Goal: Task Accomplishment & Management: Use online tool/utility

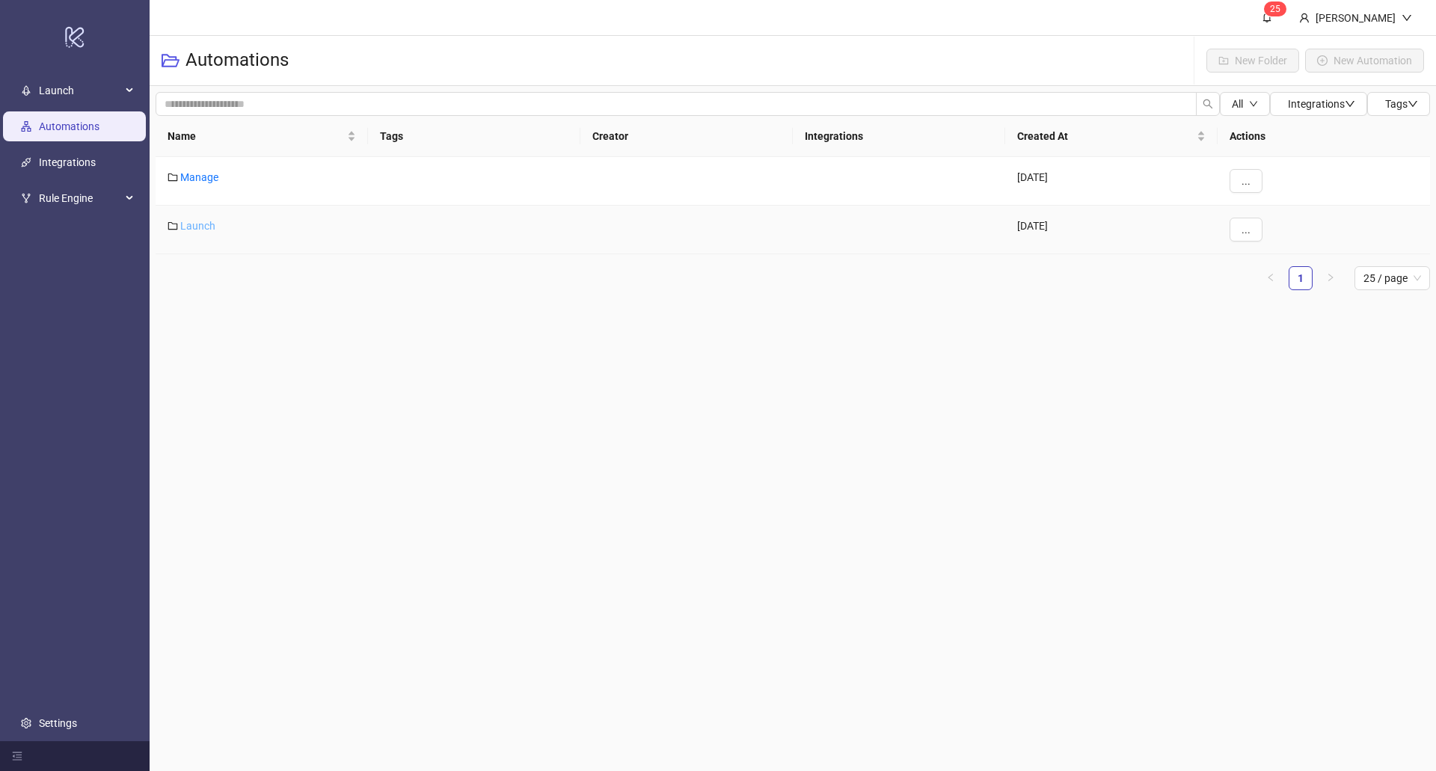
click at [204, 222] on link "Launch" at bounding box center [197, 226] width 35 height 12
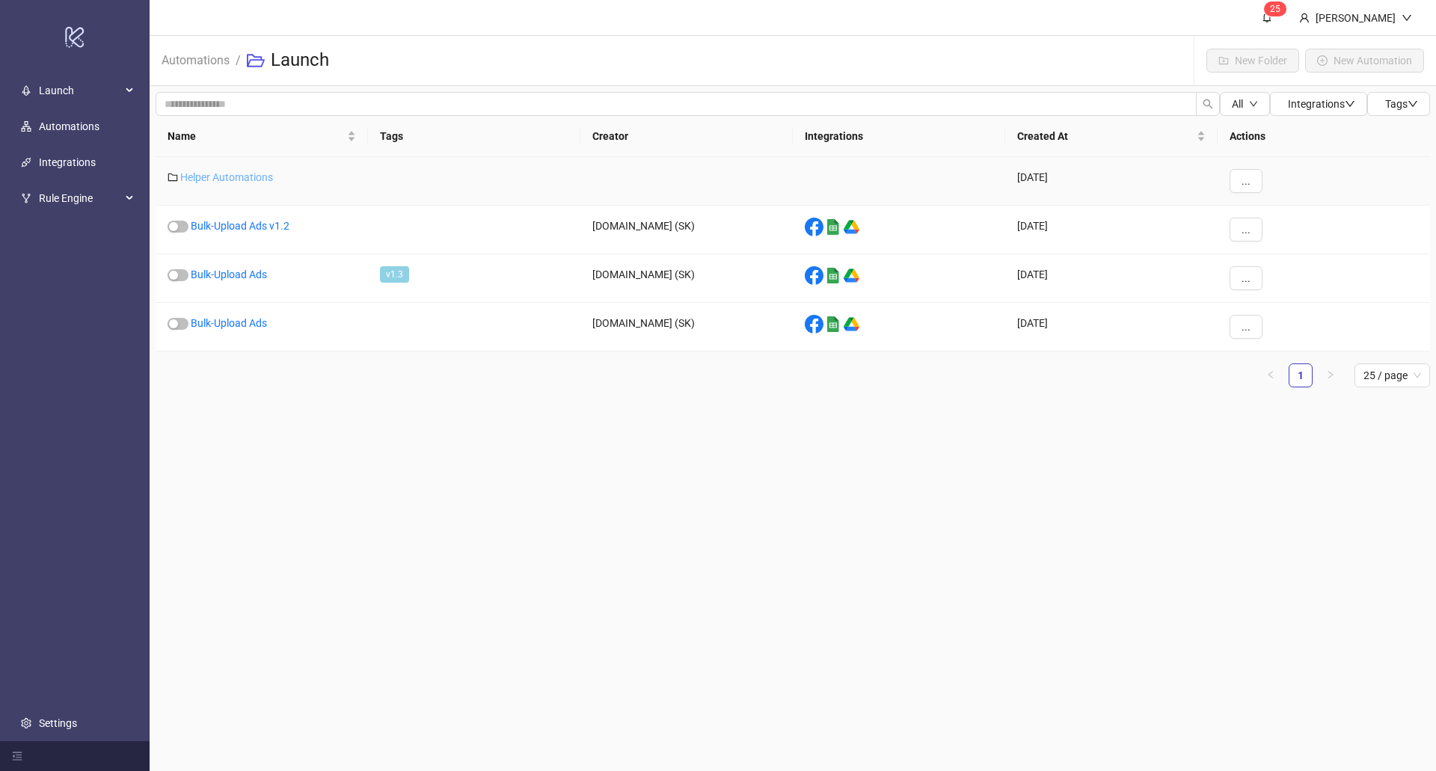
click at [218, 182] on link "Helper Automations" at bounding box center [226, 177] width 93 height 12
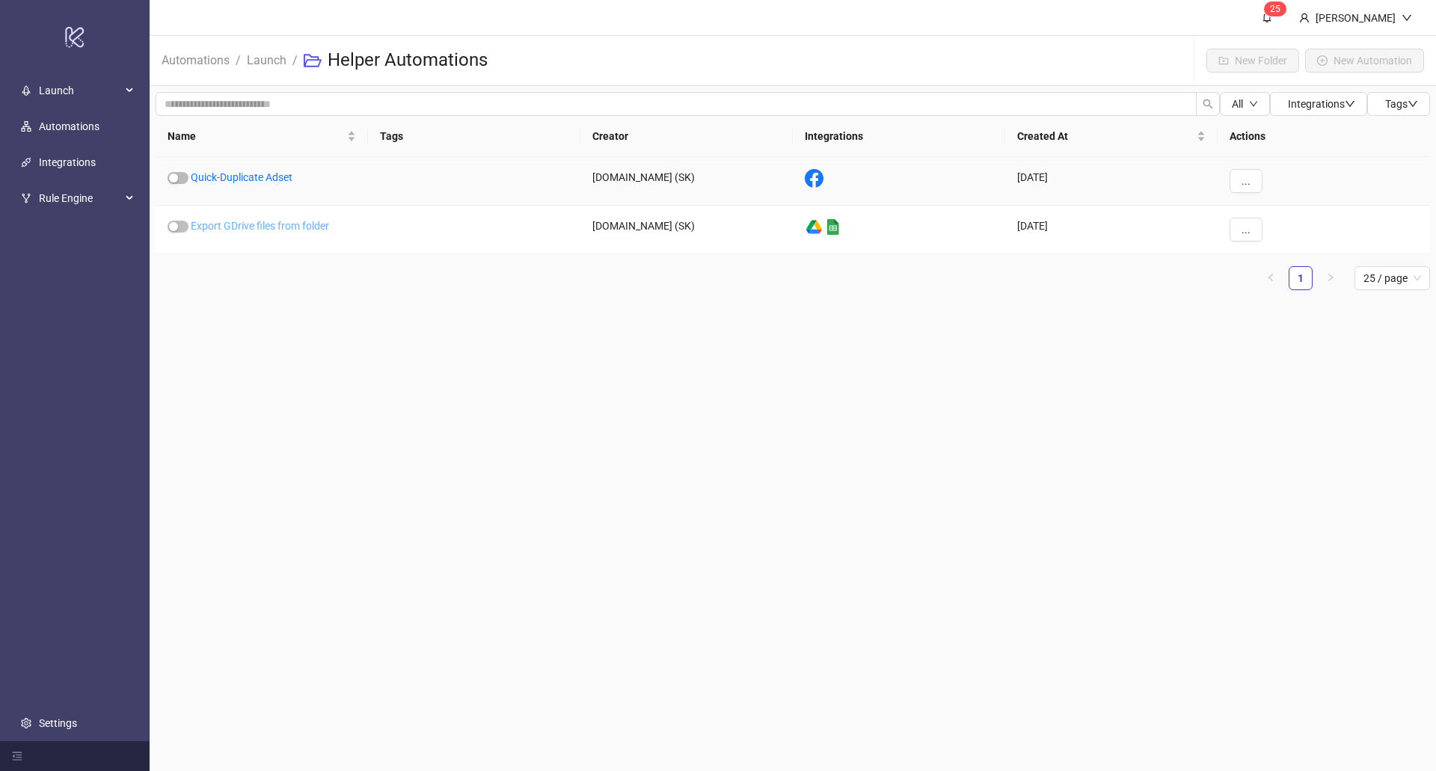
click at [227, 226] on link "Export GDrive files from folder" at bounding box center [260, 226] width 138 height 12
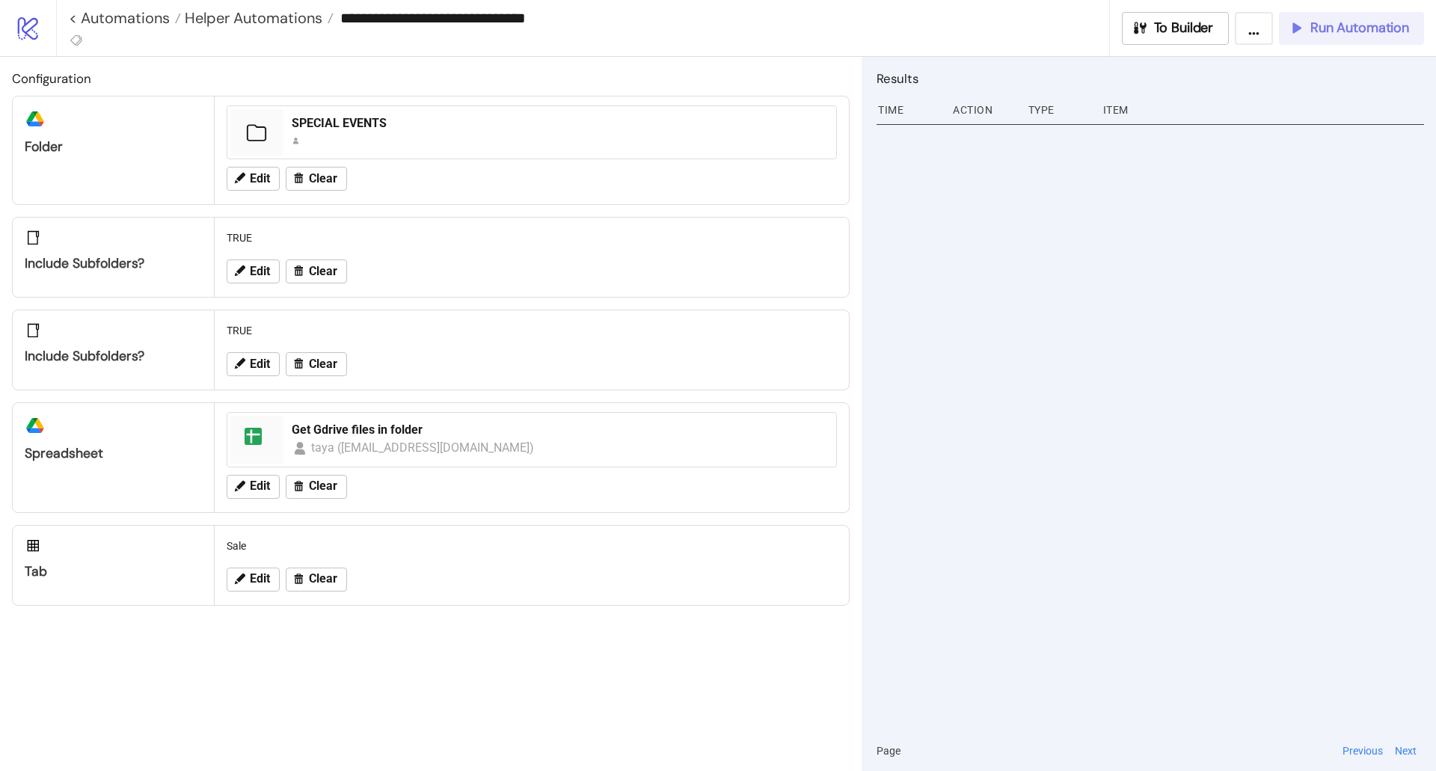
click at [1321, 37] on button "Run Automation" at bounding box center [1351, 28] width 145 height 33
click at [1295, 36] on div "Run Automation" at bounding box center [1348, 27] width 121 height 17
click at [1200, 366] on div at bounding box center [1150, 425] width 547 height 611
click at [248, 177] on button "Edit" at bounding box center [253, 179] width 53 height 24
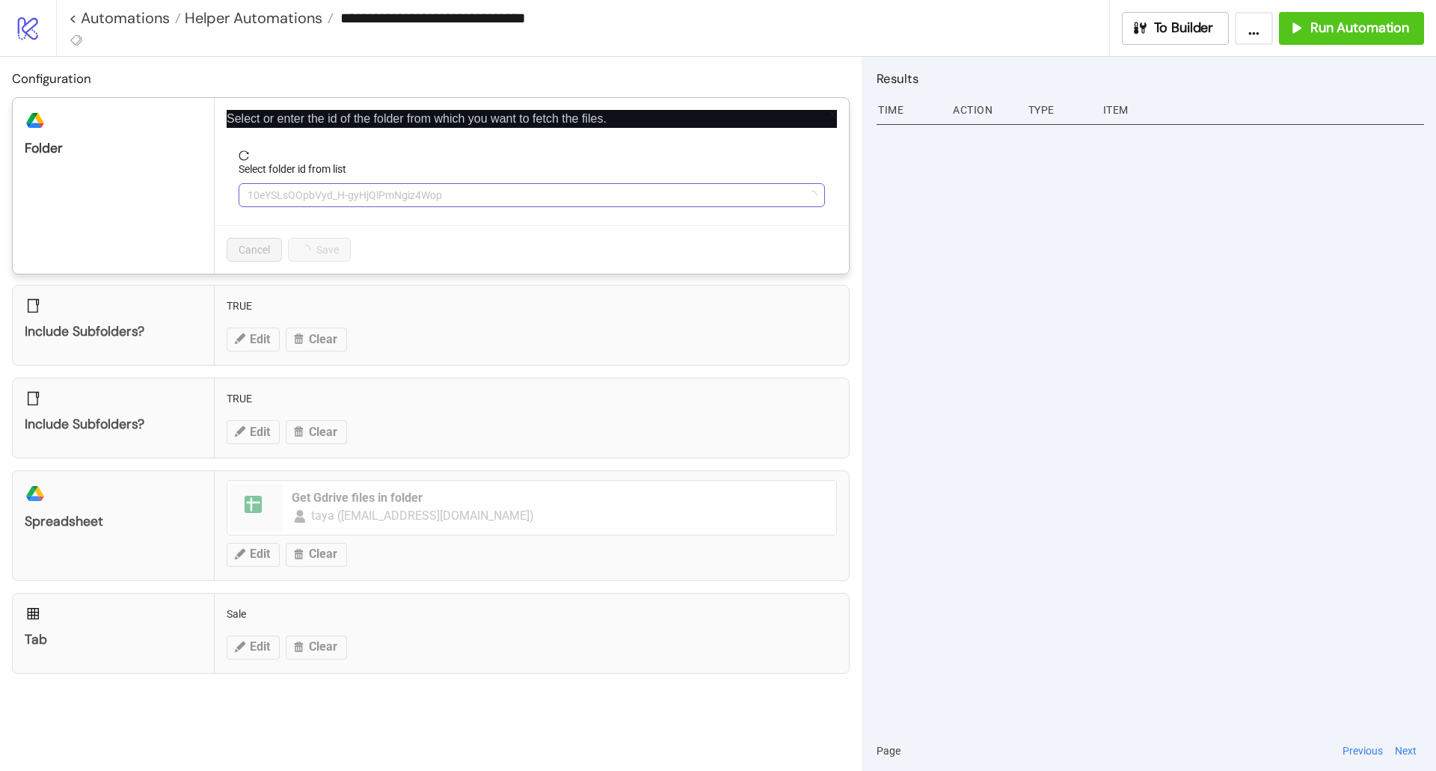
click at [267, 192] on span "10eYSLsOOpbVyd_H-gyHjQlPmNgiz4Wop" at bounding box center [532, 195] width 568 height 22
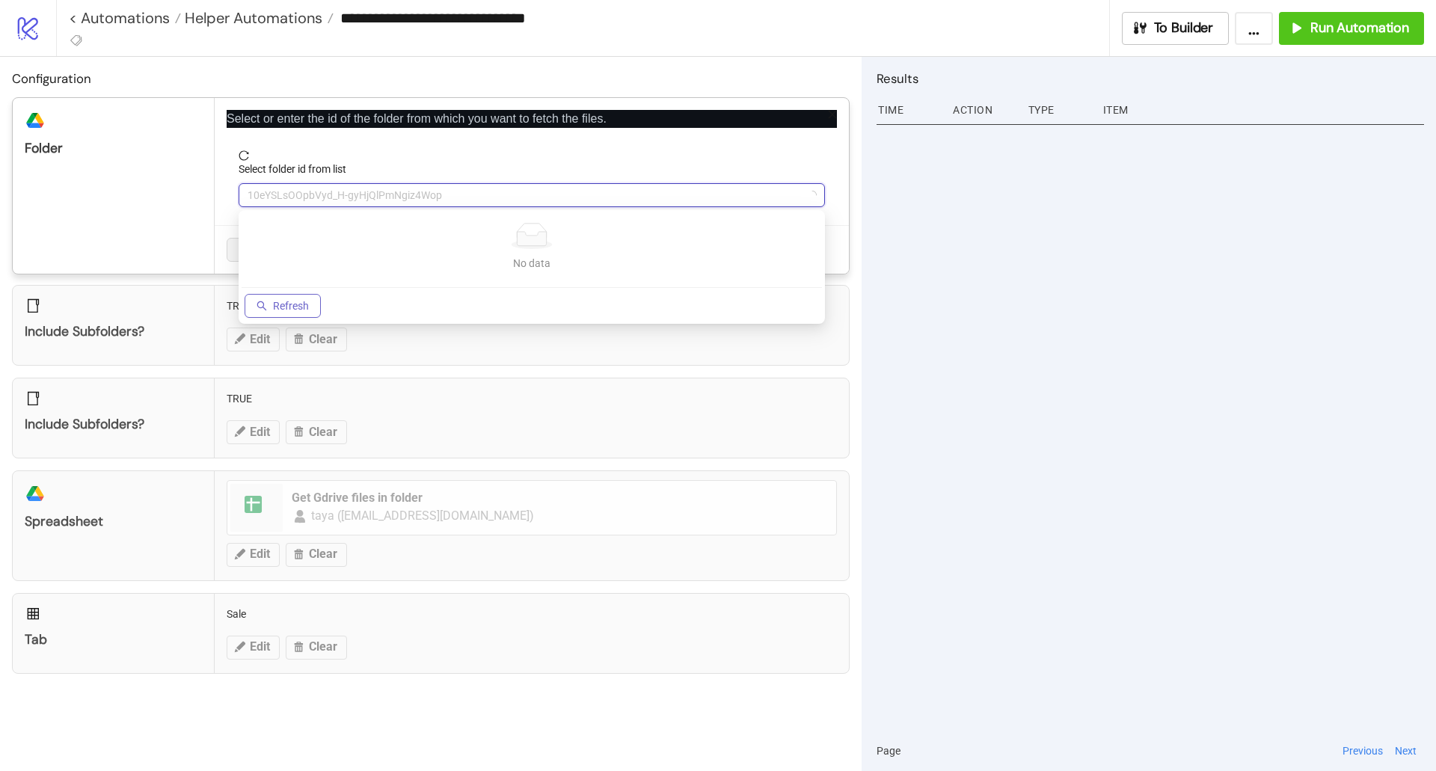
click at [287, 300] on span "Refresh" at bounding box center [291, 306] width 36 height 12
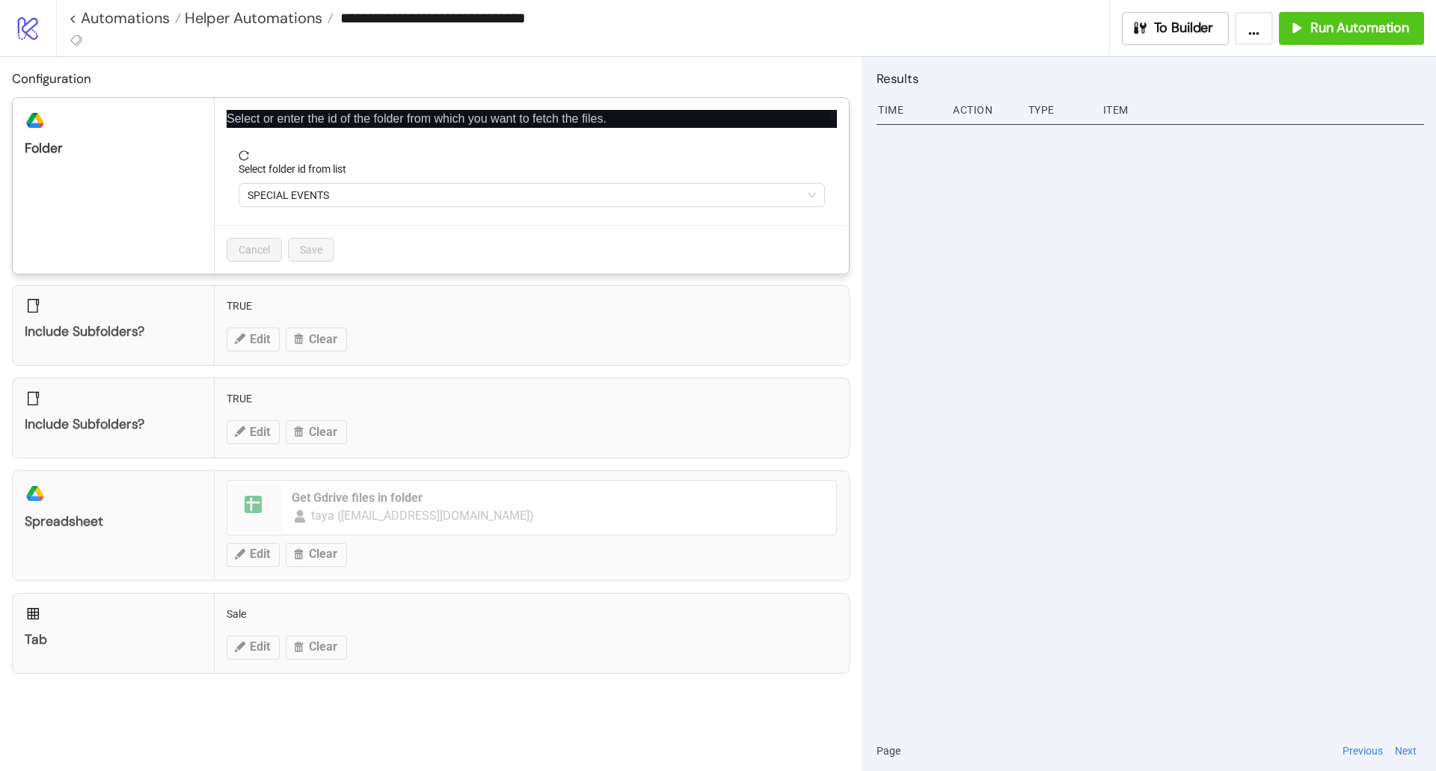
click at [311, 209] on form "Select folder id from list SPECIAL EVENTS" at bounding box center [532, 187] width 610 height 75
click at [302, 202] on span "SPECIAL EVENTS" at bounding box center [532, 195] width 568 height 22
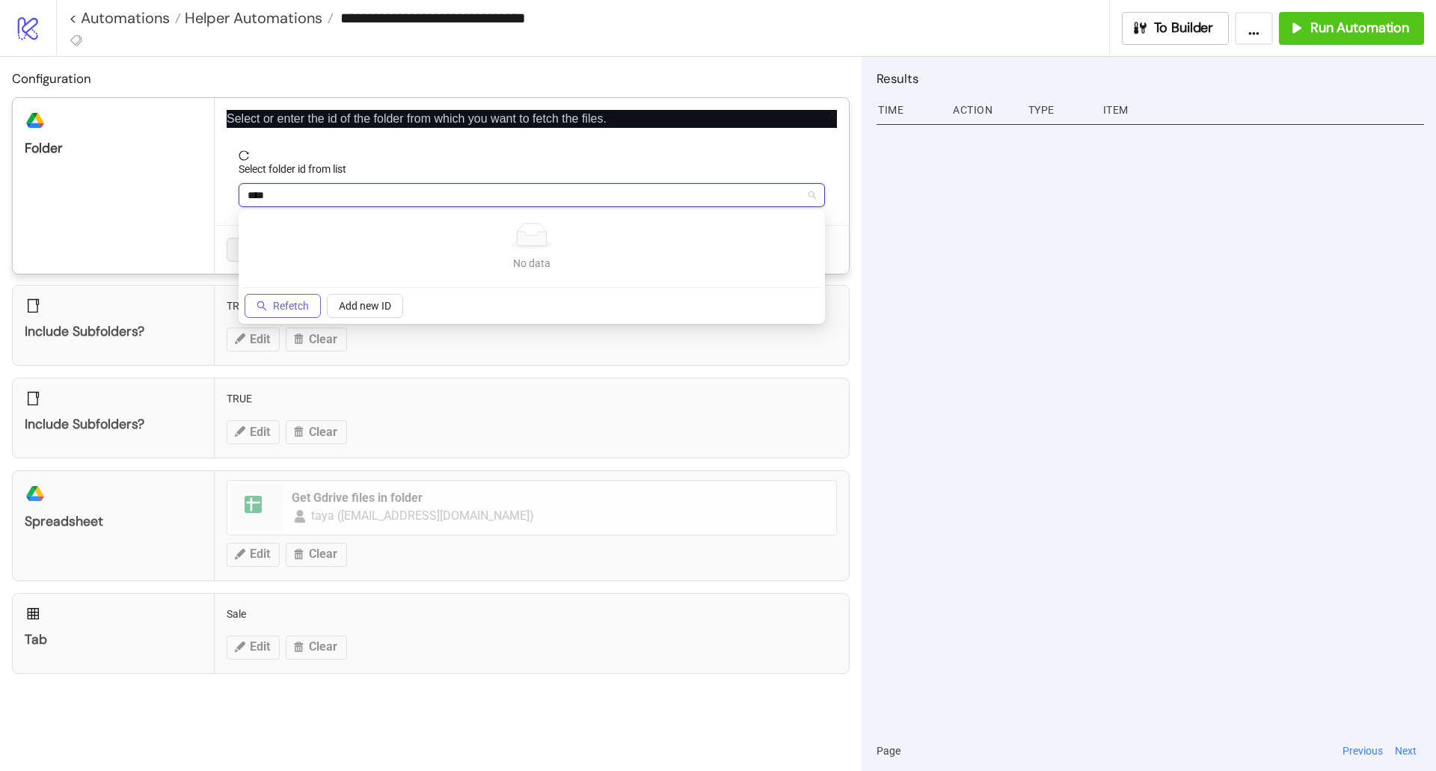
type input "****"
click at [286, 302] on span "Refetch" at bounding box center [291, 306] width 36 height 12
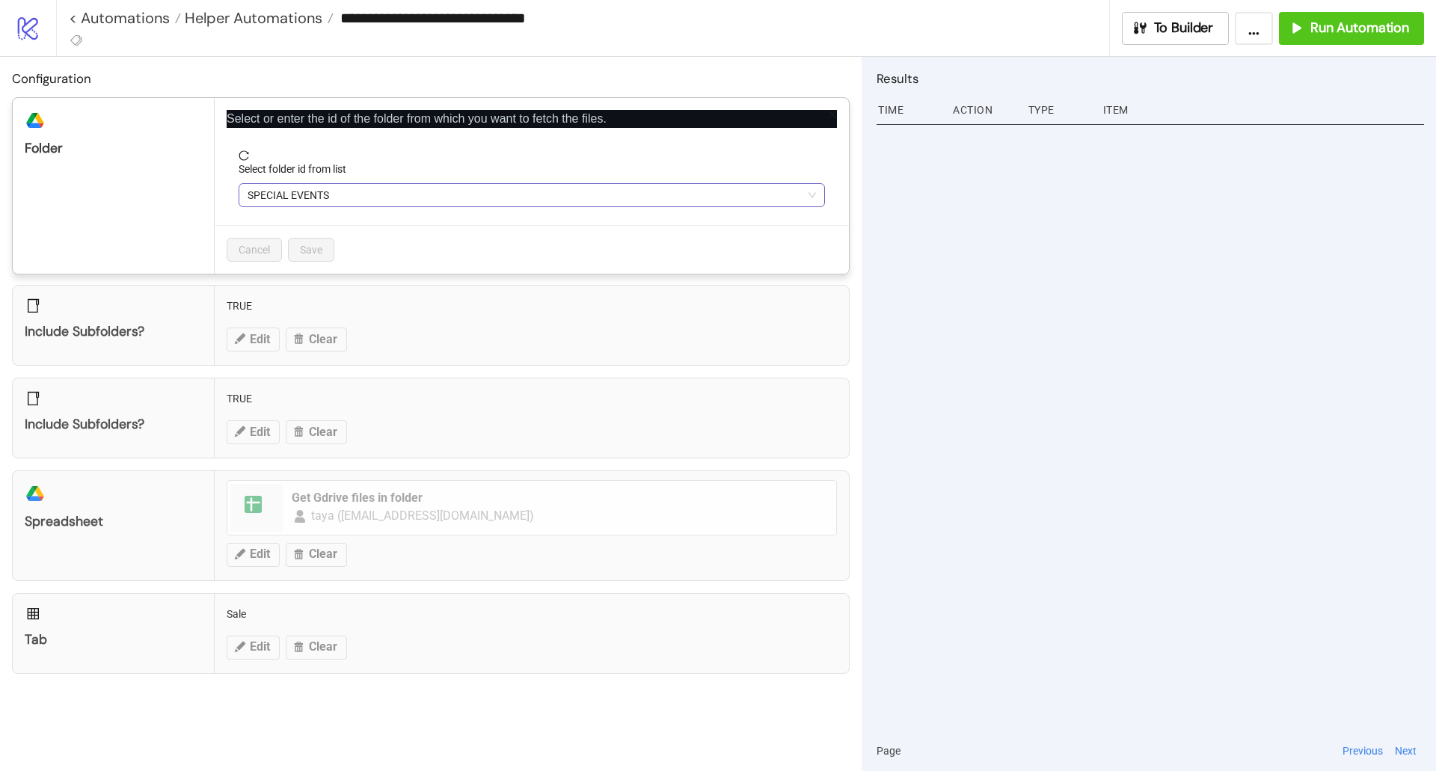
click at [290, 201] on span "SPECIAL EVENTS" at bounding box center [532, 195] width 568 height 22
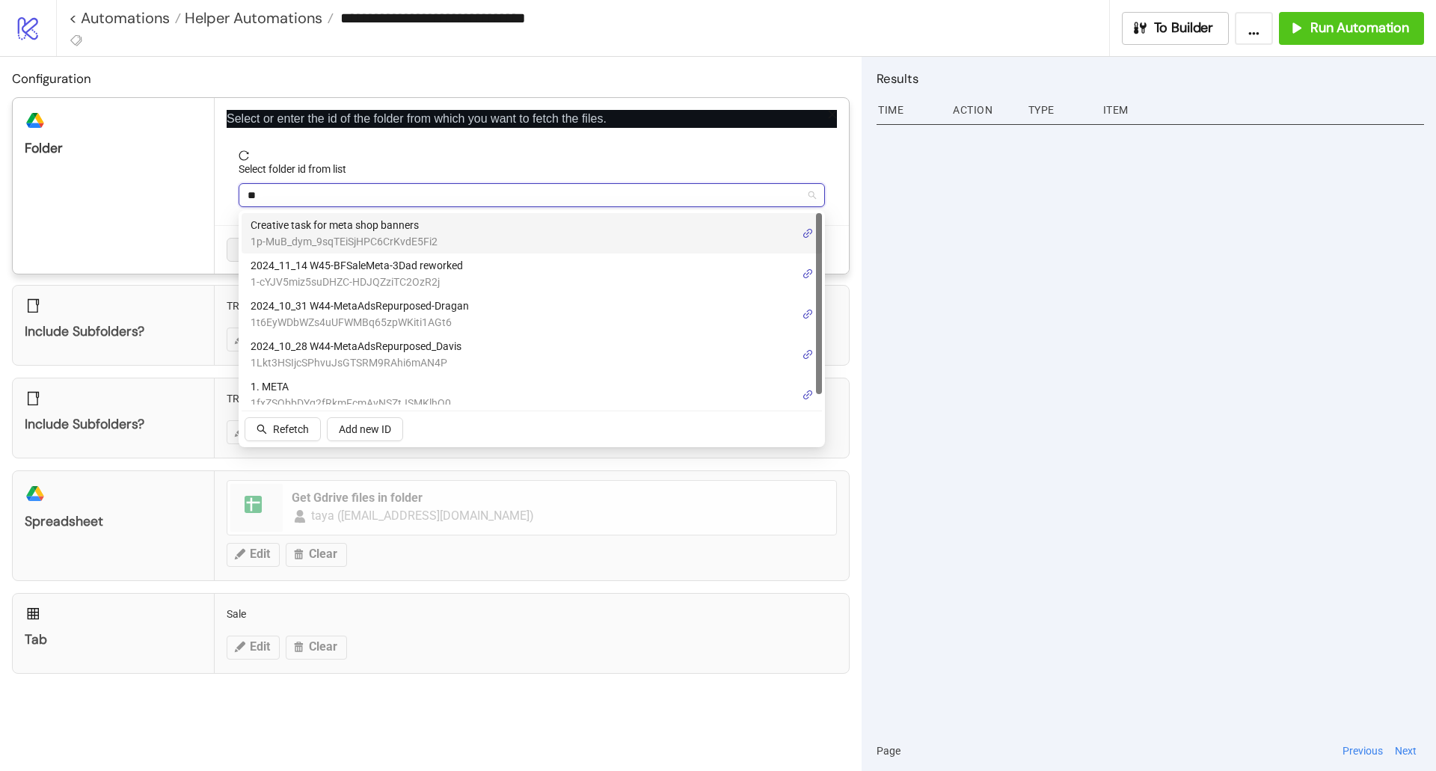
type input "***"
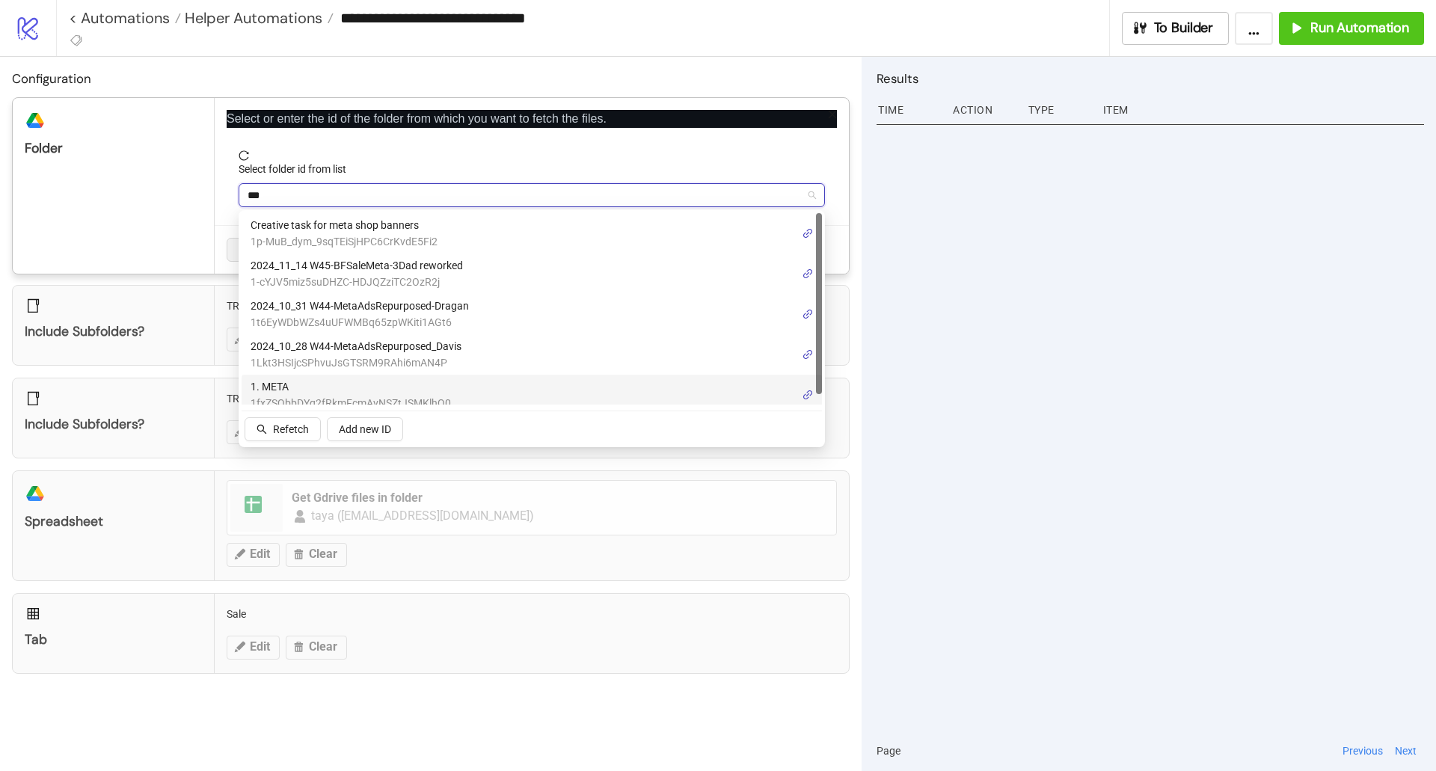
click at [307, 379] on span "1. META" at bounding box center [351, 386] width 200 height 16
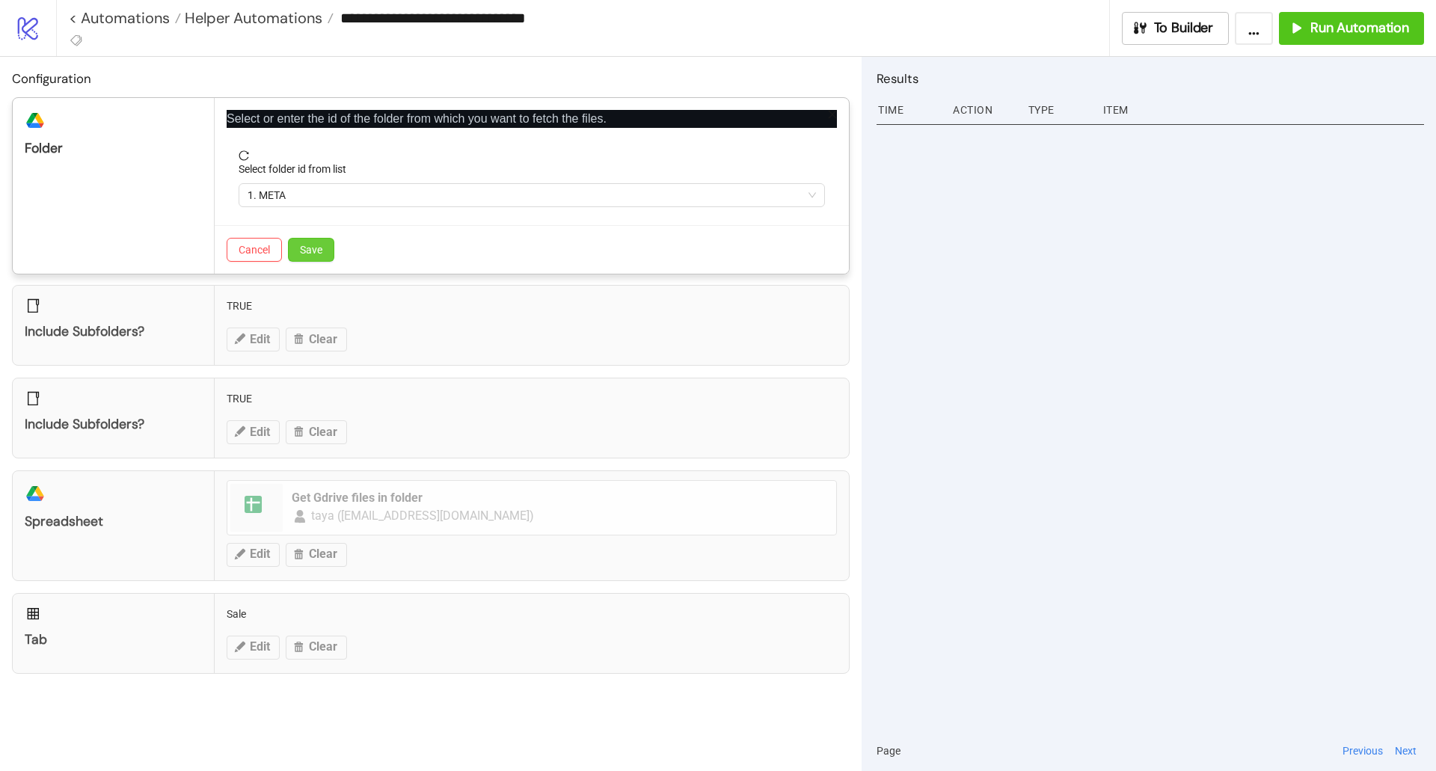
click at [310, 257] on button "Save" at bounding box center [311, 250] width 46 height 24
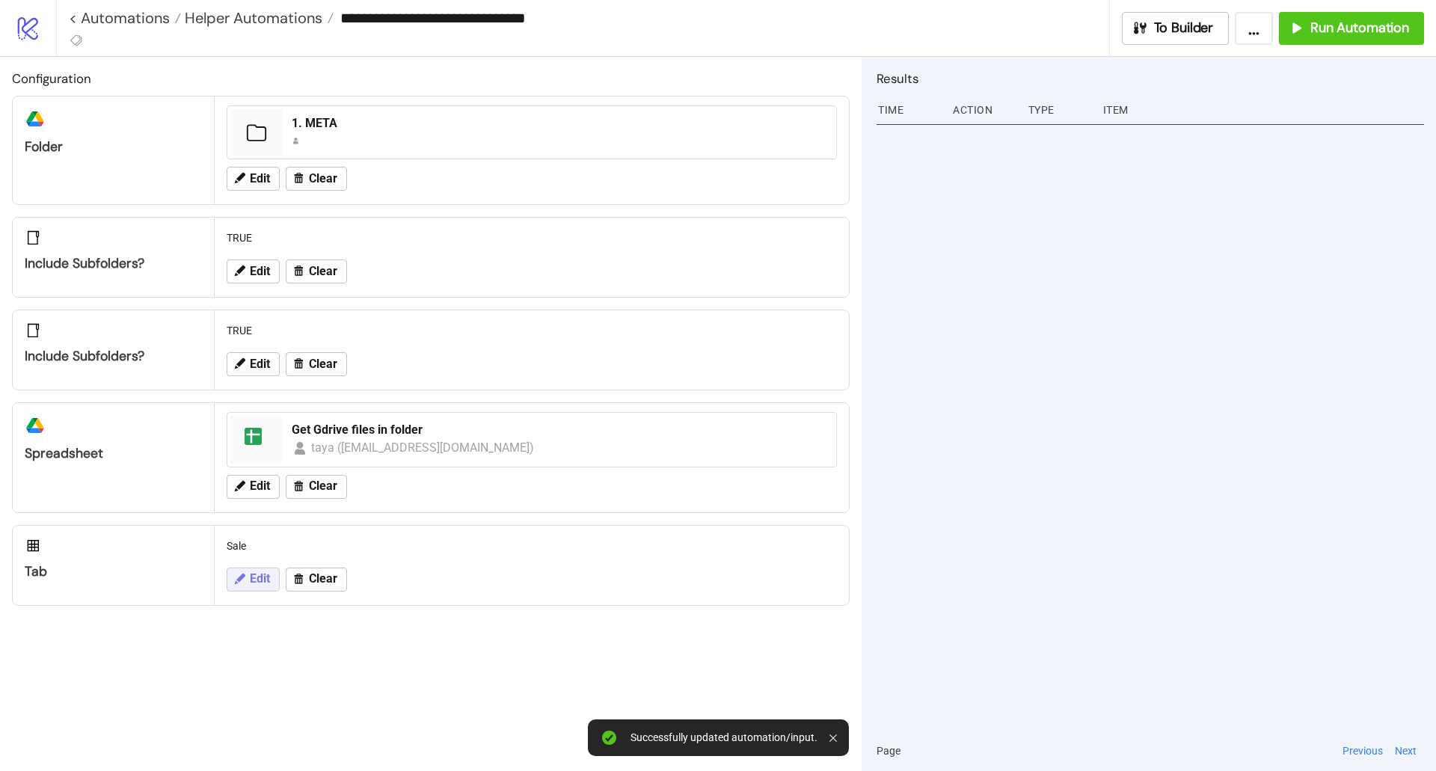
click at [251, 579] on span "Edit" at bounding box center [260, 578] width 20 height 13
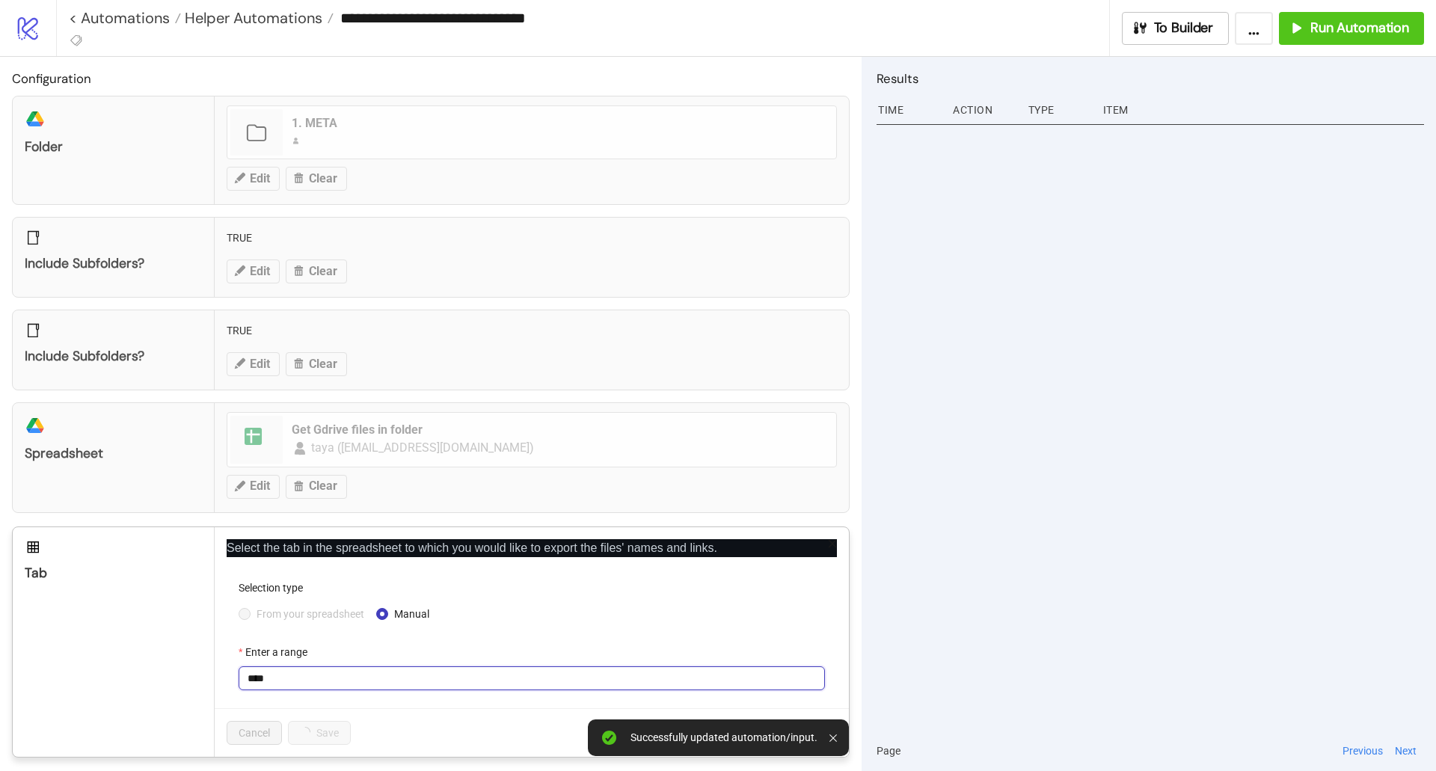
click at [308, 672] on input "****" at bounding box center [532, 678] width 586 height 24
click at [311, 681] on input "****" at bounding box center [532, 678] width 586 height 24
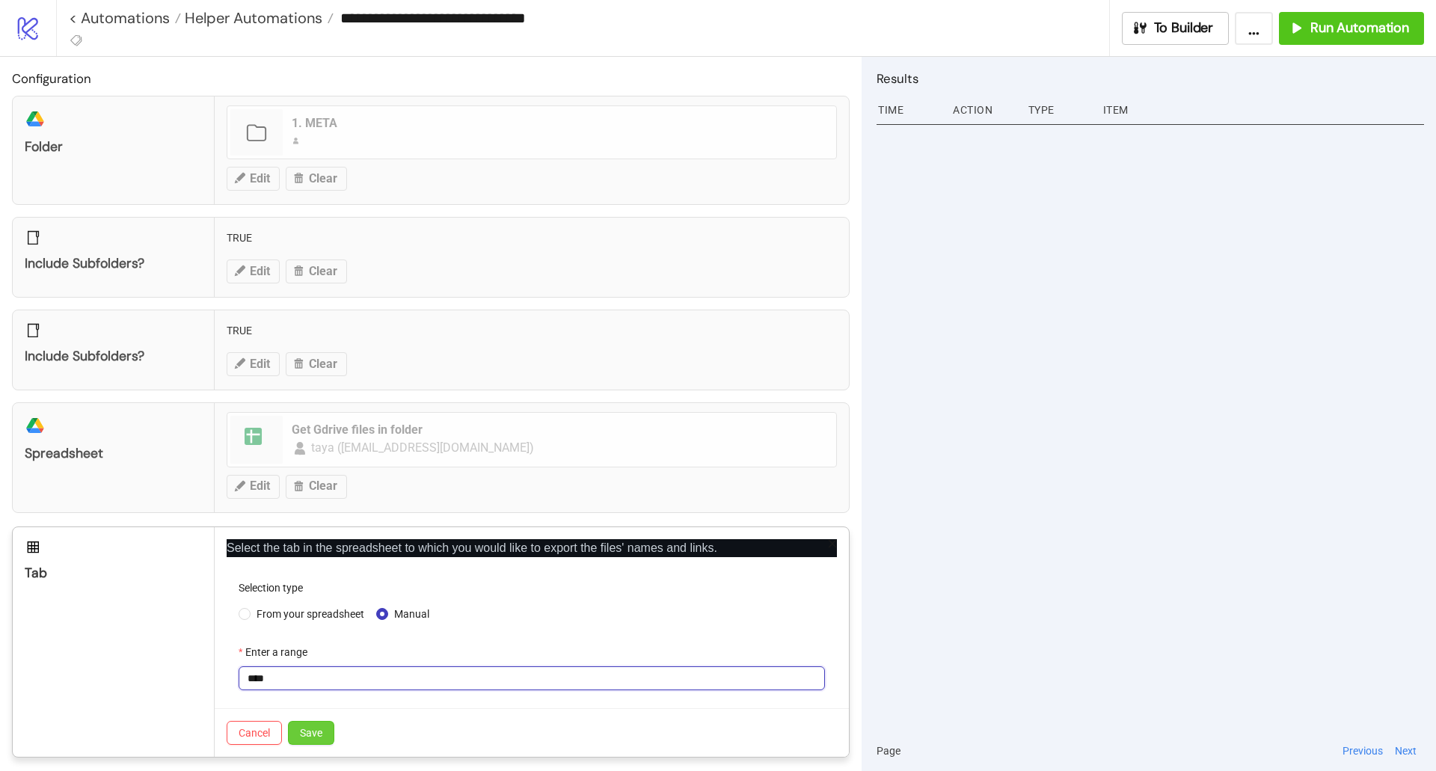
type input "****"
click at [321, 727] on span "Save" at bounding box center [311, 733] width 22 height 12
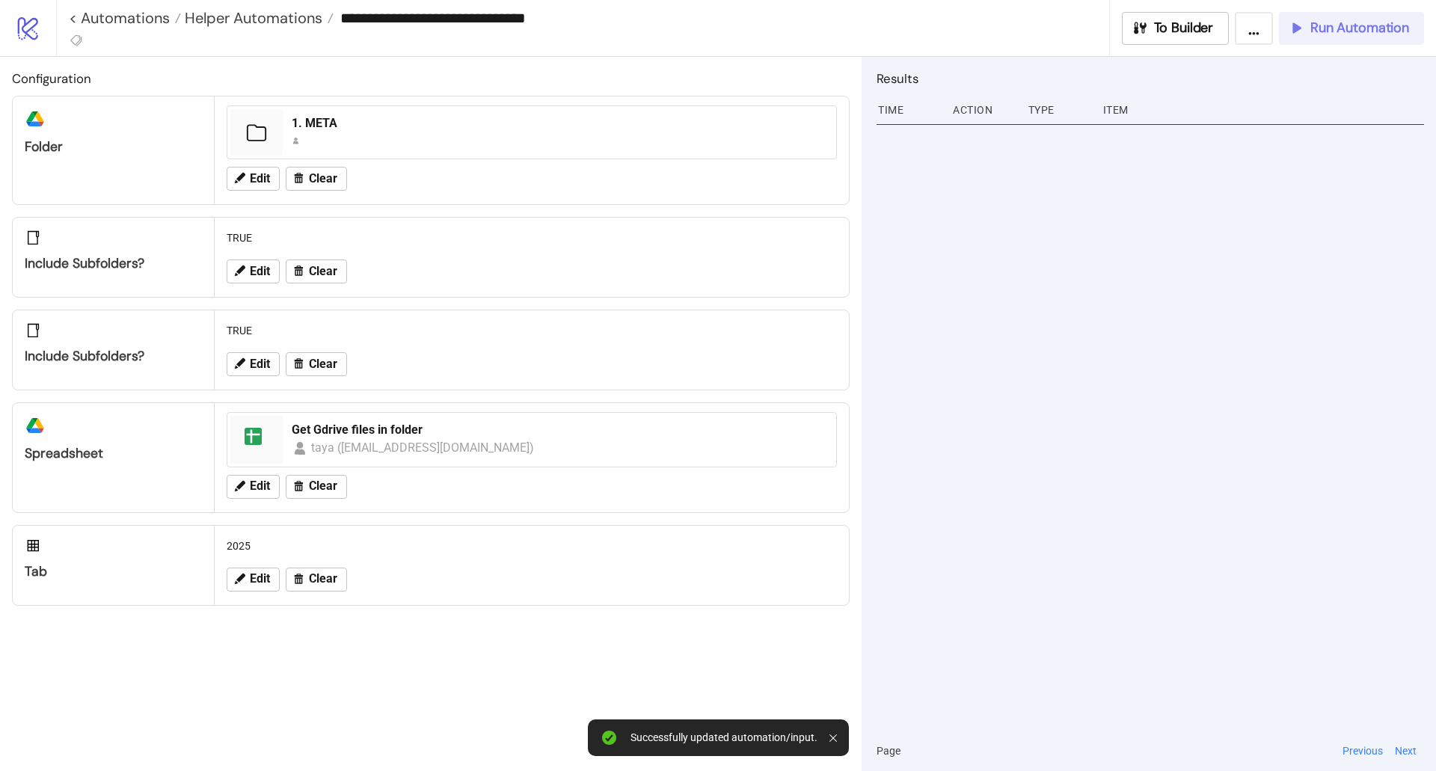
click at [1305, 27] on div "Run Automation" at bounding box center [1348, 27] width 121 height 17
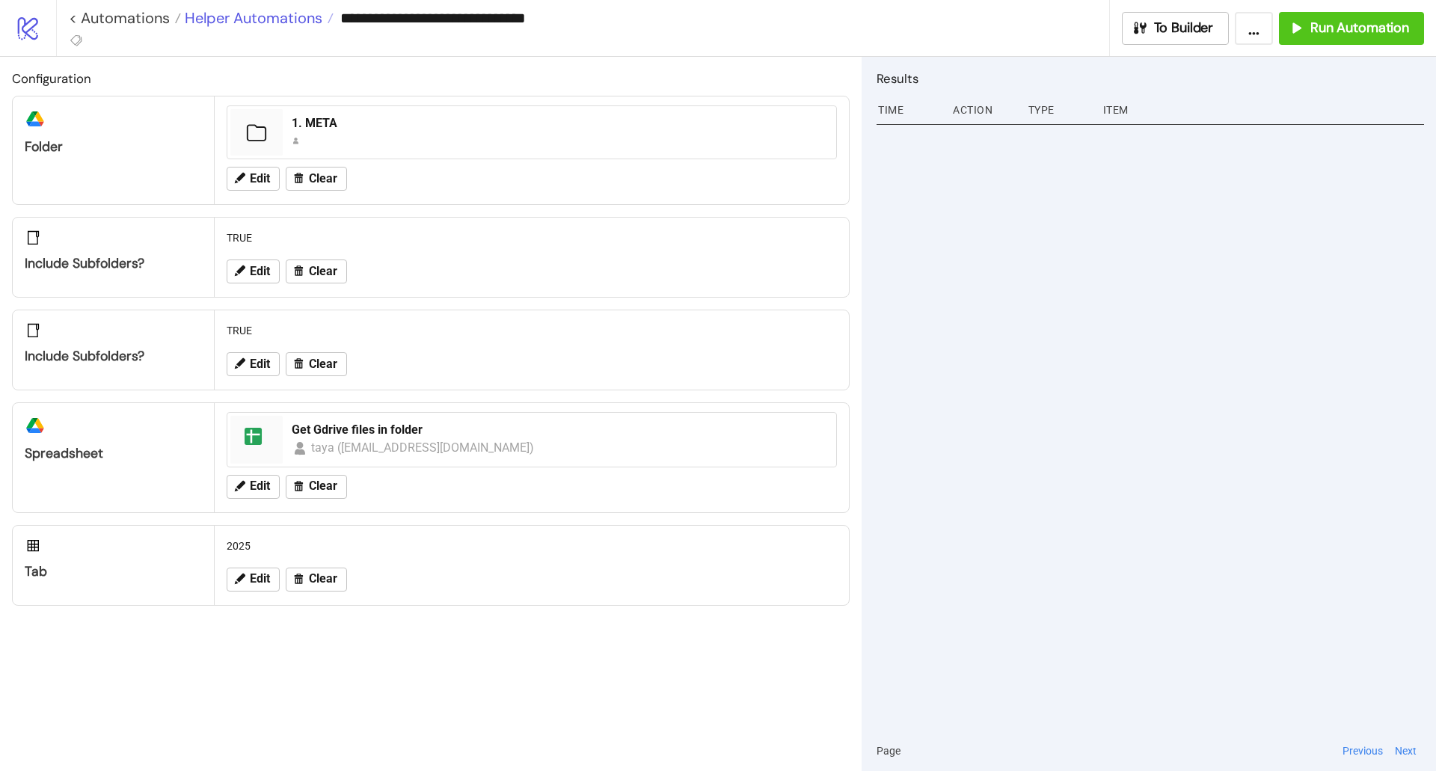
click at [232, 13] on span "Helper Automations" at bounding box center [251, 17] width 141 height 19
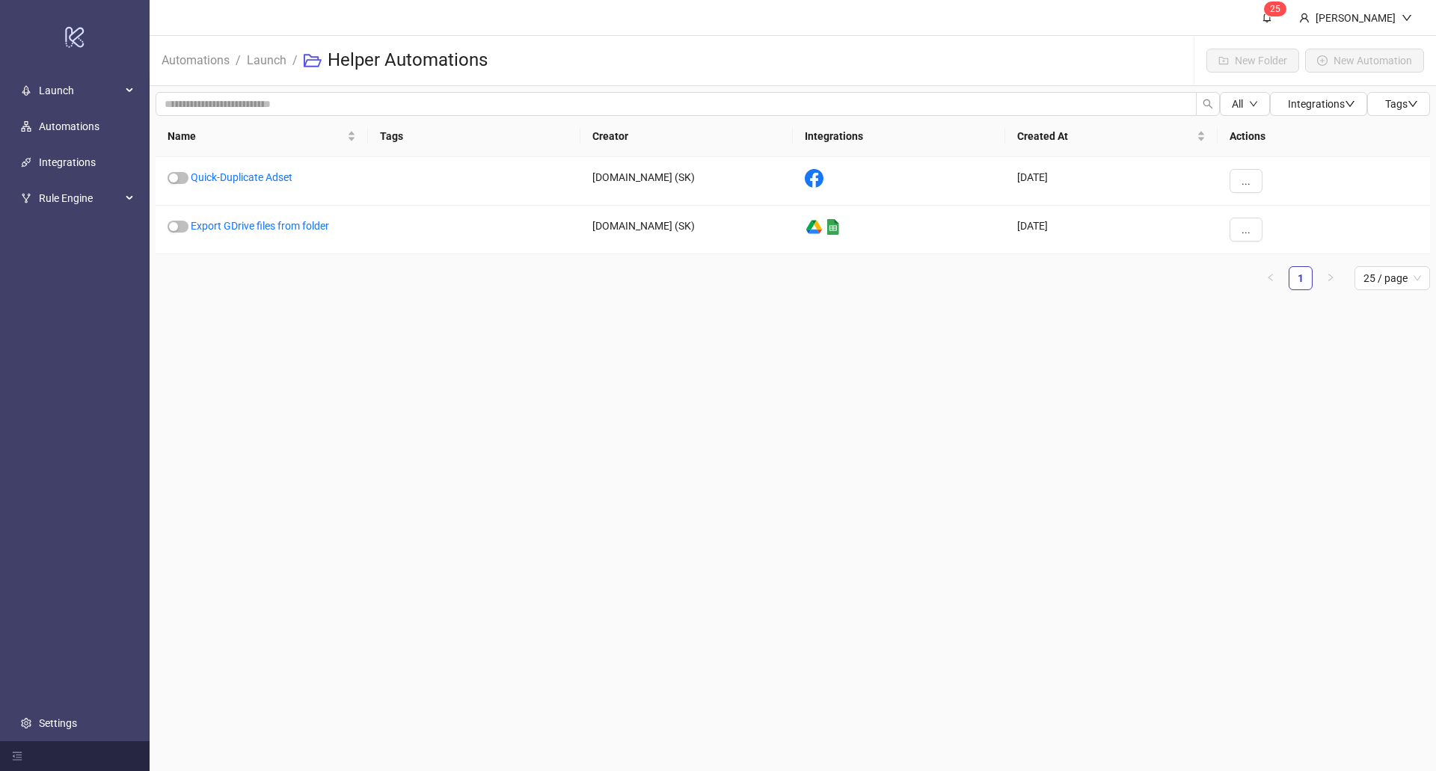
click at [263, 49] on li "Launch" at bounding box center [267, 61] width 40 height 48
click at [262, 52] on li "Launch" at bounding box center [267, 61] width 40 height 48
click at [262, 55] on link "Launch" at bounding box center [267, 59] width 46 height 16
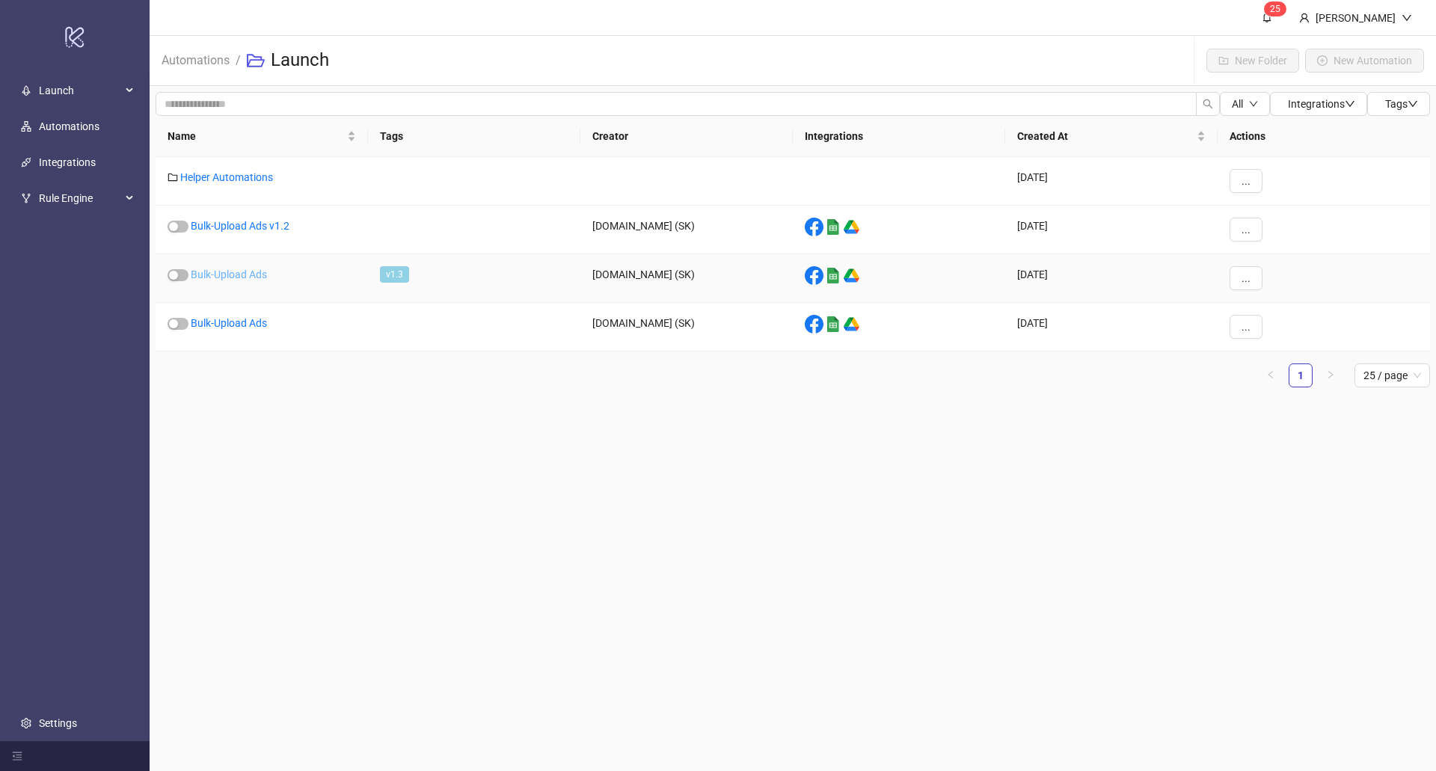
click at [251, 270] on link "Bulk-Upload Ads" at bounding box center [229, 275] width 76 height 12
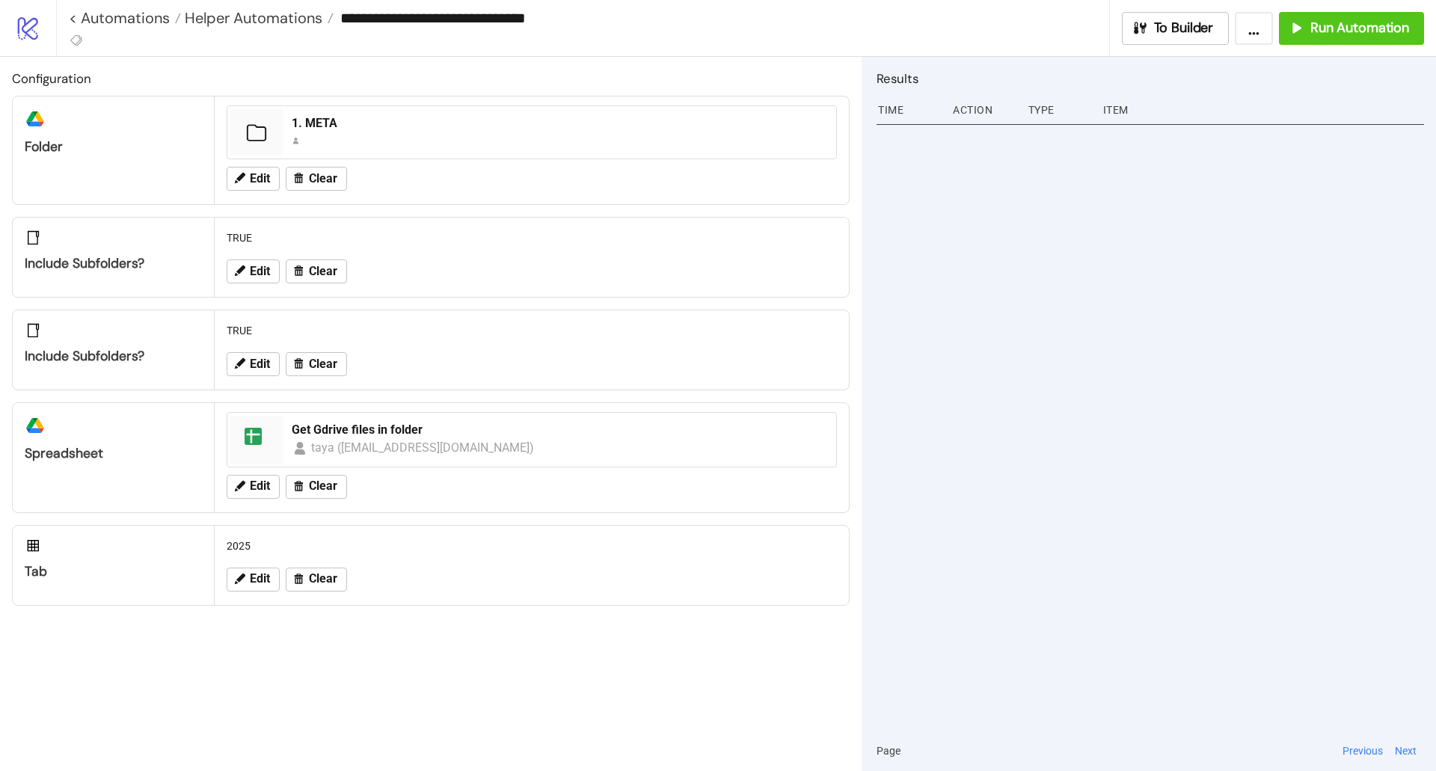
type input "**********"
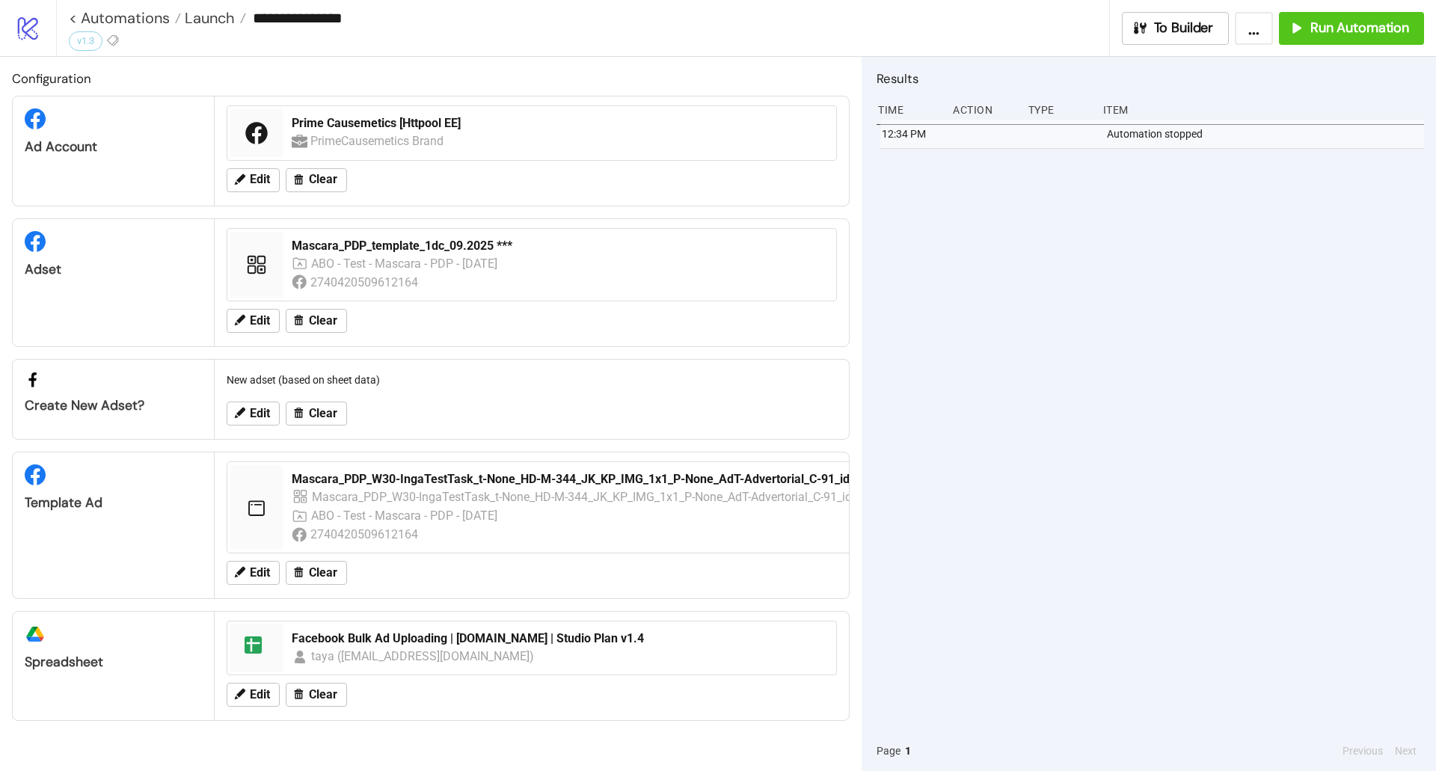
click at [260, 165] on div "Edit Clear" at bounding box center [532, 180] width 622 height 39
click at [267, 174] on span "Edit" at bounding box center [260, 179] width 20 height 13
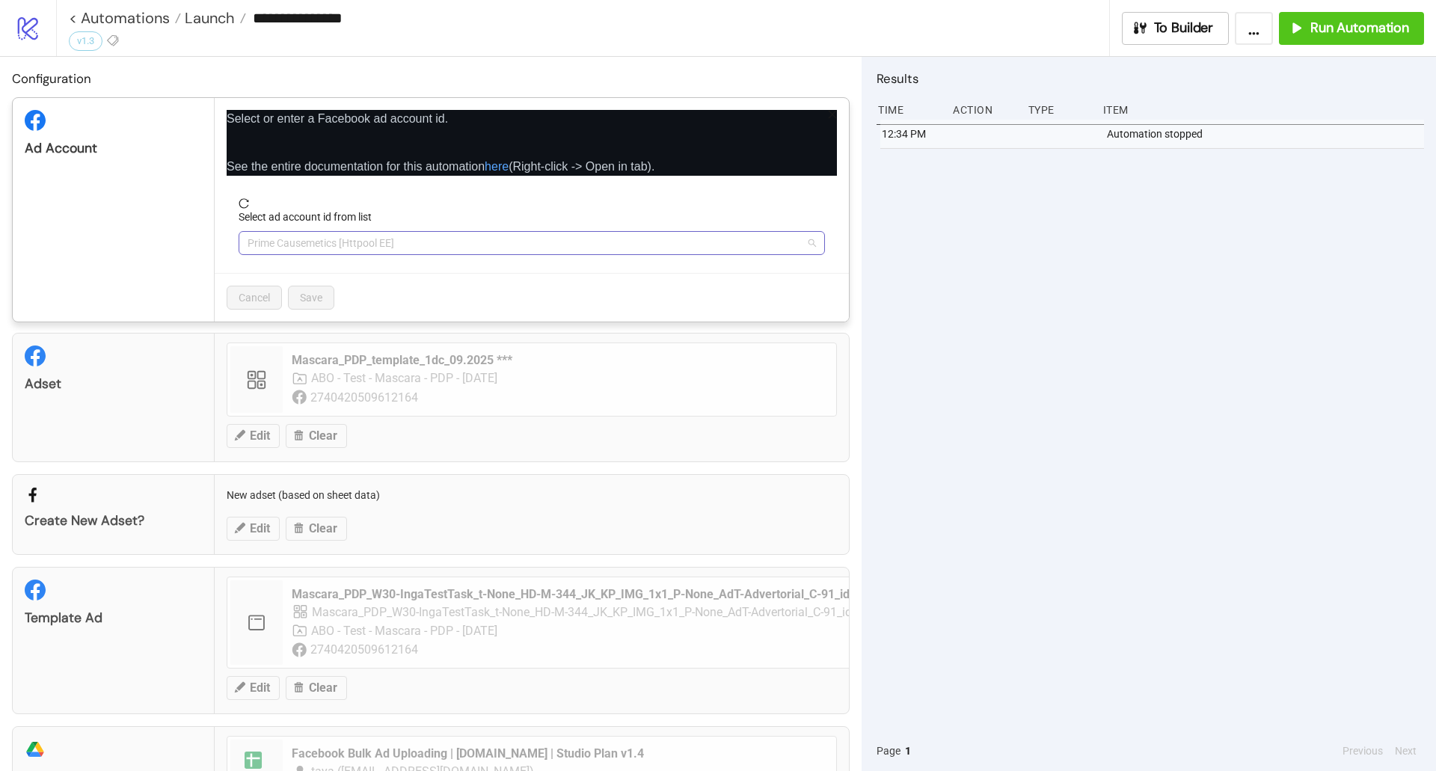
click at [324, 245] on span "Prime Causemetics [Httpool EE]" at bounding box center [532, 243] width 568 height 22
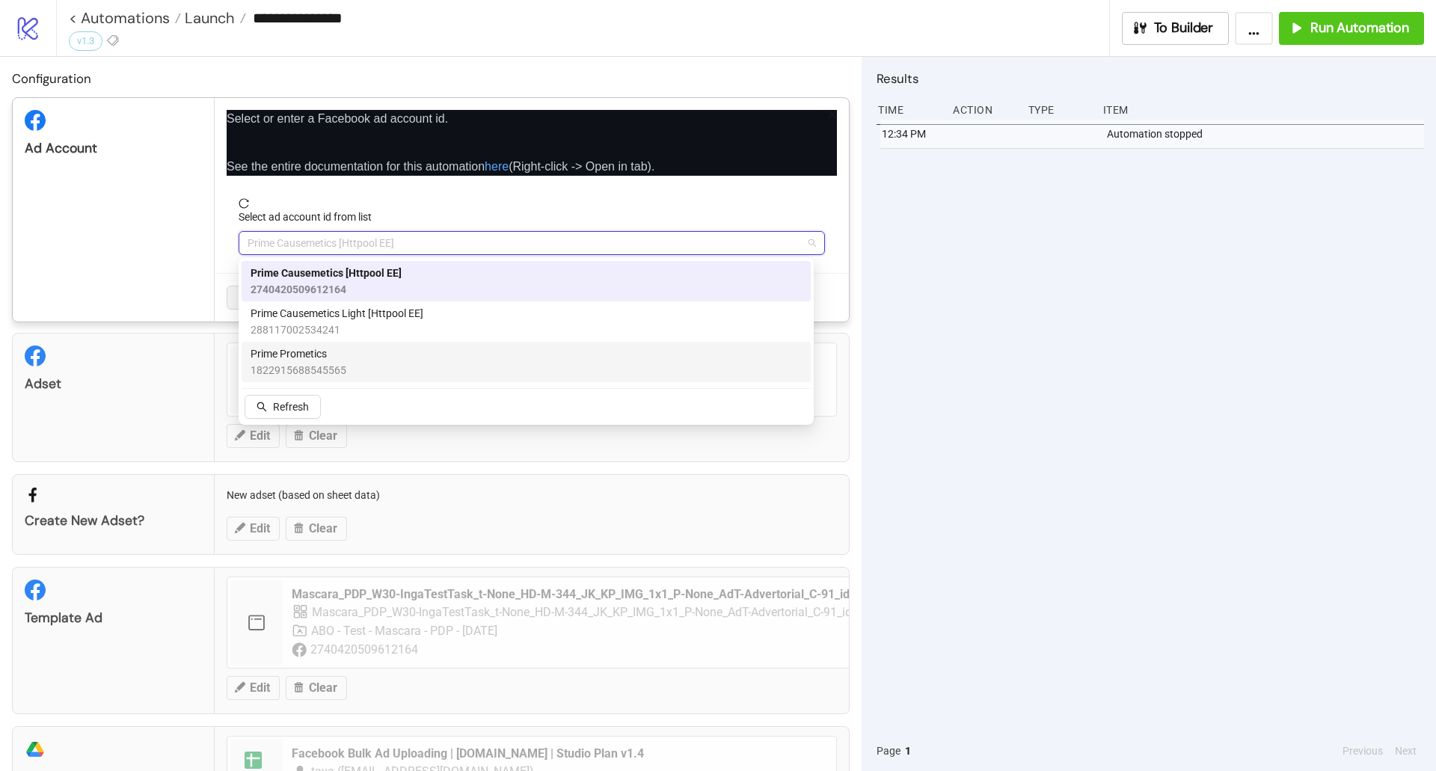
click at [338, 359] on span "Prime Prometics" at bounding box center [299, 354] width 96 height 16
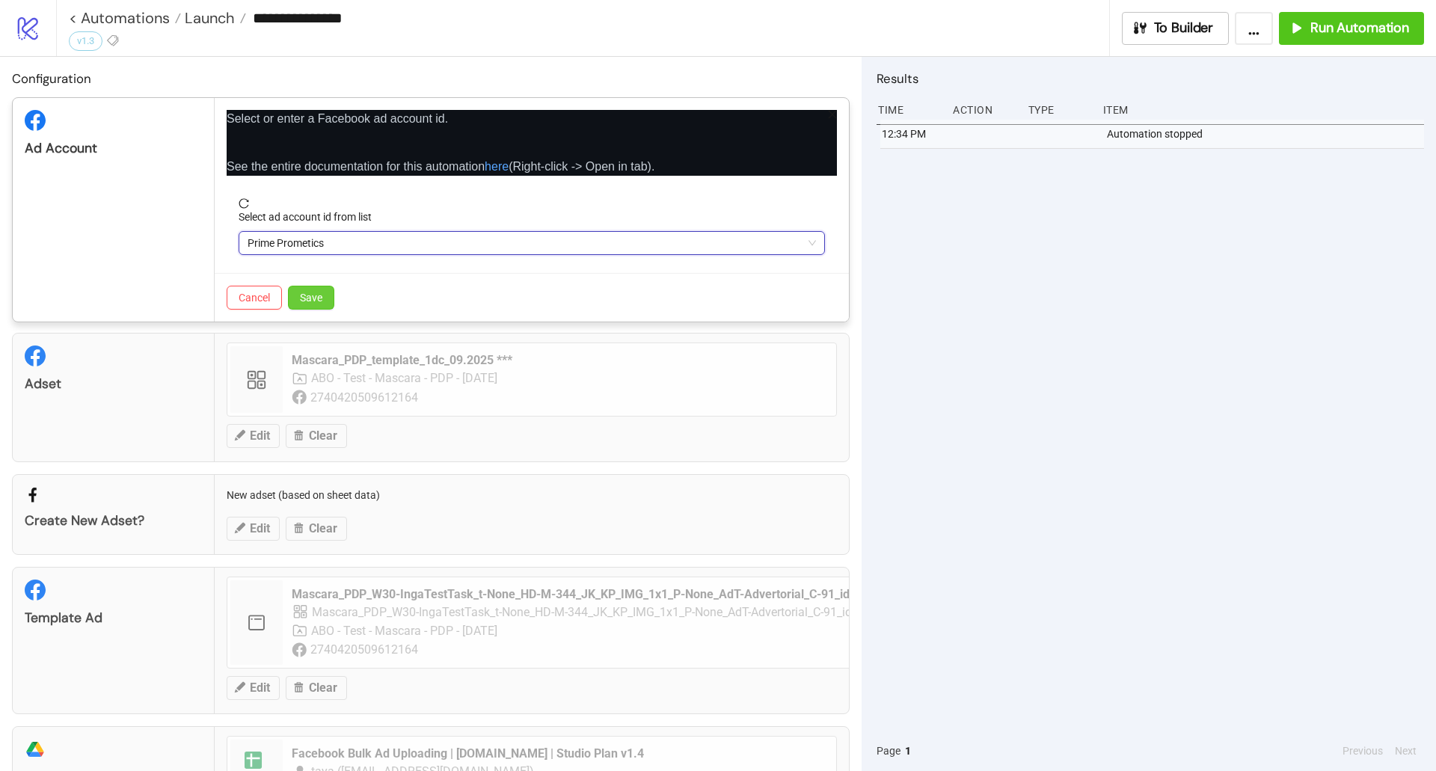
click at [313, 298] on span "Save" at bounding box center [311, 298] width 22 height 12
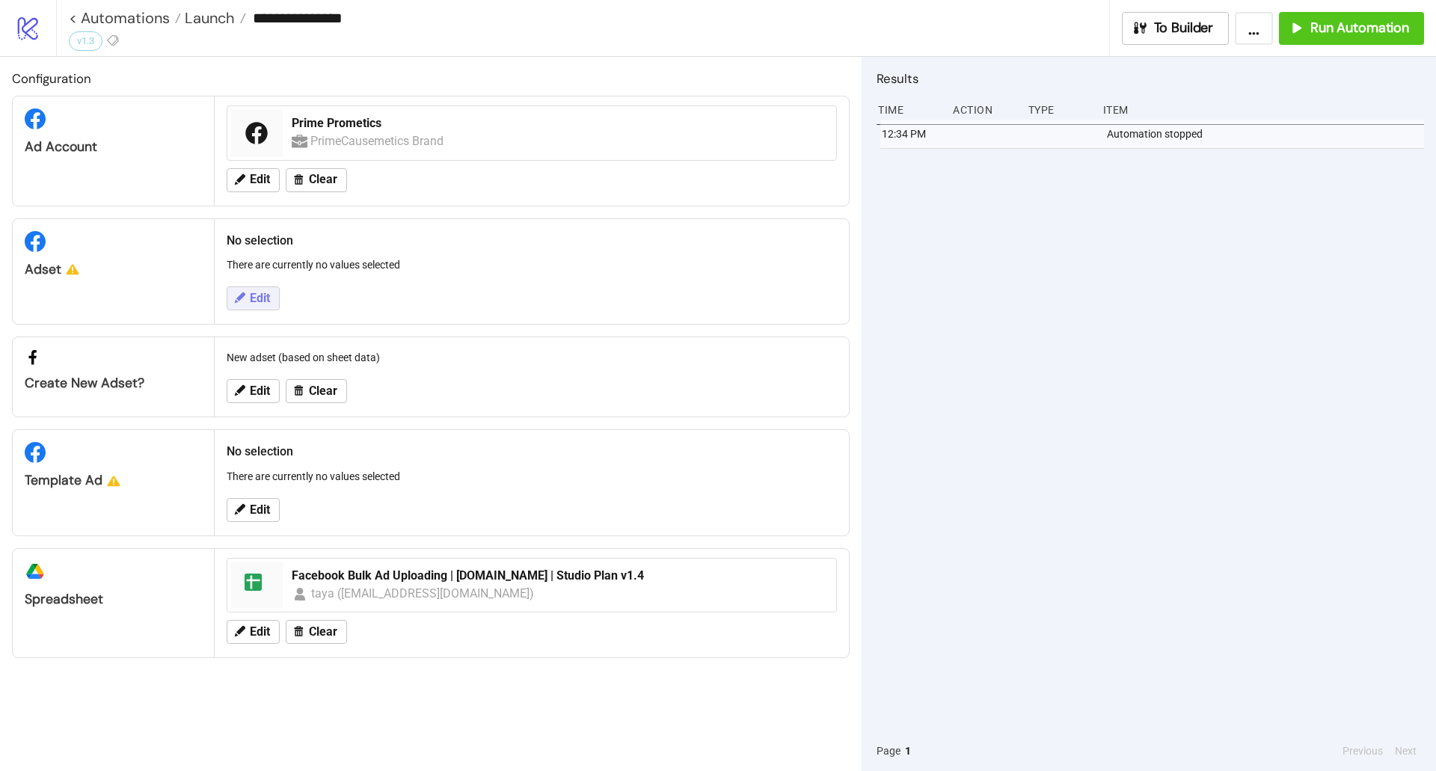
click at [231, 301] on button "Edit" at bounding box center [253, 298] width 53 height 24
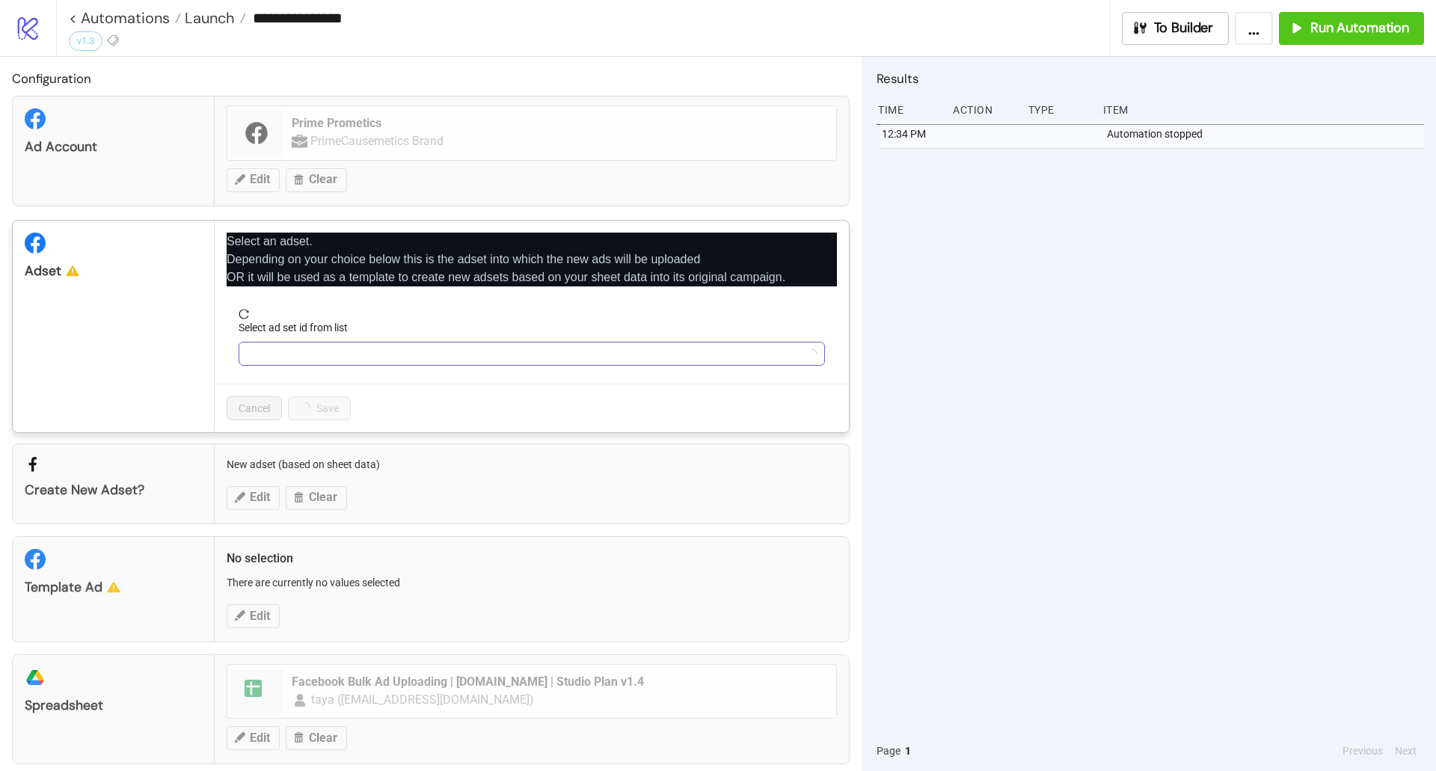
click at [297, 350] on input "Select ad set id from list" at bounding box center [525, 354] width 555 height 22
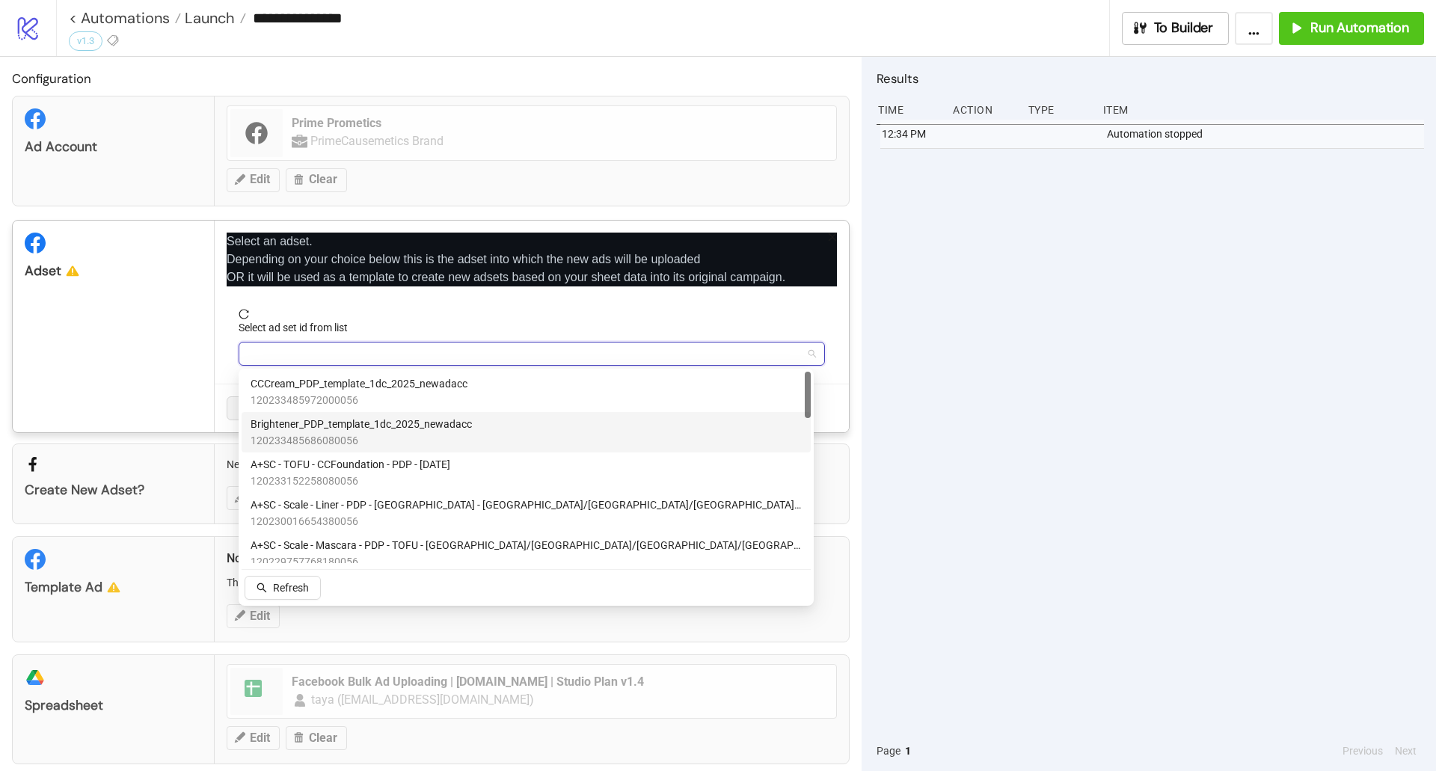
click at [334, 426] on span "Brightener_PDP_template_1dc_2025_newadacc" at bounding box center [361, 424] width 221 height 16
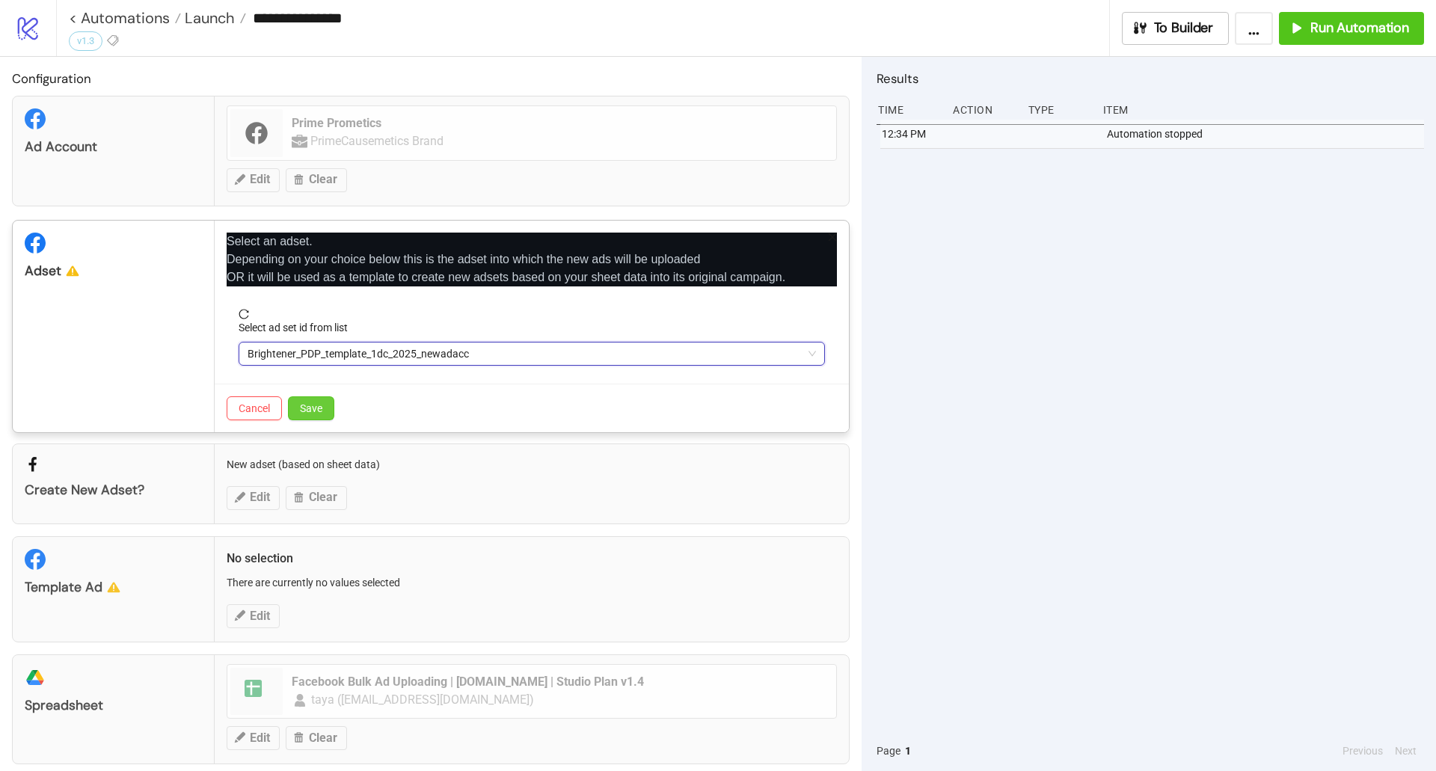
click at [321, 403] on span "Save" at bounding box center [311, 408] width 22 height 12
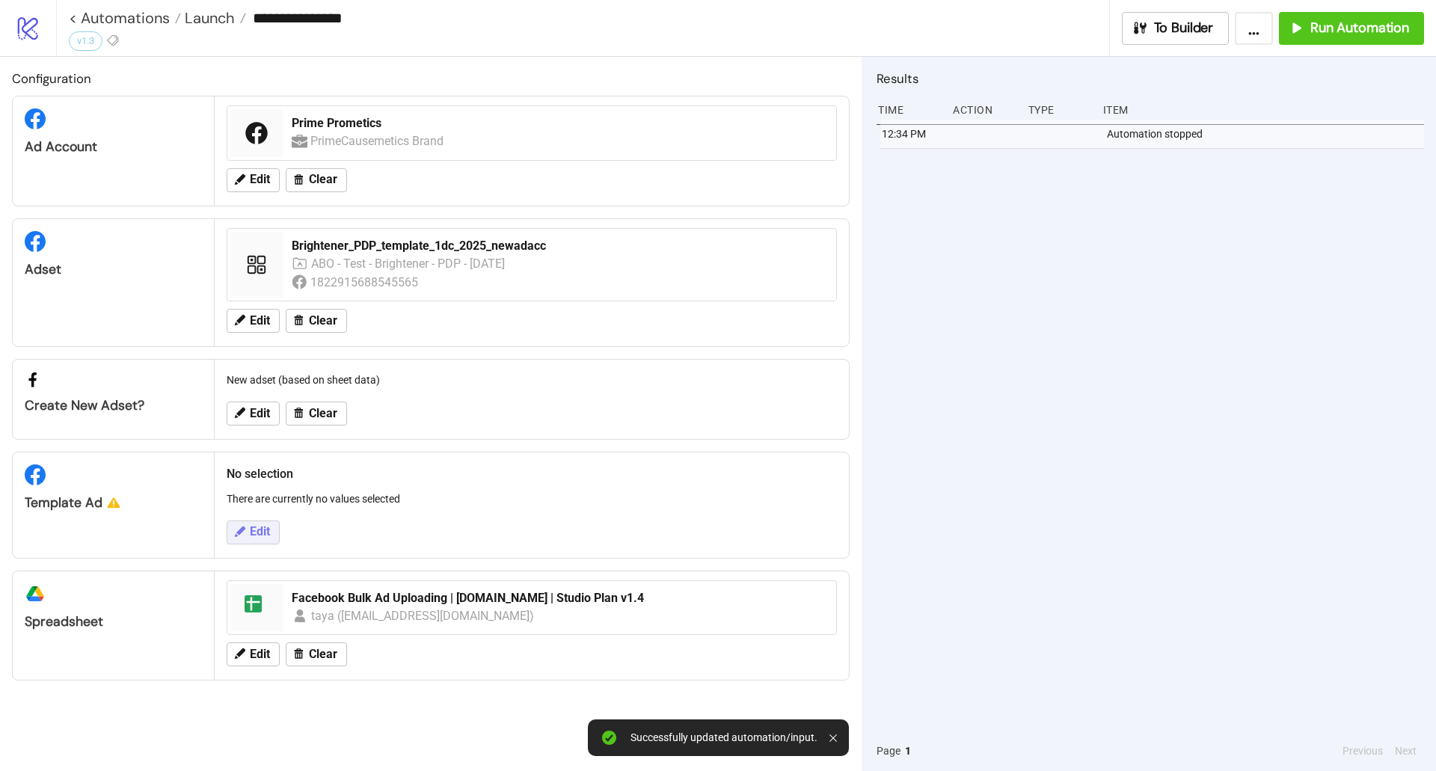
click at [266, 525] on span "Edit" at bounding box center [260, 531] width 20 height 13
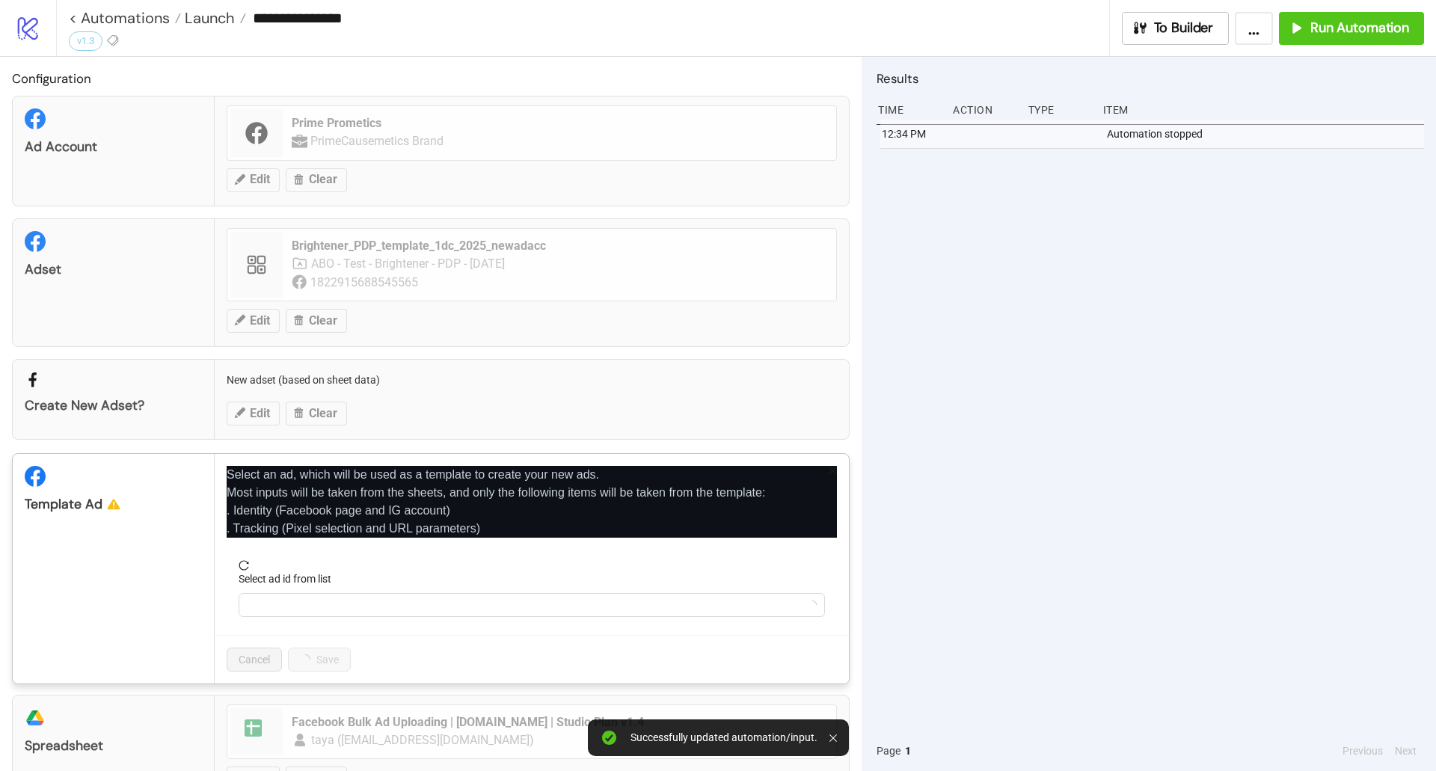
click at [370, 619] on form "Select ad id from list" at bounding box center [532, 597] width 610 height 75
click at [369, 618] on form "Select ad id from list" at bounding box center [532, 597] width 610 height 75
click at [366, 610] on input "Select ad id from list" at bounding box center [525, 605] width 555 height 22
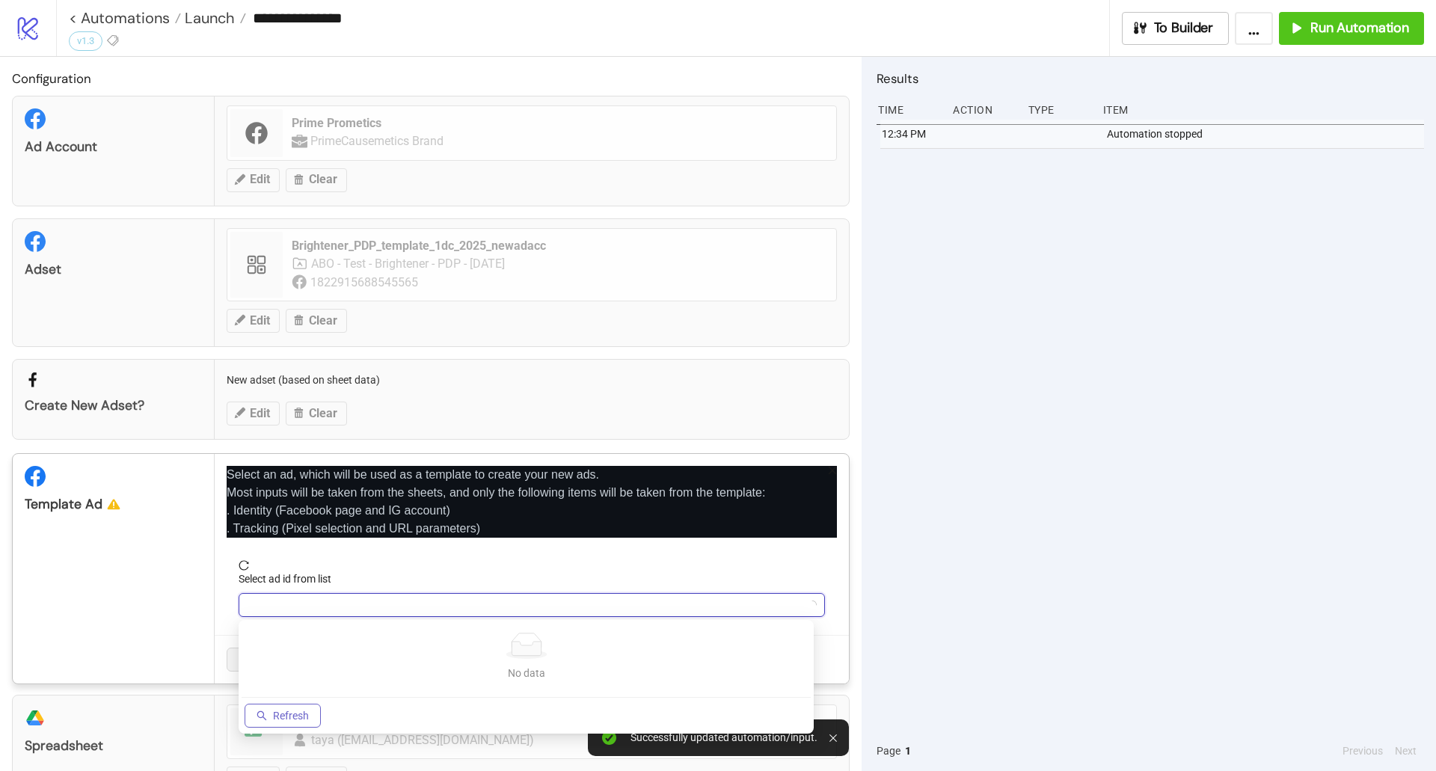
click at [297, 707] on button "Refresh" at bounding box center [283, 716] width 76 height 24
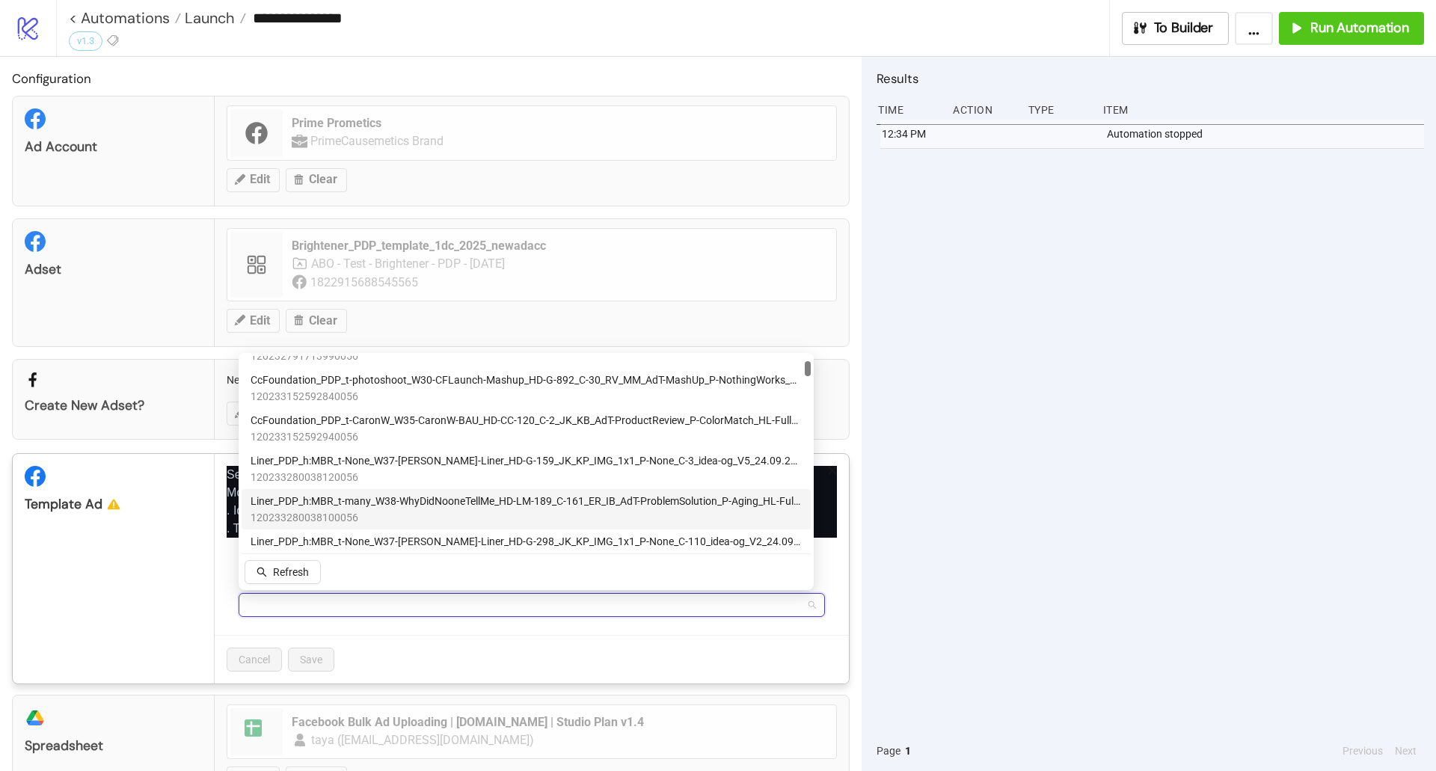
scroll to position [224, 0]
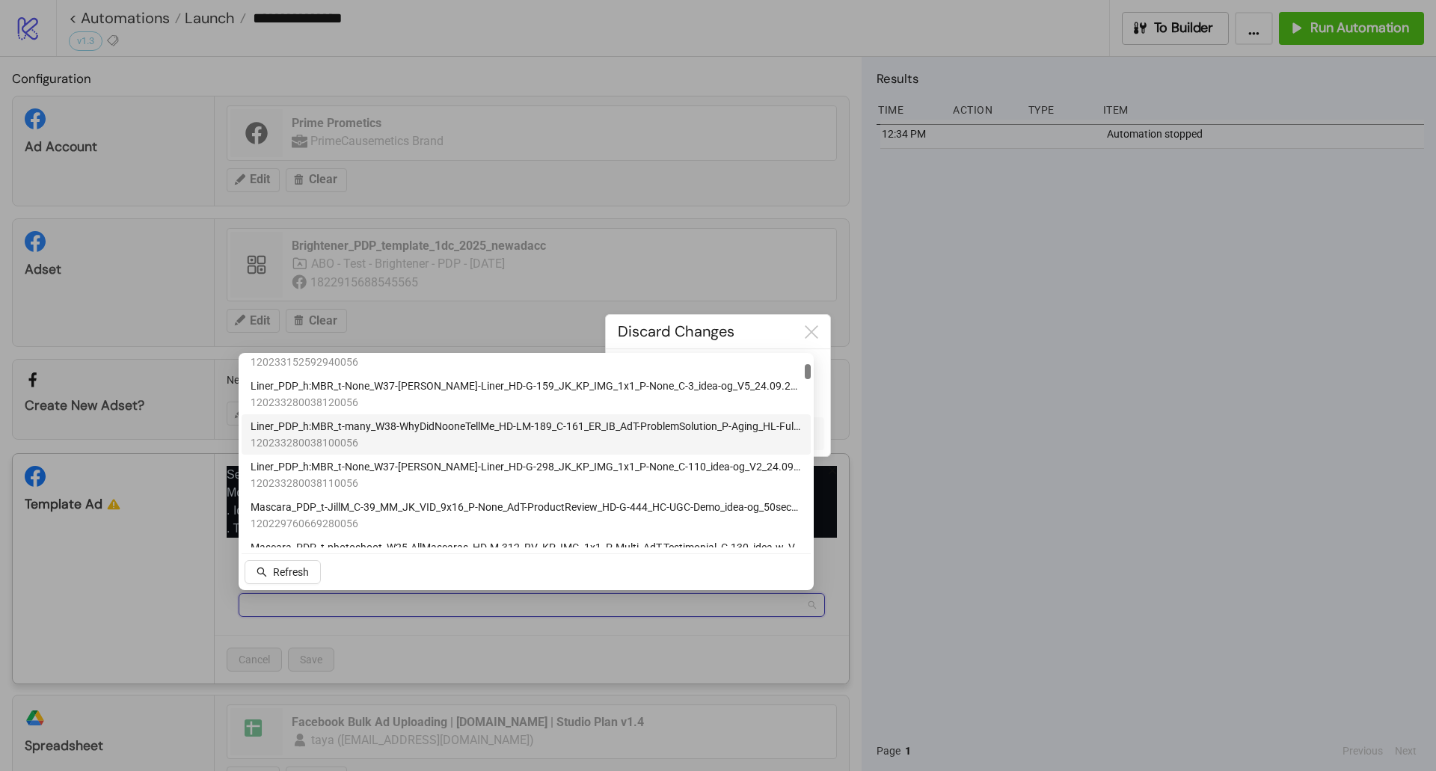
click at [488, 438] on span "120233280038100056" at bounding box center [526, 443] width 551 height 16
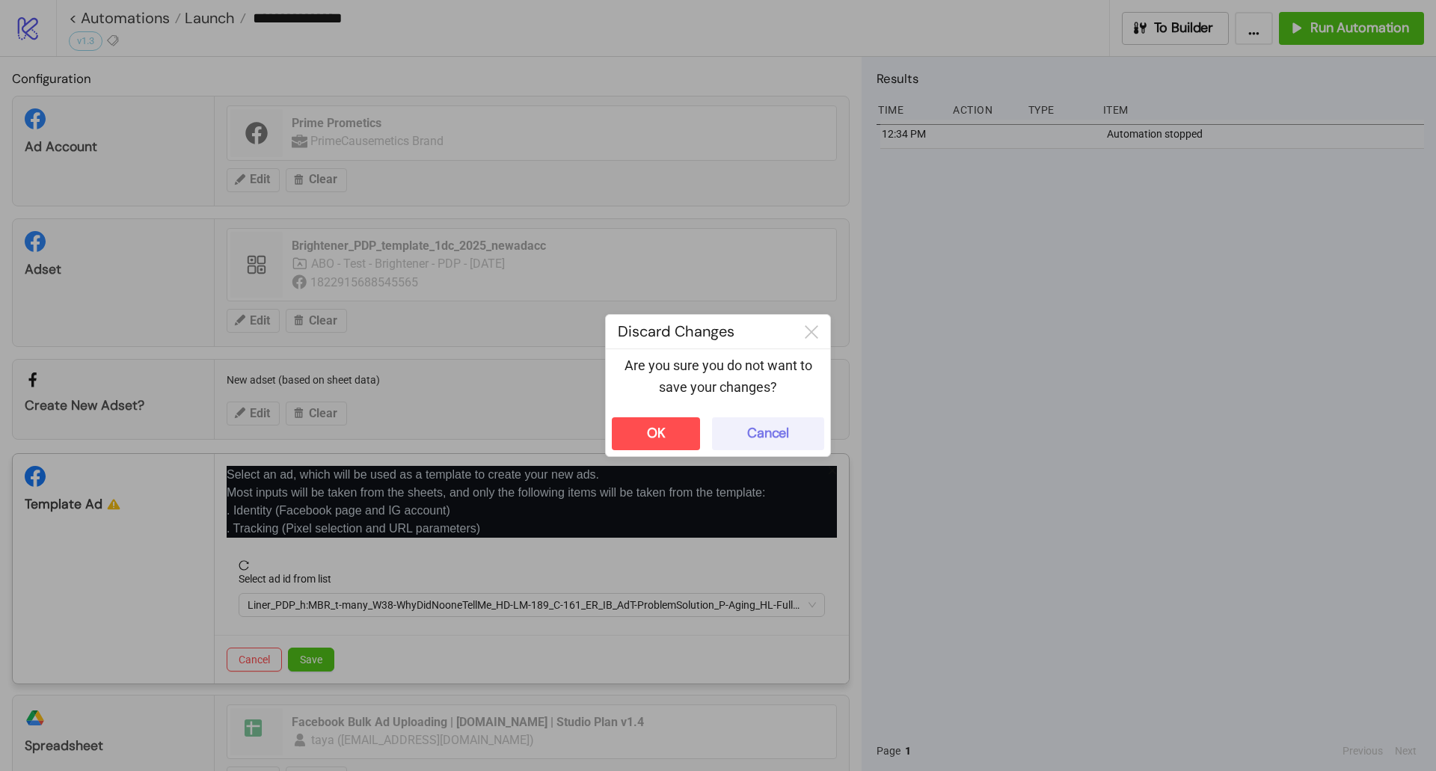
click at [736, 426] on button "Cancel" at bounding box center [768, 433] width 112 height 33
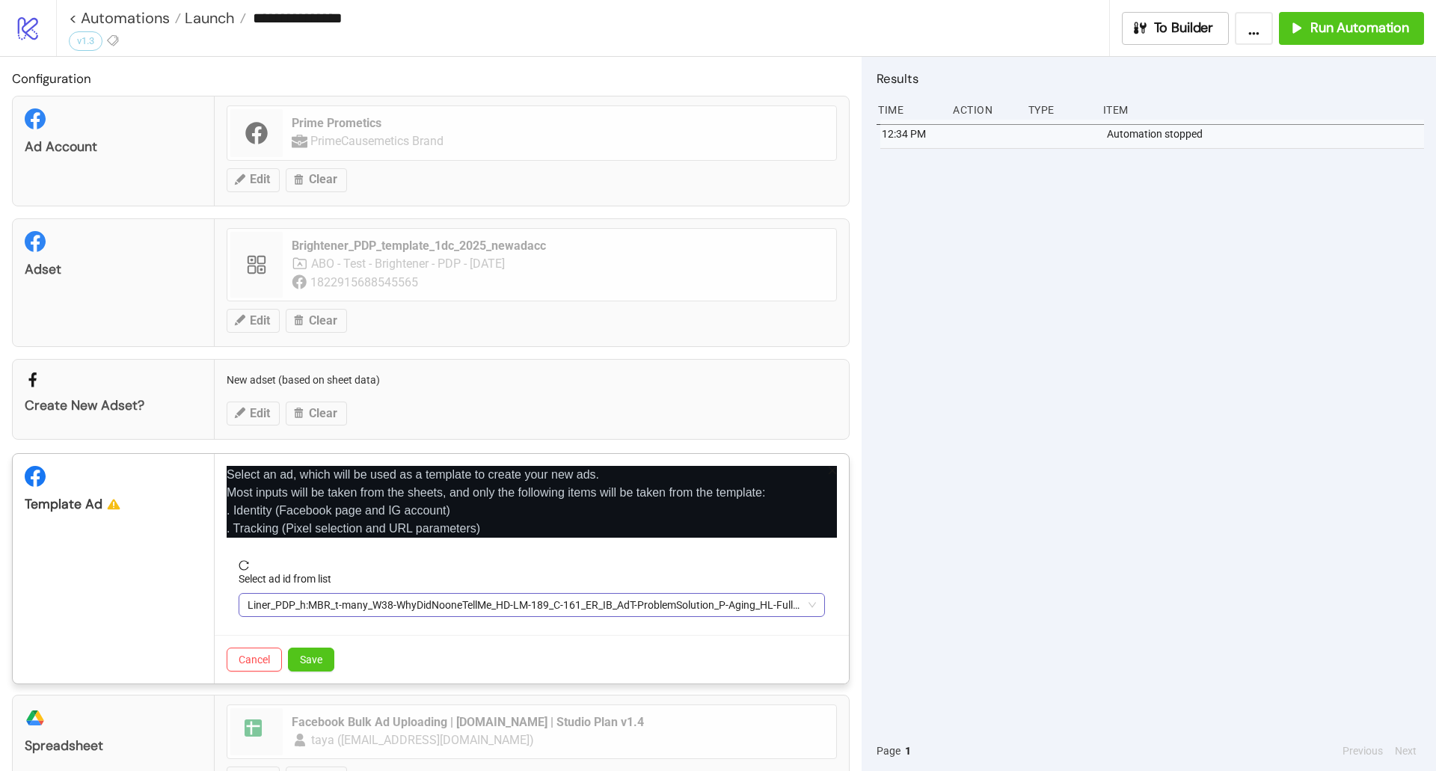
click at [375, 608] on span "Liner_PDP_h:MBR_t-many_W38-WhyDidNooneTellMe_HD-LM-189_C-161_ER_IB_AdT-ProblemS…" at bounding box center [532, 605] width 568 height 22
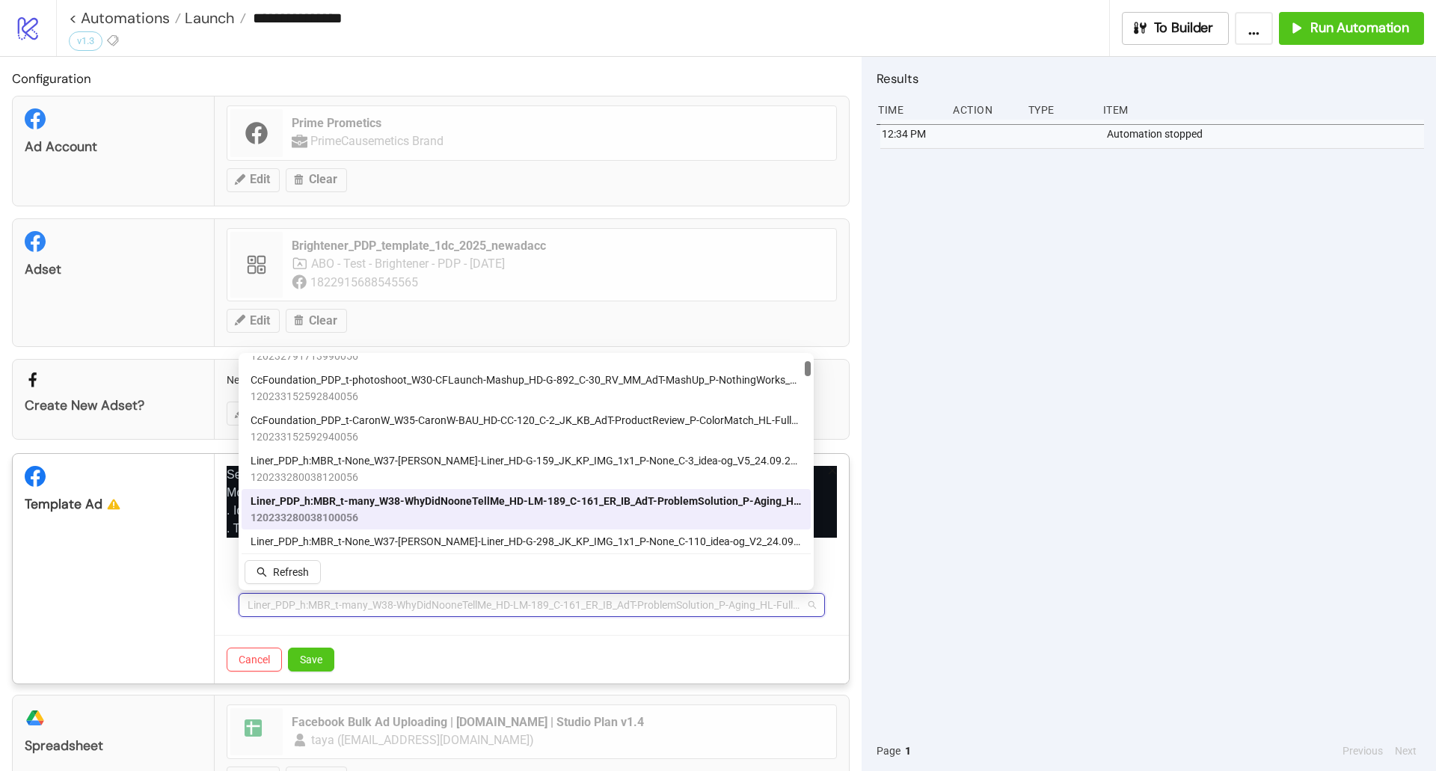
scroll to position [0, 0]
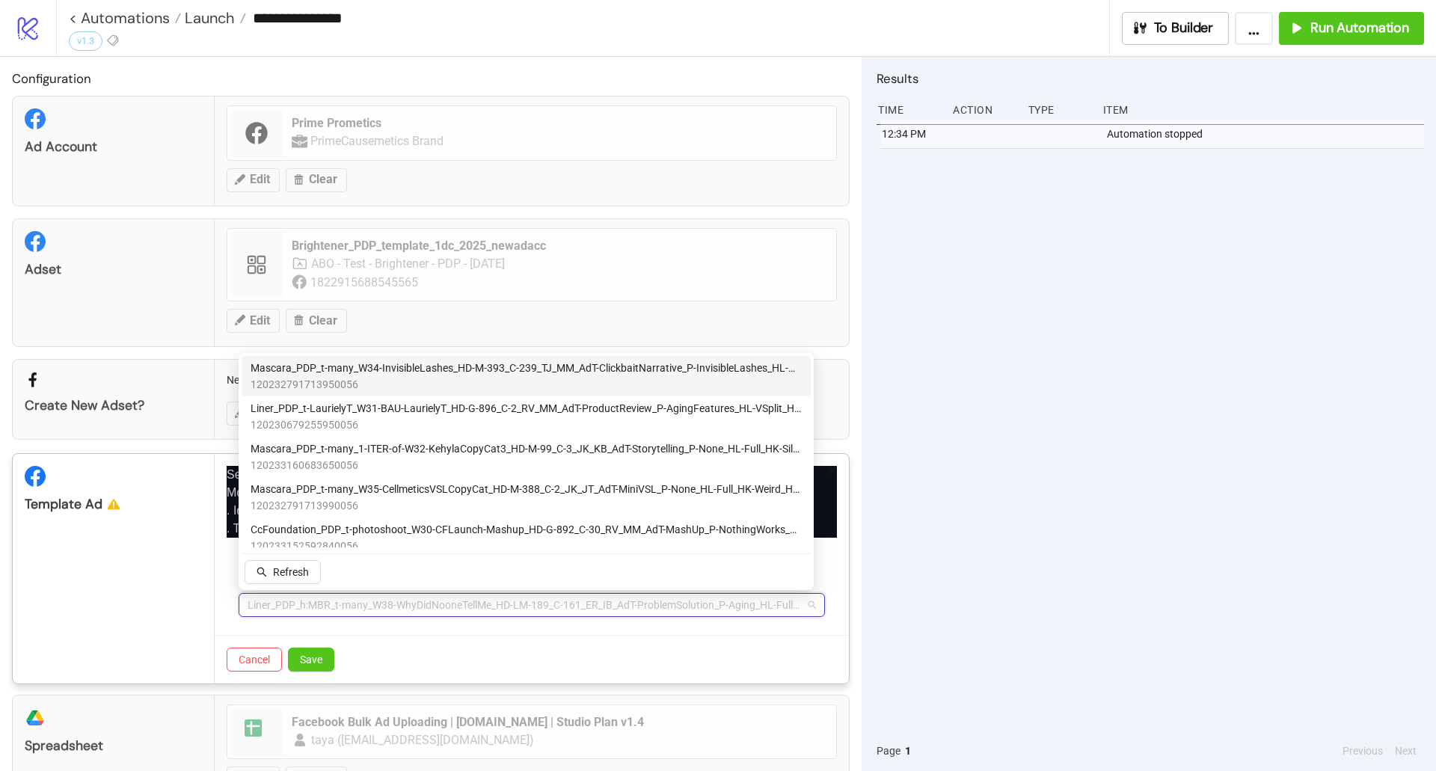
click at [436, 369] on span "Mascara_PDP_t-many_W34-InvisibleLashes_HD-M-393_C-239_TJ_MM_AdT-ClickbaitNarrat…" at bounding box center [526, 368] width 551 height 16
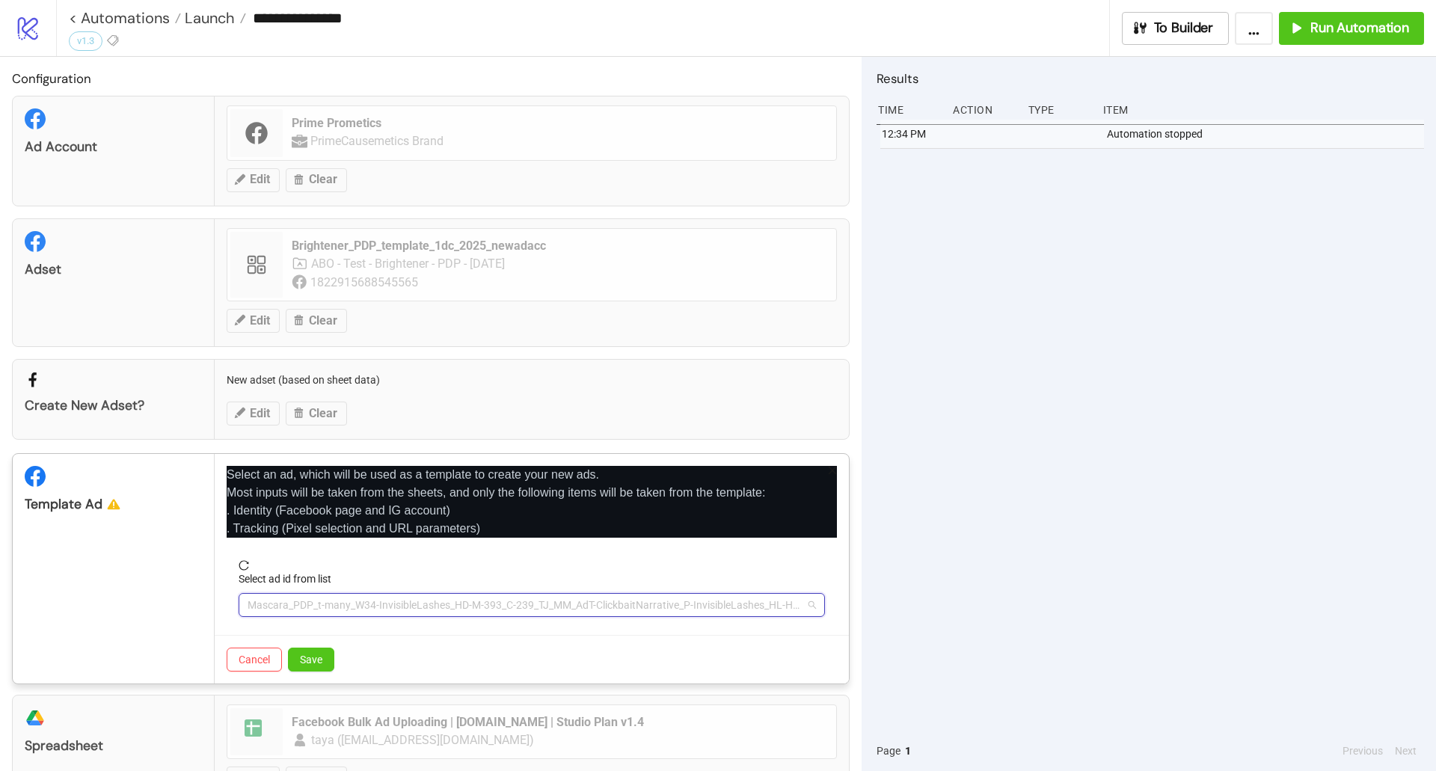
click at [297, 607] on span "Mascara_PDP_t-many_W34-InvisibleLashes_HD-M-393_C-239_TJ_MM_AdT-ClickbaitNarrat…" at bounding box center [532, 605] width 568 height 22
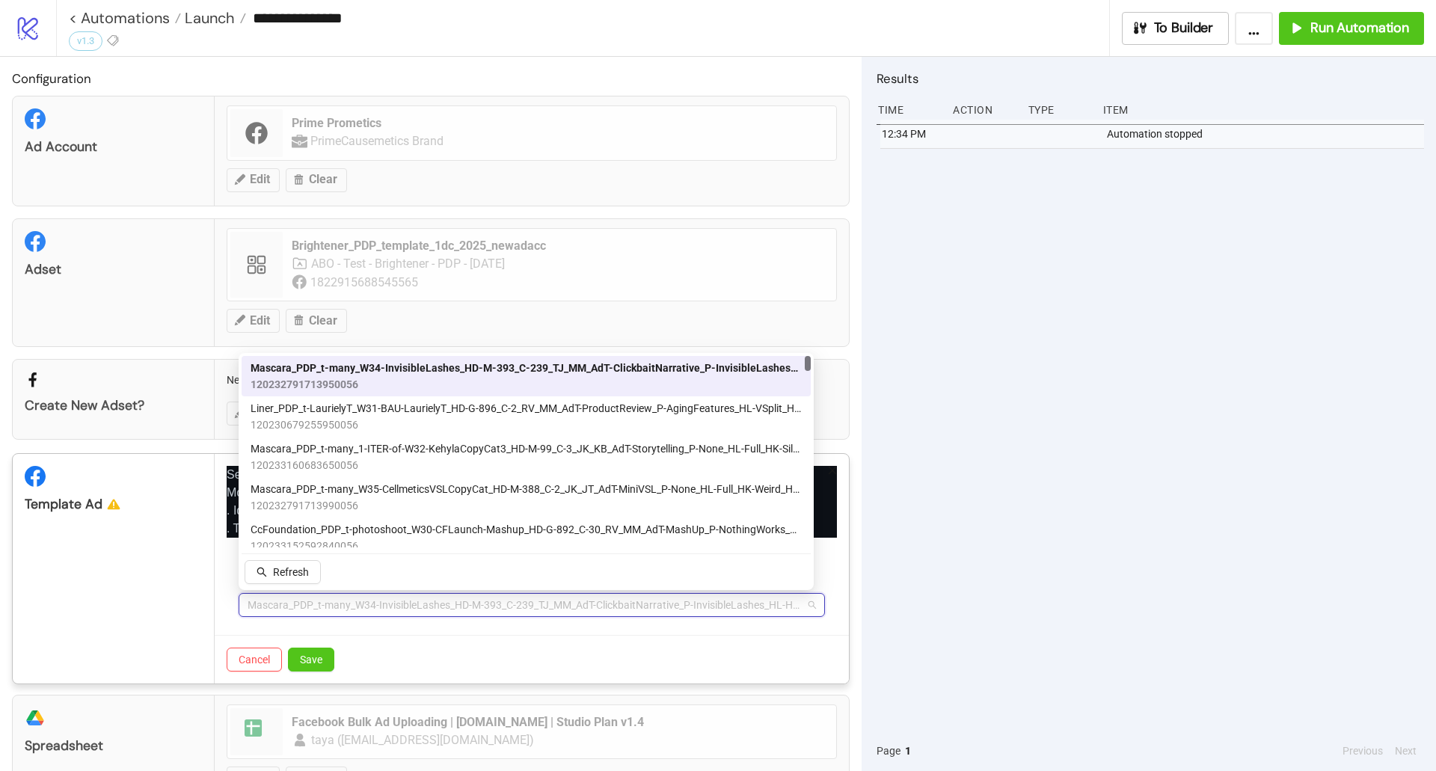
paste input "**********"
type input "**********"
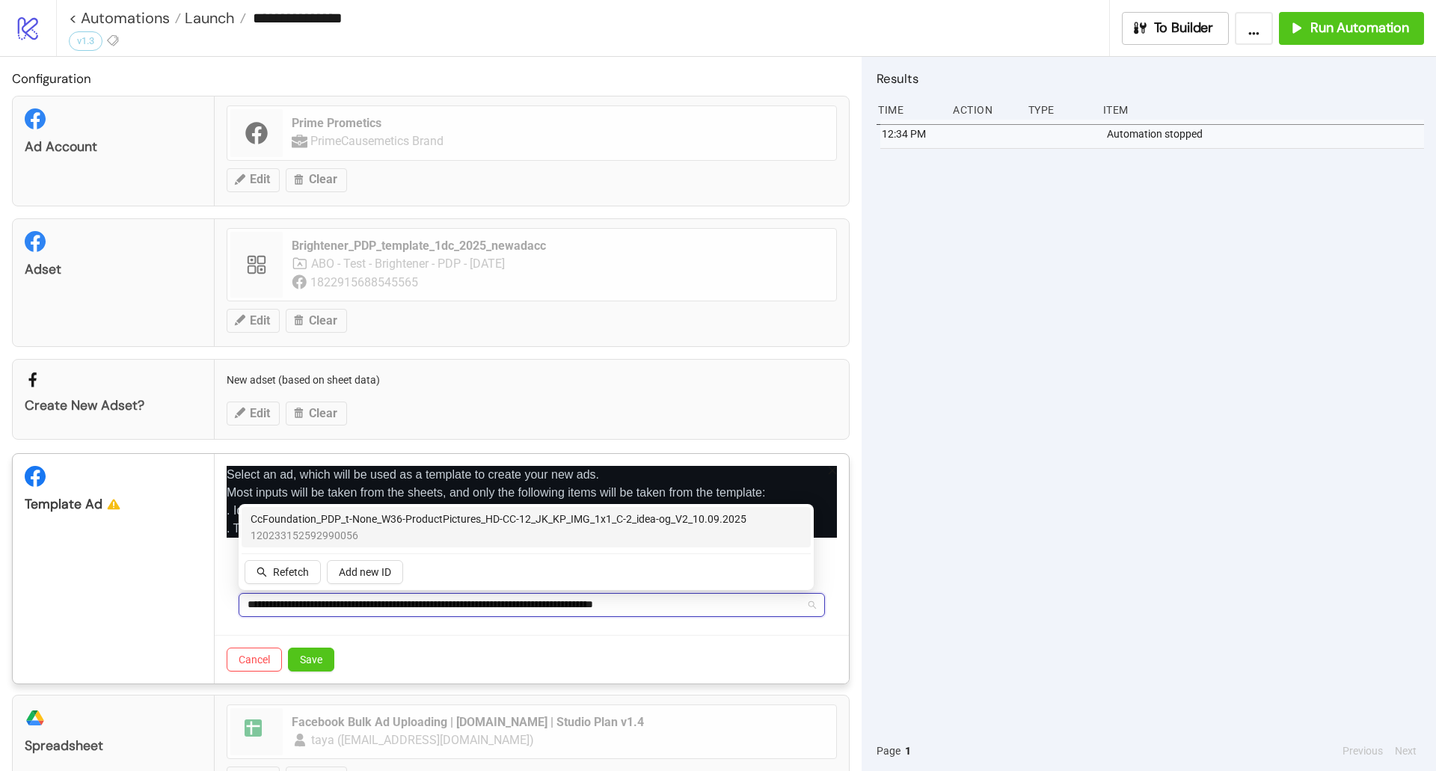
click at [327, 532] on span "120233152592990056" at bounding box center [499, 535] width 496 height 16
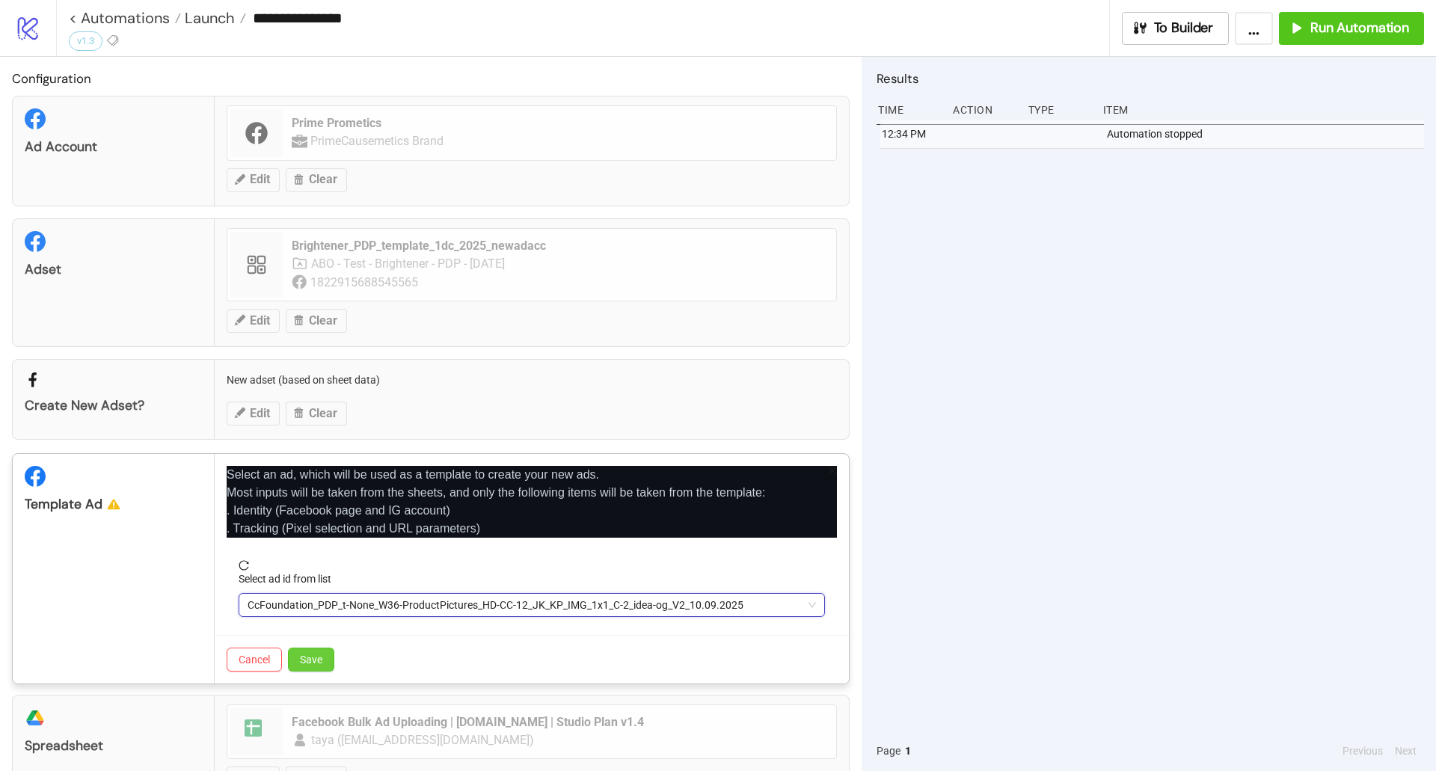
click at [320, 654] on span "Save" at bounding box center [311, 660] width 22 height 12
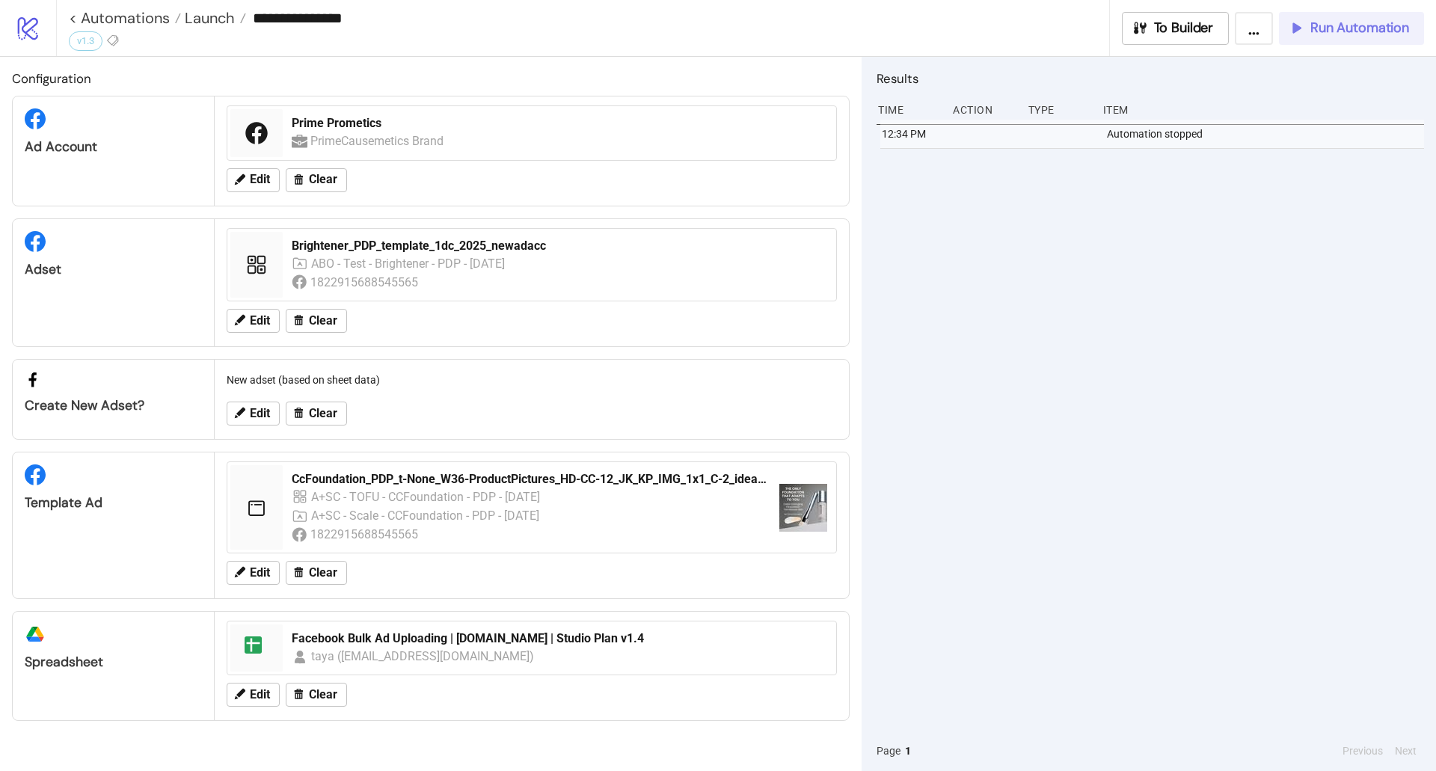
click at [1322, 27] on span "Run Automation" at bounding box center [1359, 27] width 99 height 17
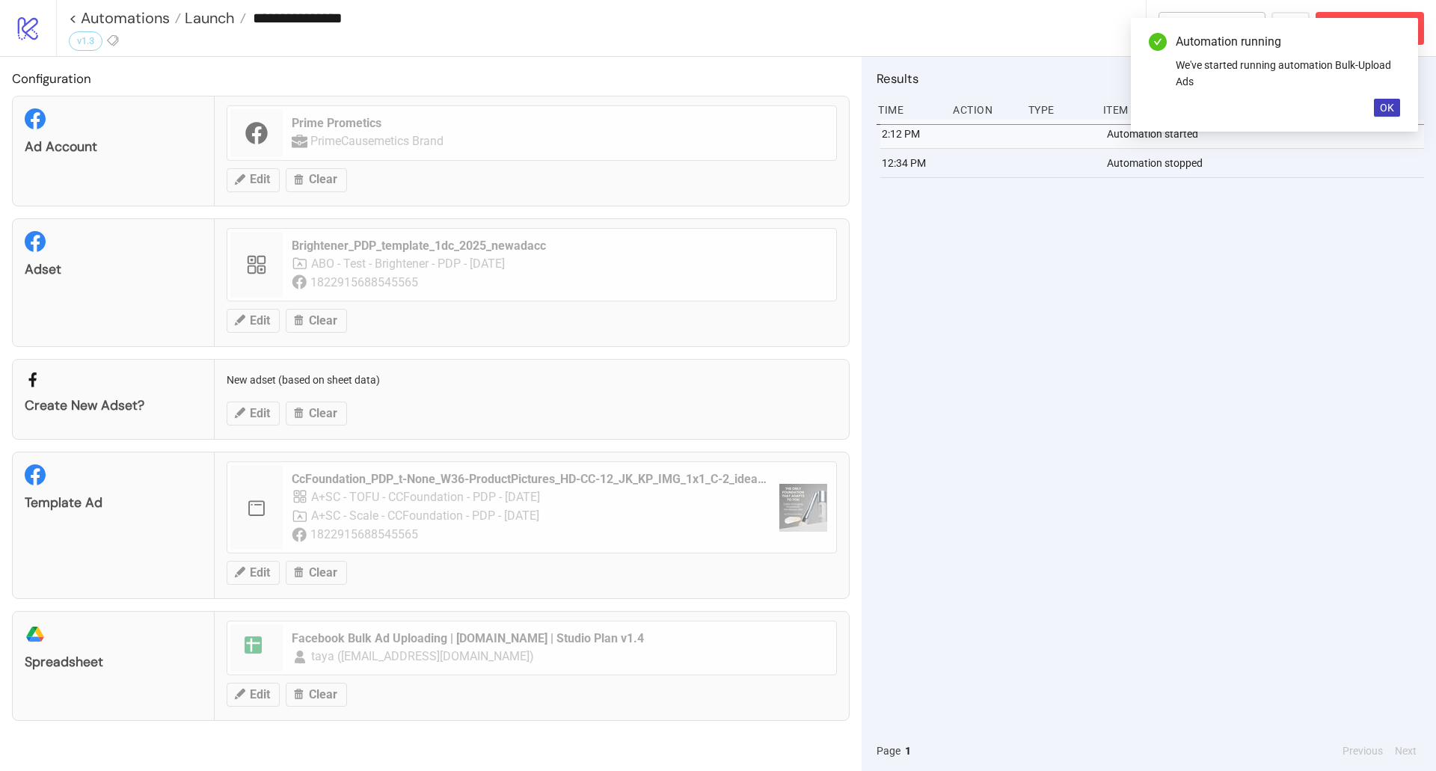
click at [1222, 257] on div "2:12 PM Automation started 12:34 PM Automation stopped" at bounding box center [1150, 425] width 547 height 611
click at [1387, 109] on span "OK" at bounding box center [1387, 108] width 14 height 12
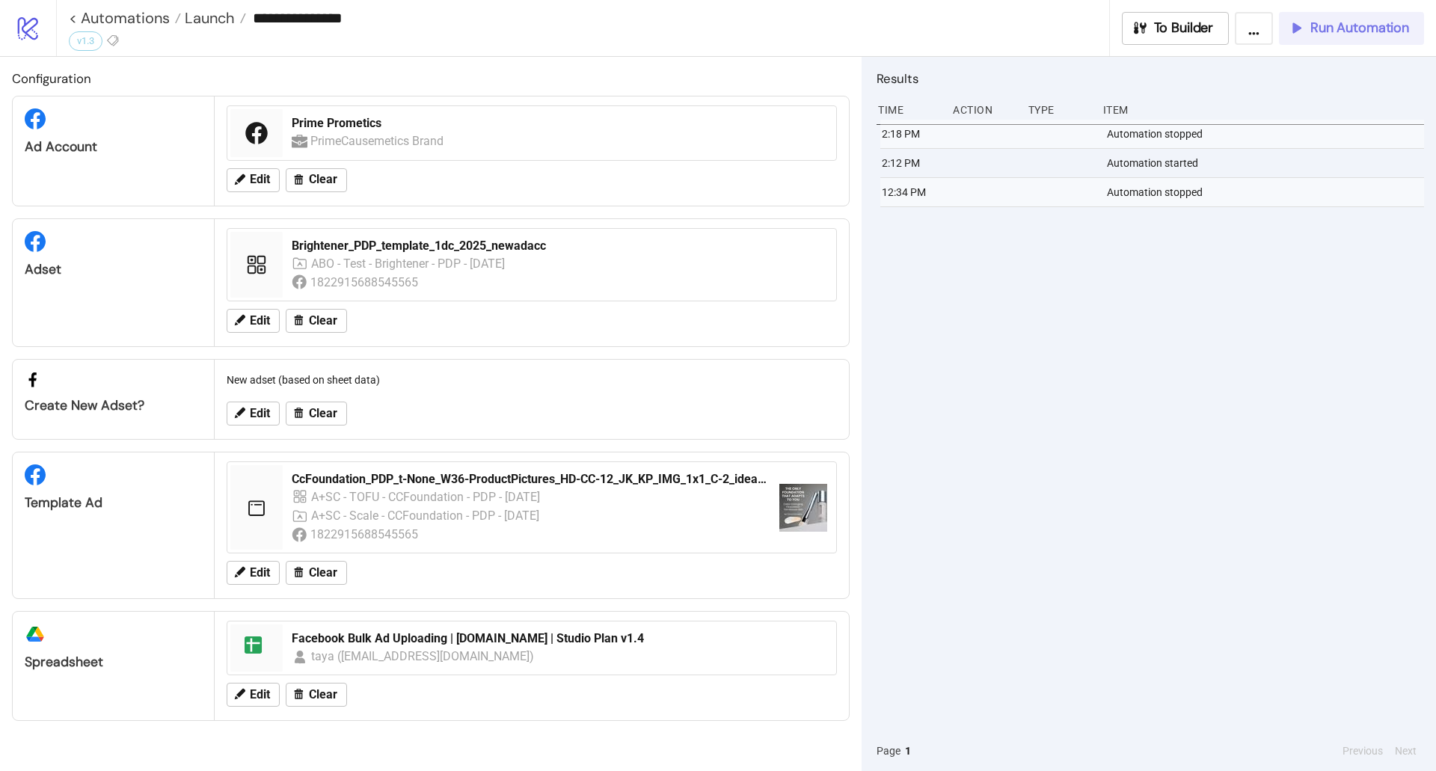
click at [1336, 32] on span "Run Automation" at bounding box center [1359, 27] width 99 height 17
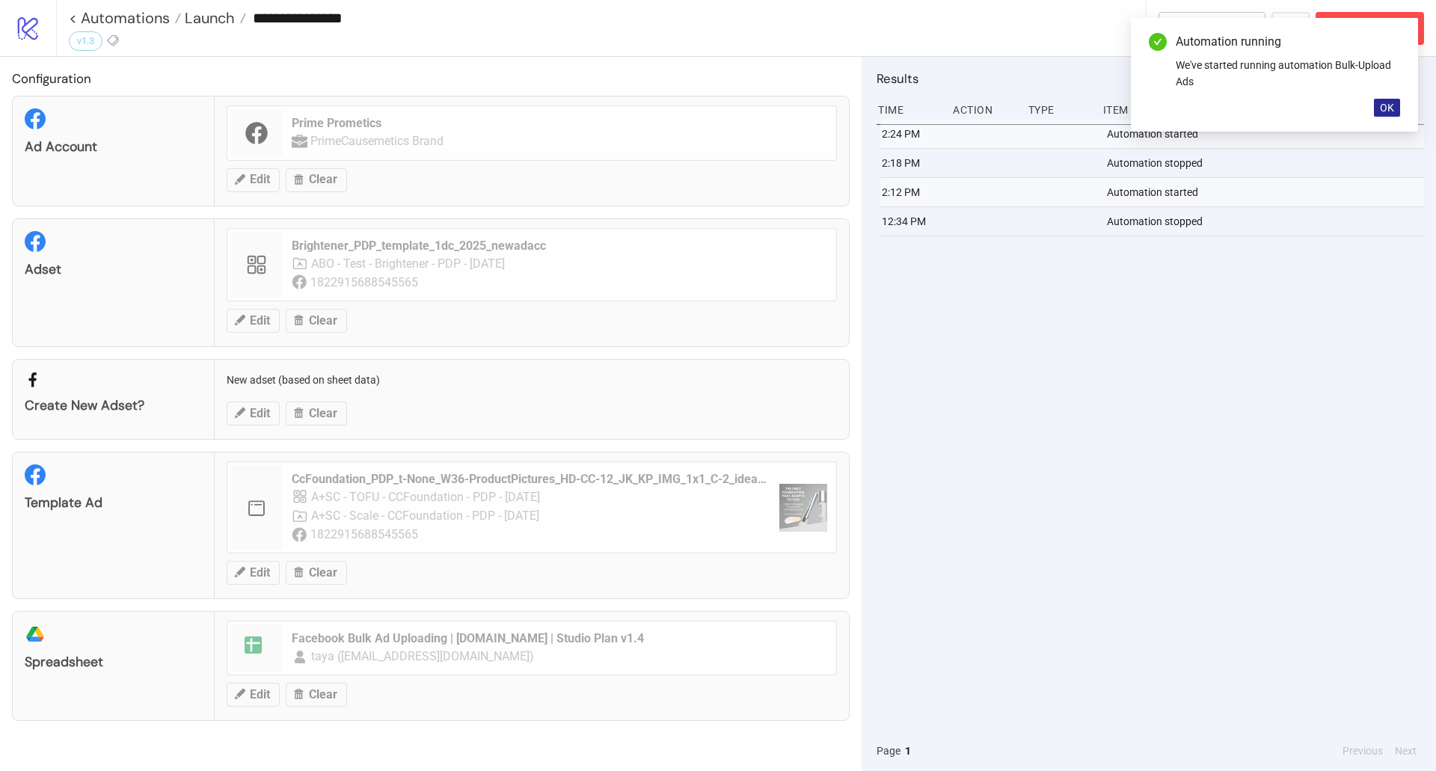
click at [1390, 105] on span "OK" at bounding box center [1387, 108] width 14 height 12
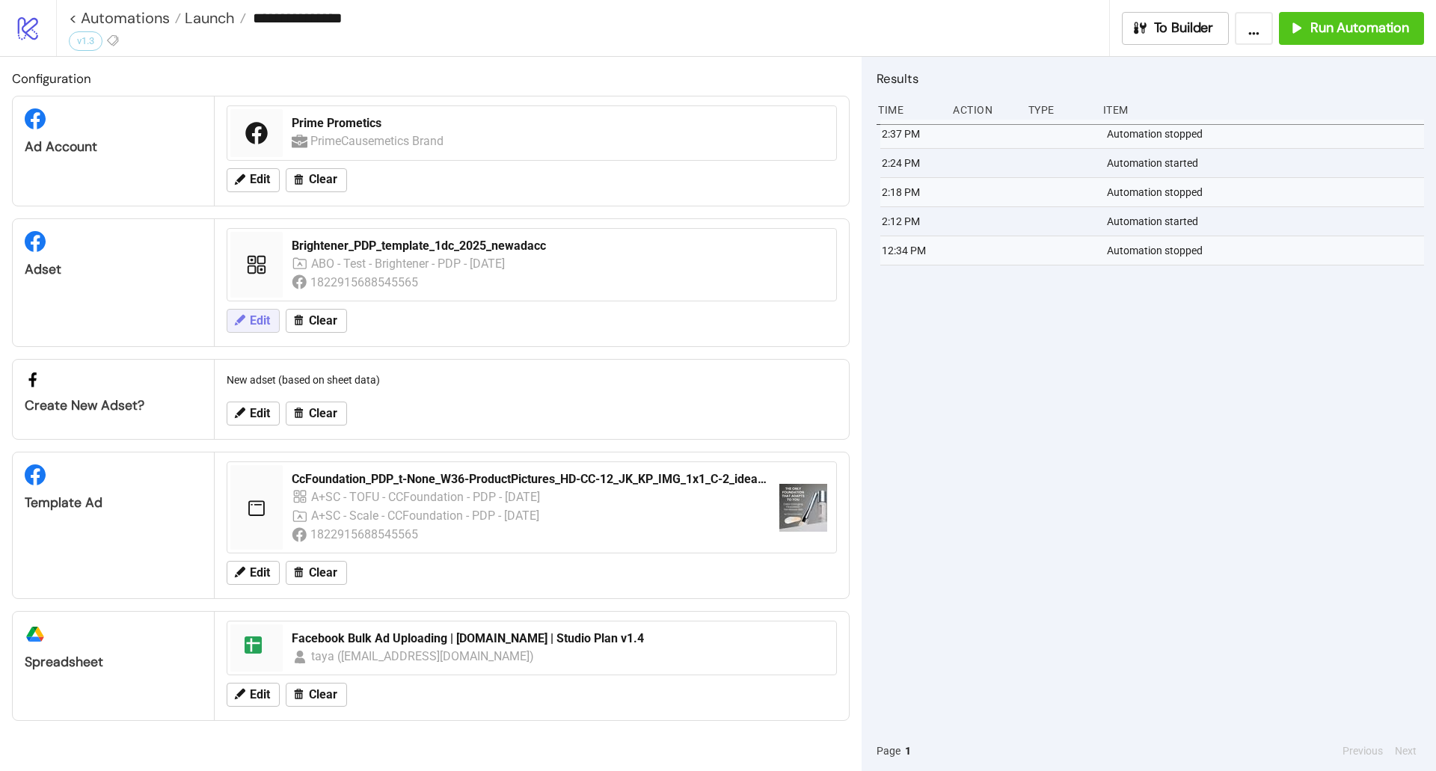
click at [270, 320] on span "Edit" at bounding box center [260, 320] width 20 height 13
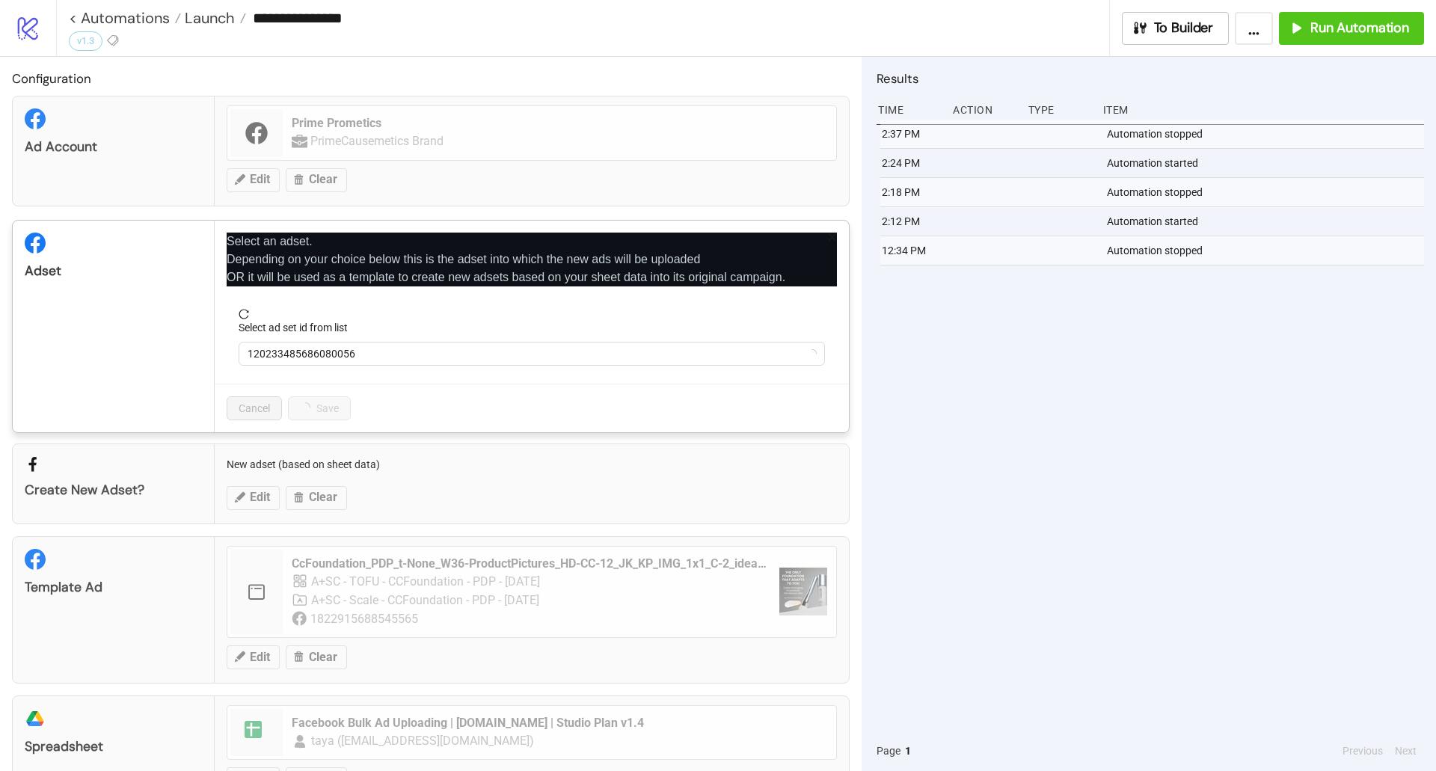
click at [310, 369] on form "Select ad set id from list 120233485686080056" at bounding box center [532, 346] width 610 height 75
click at [313, 359] on span "120233485686080056" at bounding box center [532, 354] width 568 height 22
click at [320, 366] on form "Select ad set id from list Brightener_PDP_template_1dc_2025_newadacc" at bounding box center [532, 346] width 610 height 75
click at [321, 364] on span "Brightener_PDP_template_1dc_2025_newadacc" at bounding box center [532, 354] width 568 height 22
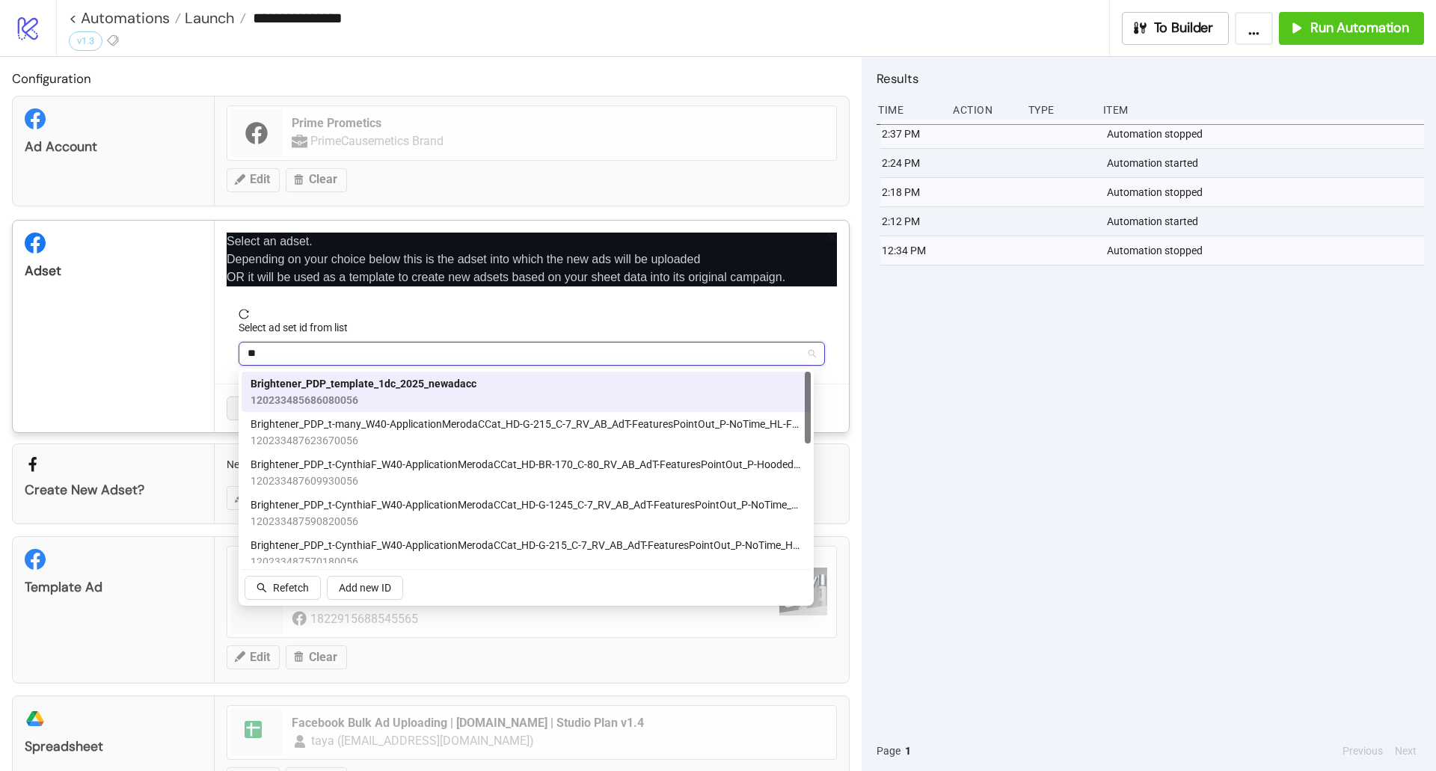
type input "***"
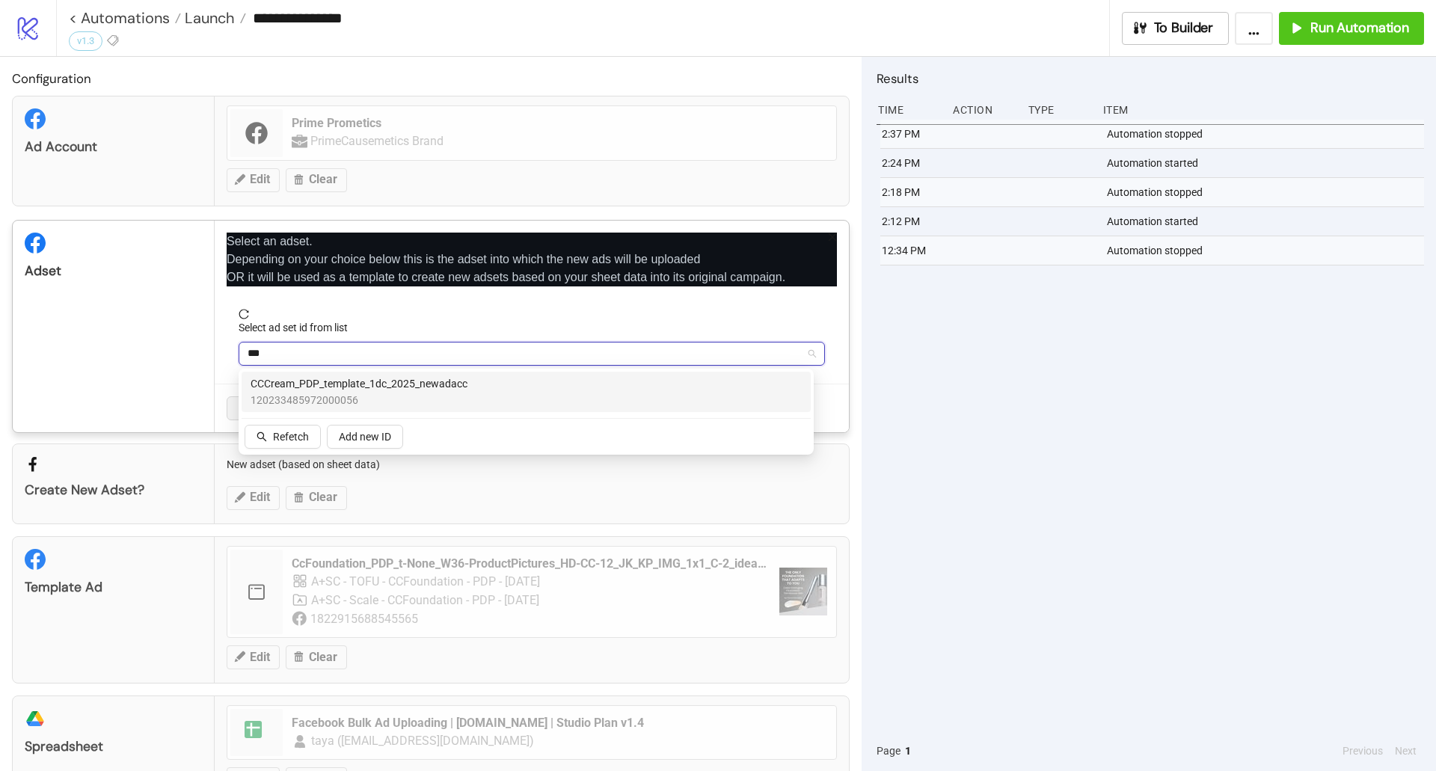
click at [343, 396] on span "120233485972000056" at bounding box center [359, 400] width 217 height 16
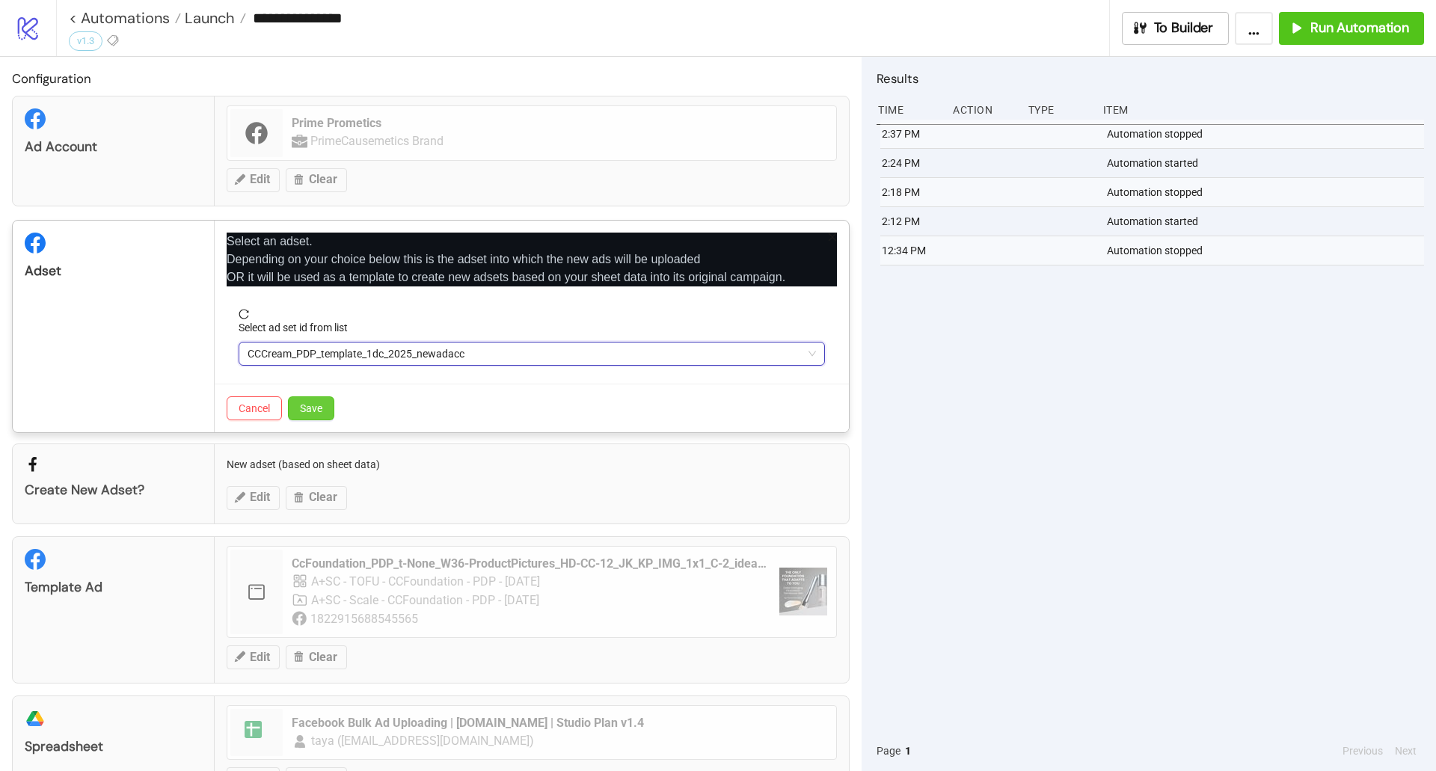
click at [304, 407] on span "Save" at bounding box center [311, 408] width 22 height 12
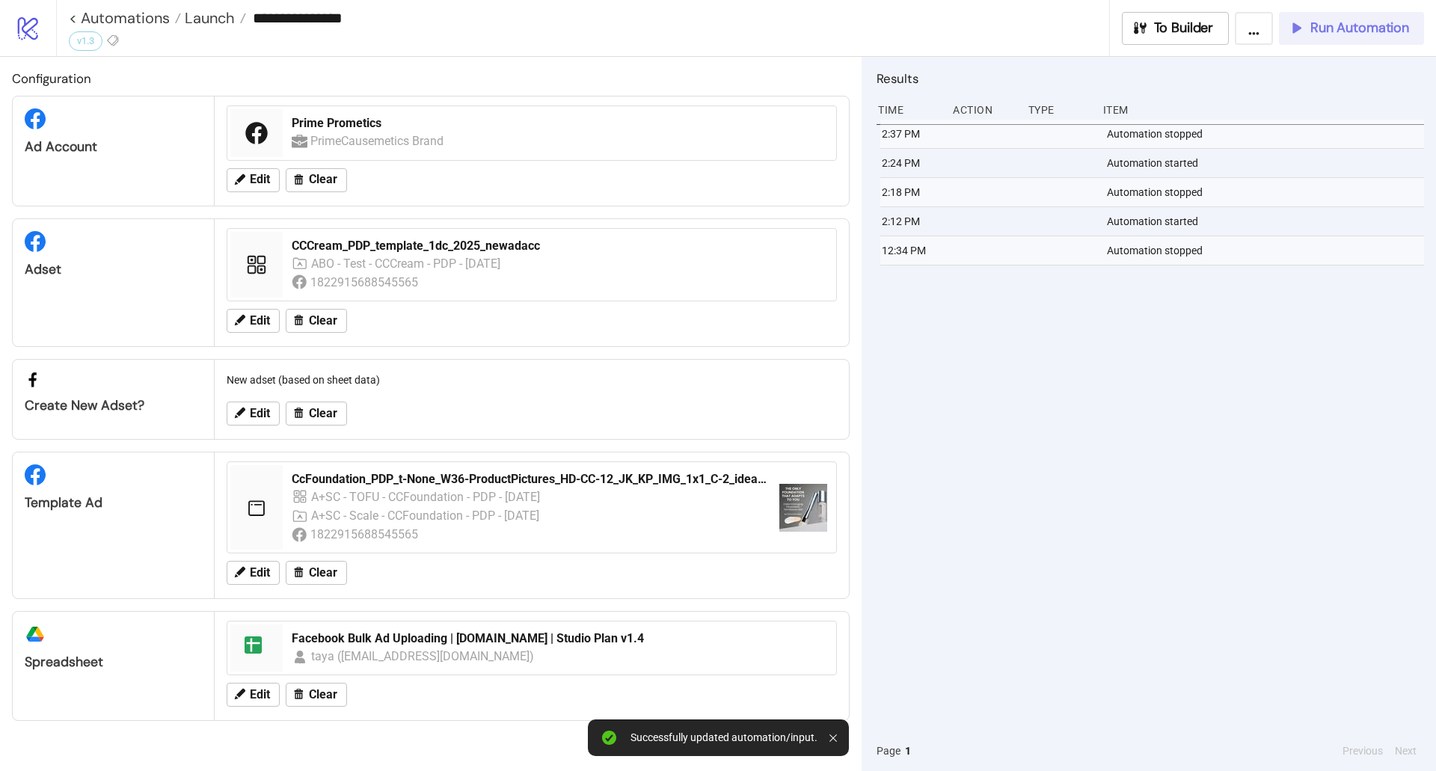
click at [1309, 30] on div "Run Automation" at bounding box center [1348, 27] width 121 height 17
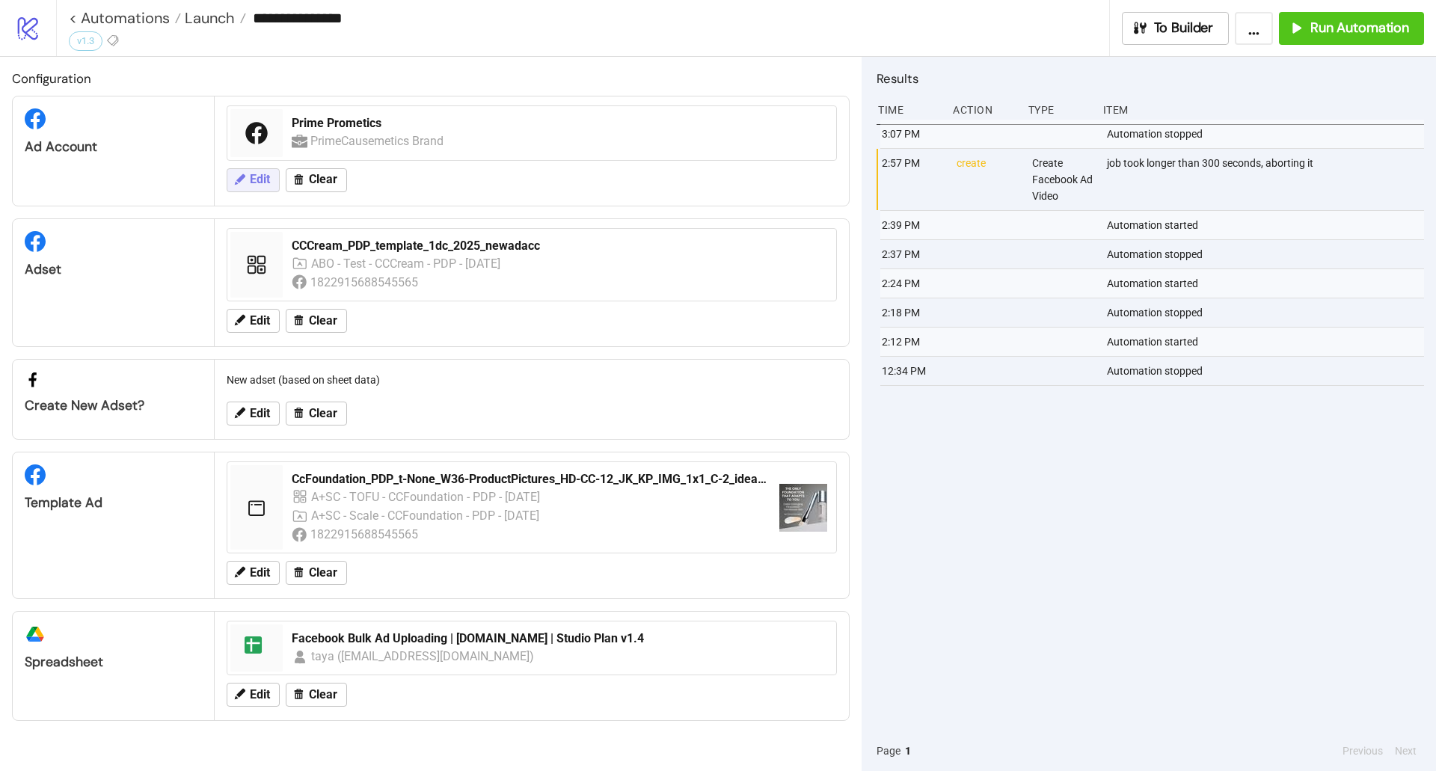
click at [269, 179] on span "Edit" at bounding box center [260, 179] width 20 height 13
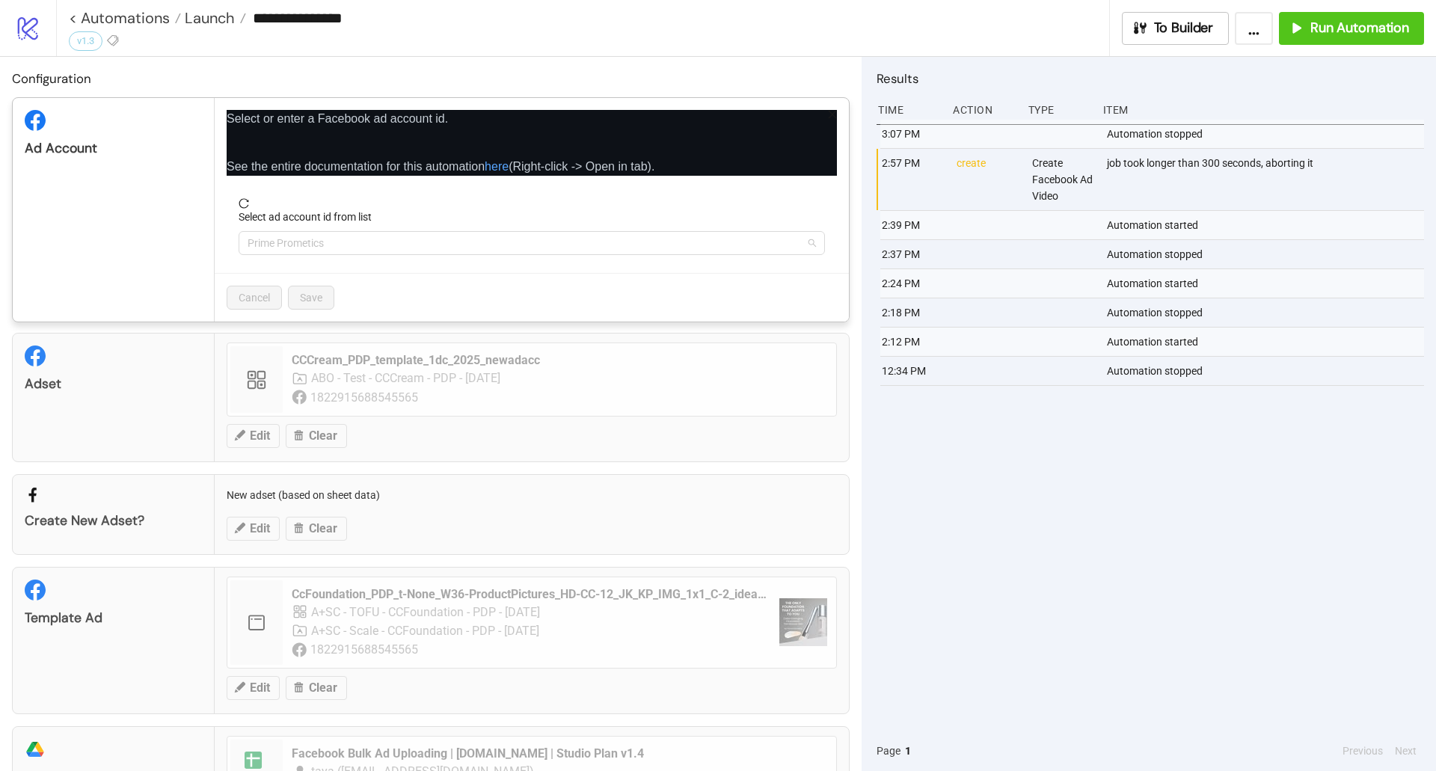
click at [337, 238] on span "Prime Prometics" at bounding box center [532, 243] width 568 height 22
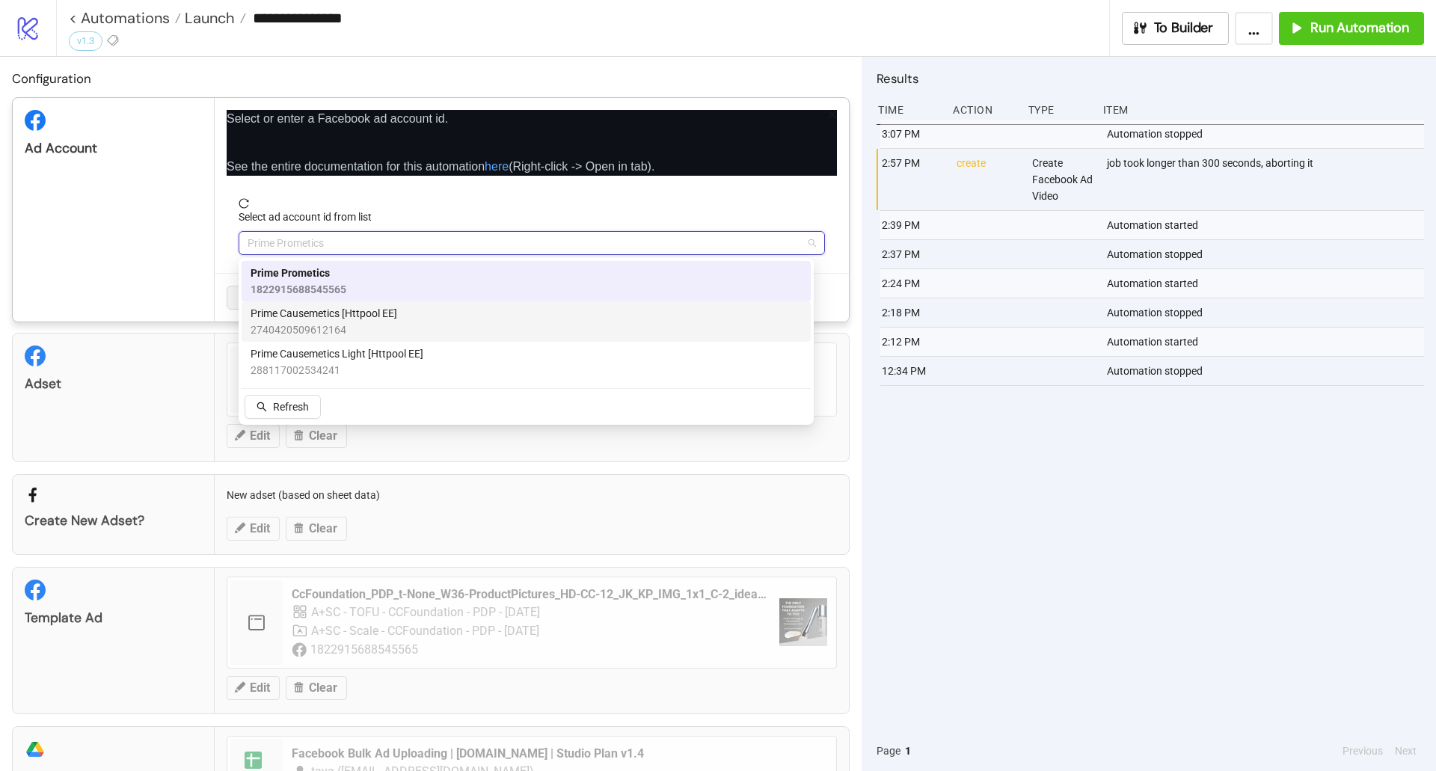
click at [374, 323] on span "2740420509612164" at bounding box center [324, 330] width 147 height 16
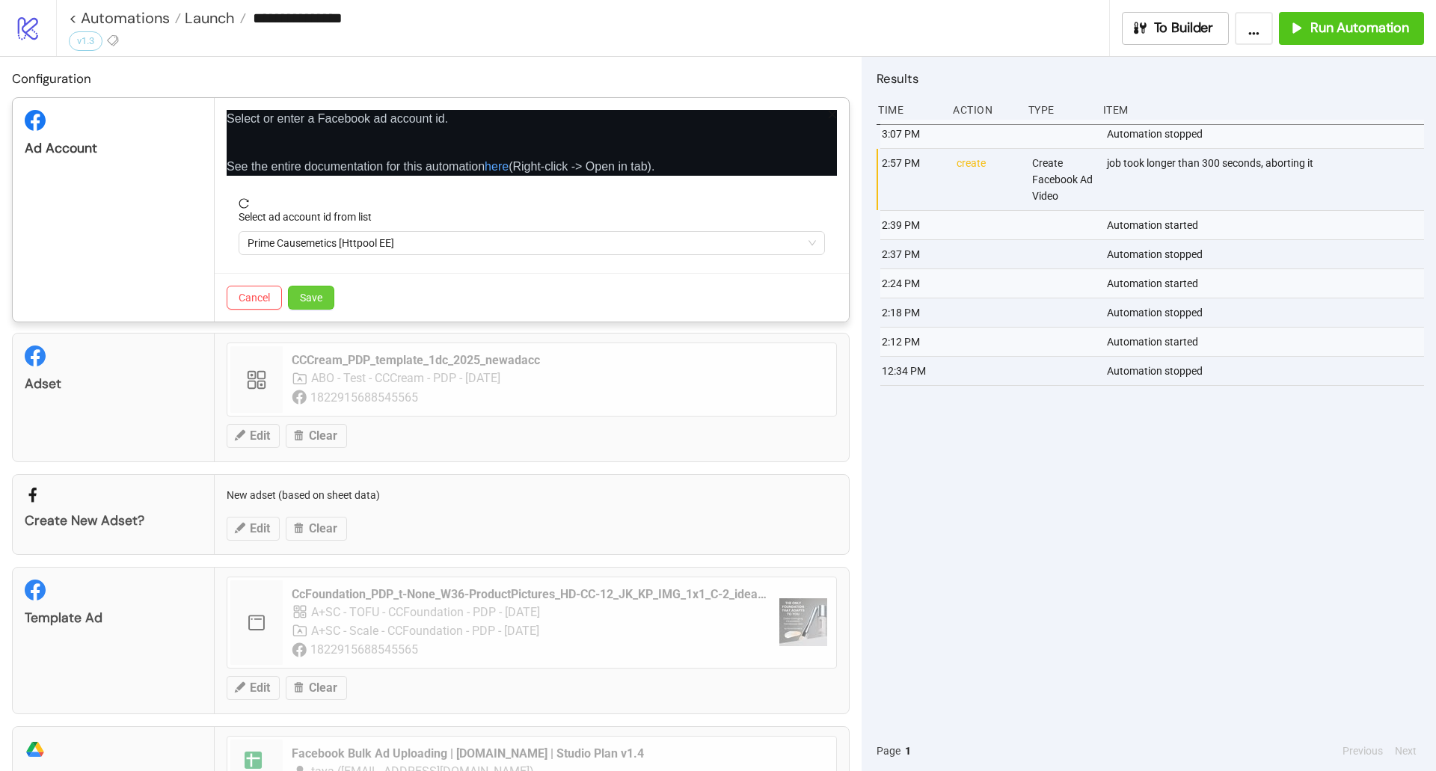
click at [308, 289] on button "Save" at bounding box center [311, 298] width 46 height 24
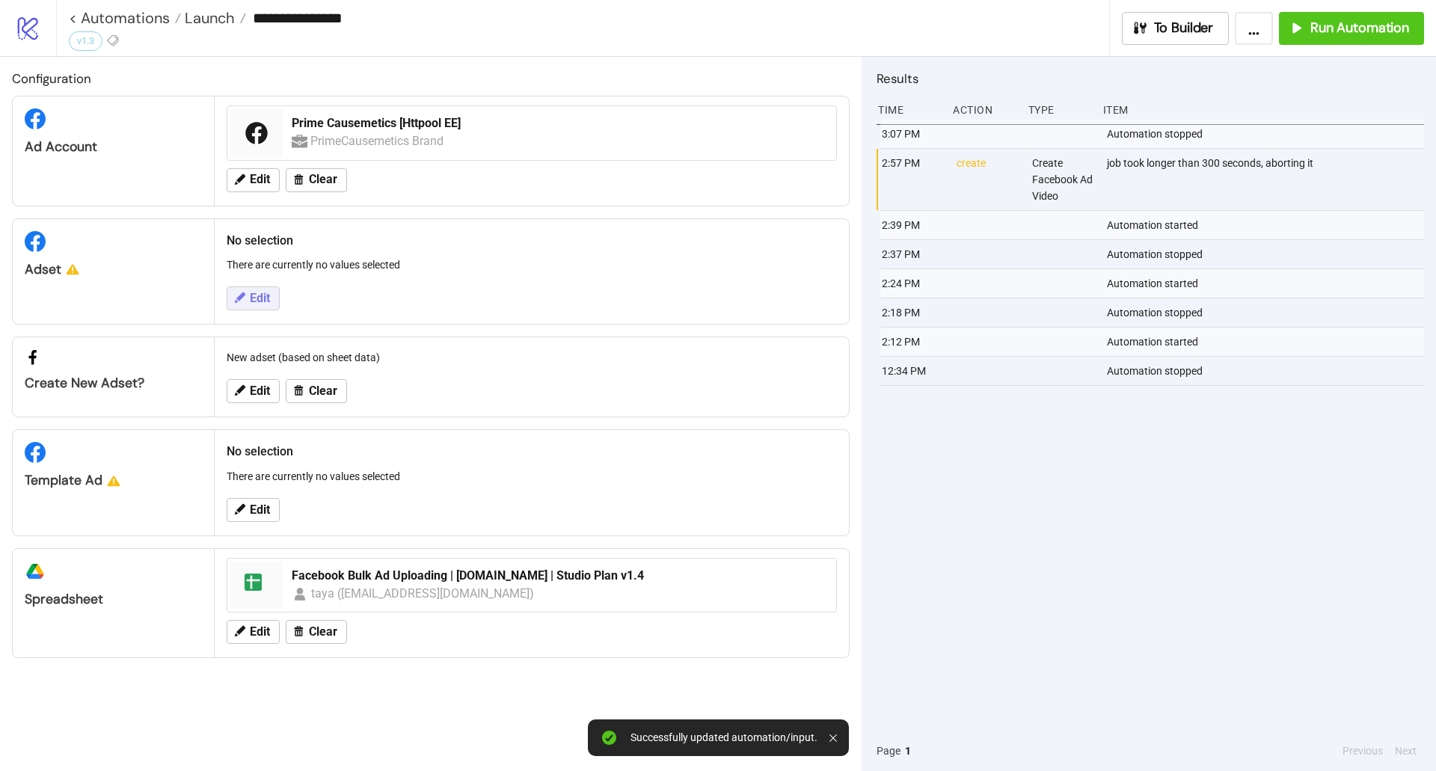
click at [257, 301] on span "Edit" at bounding box center [260, 298] width 20 height 13
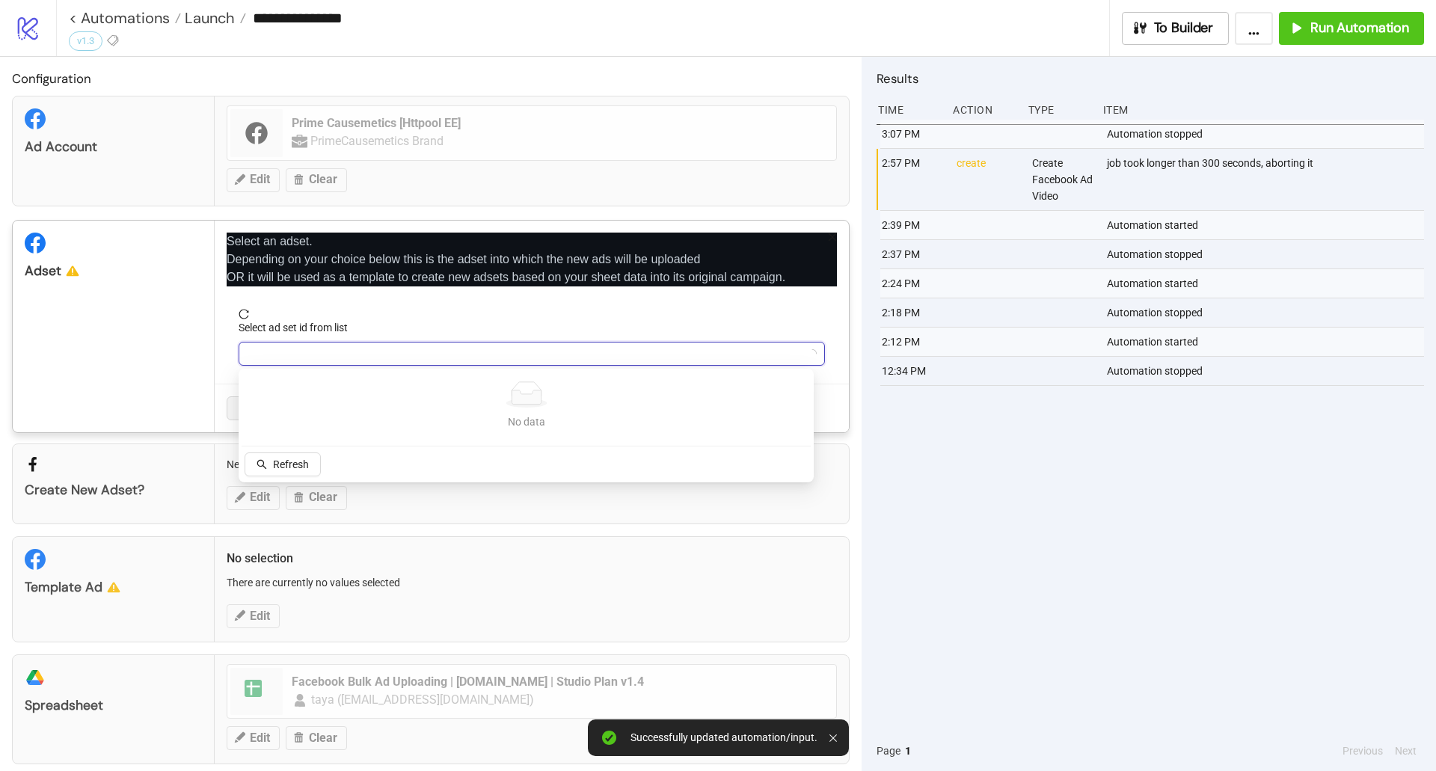
click at [337, 348] on input "Select ad set id from list" at bounding box center [525, 354] width 555 height 22
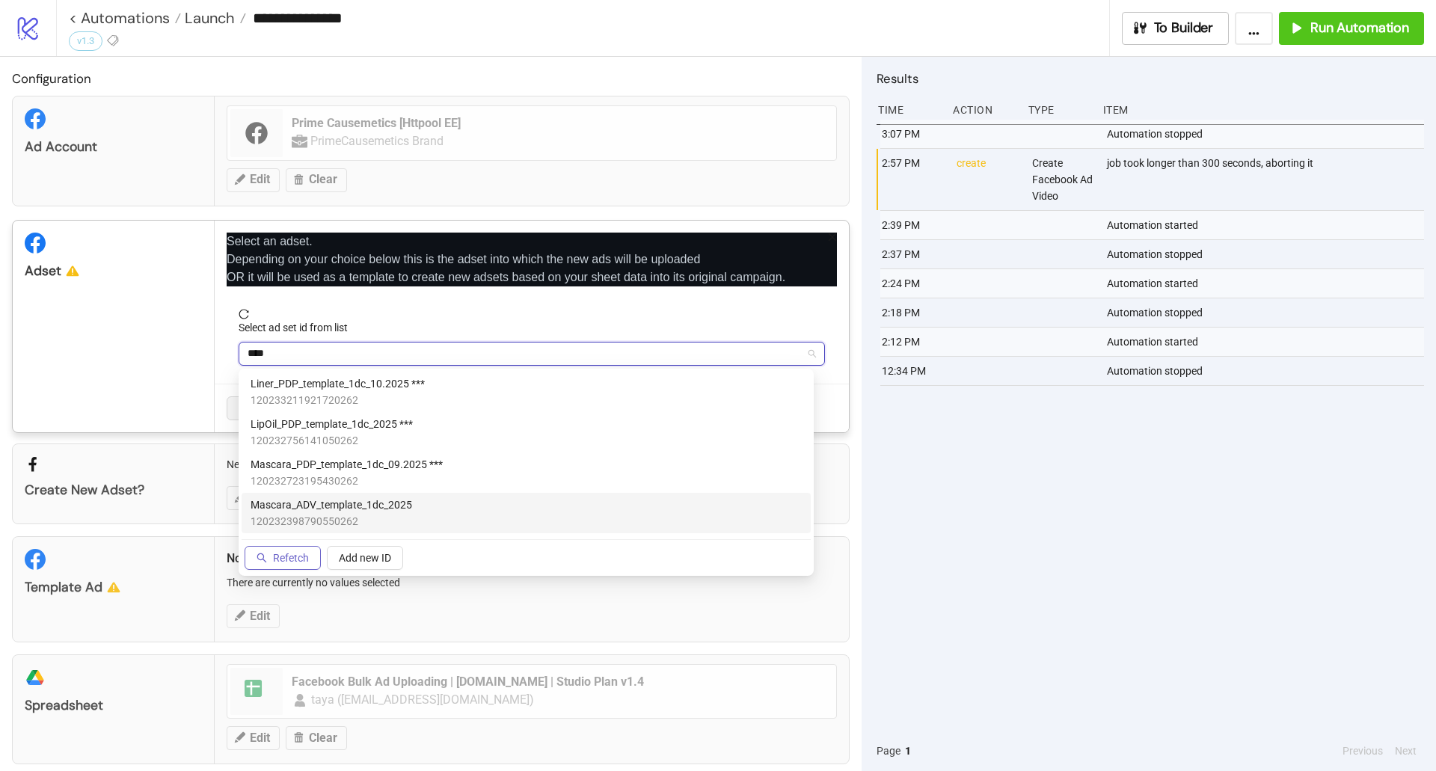
type input "****"
click at [267, 556] on button "Refetch" at bounding box center [283, 558] width 76 height 24
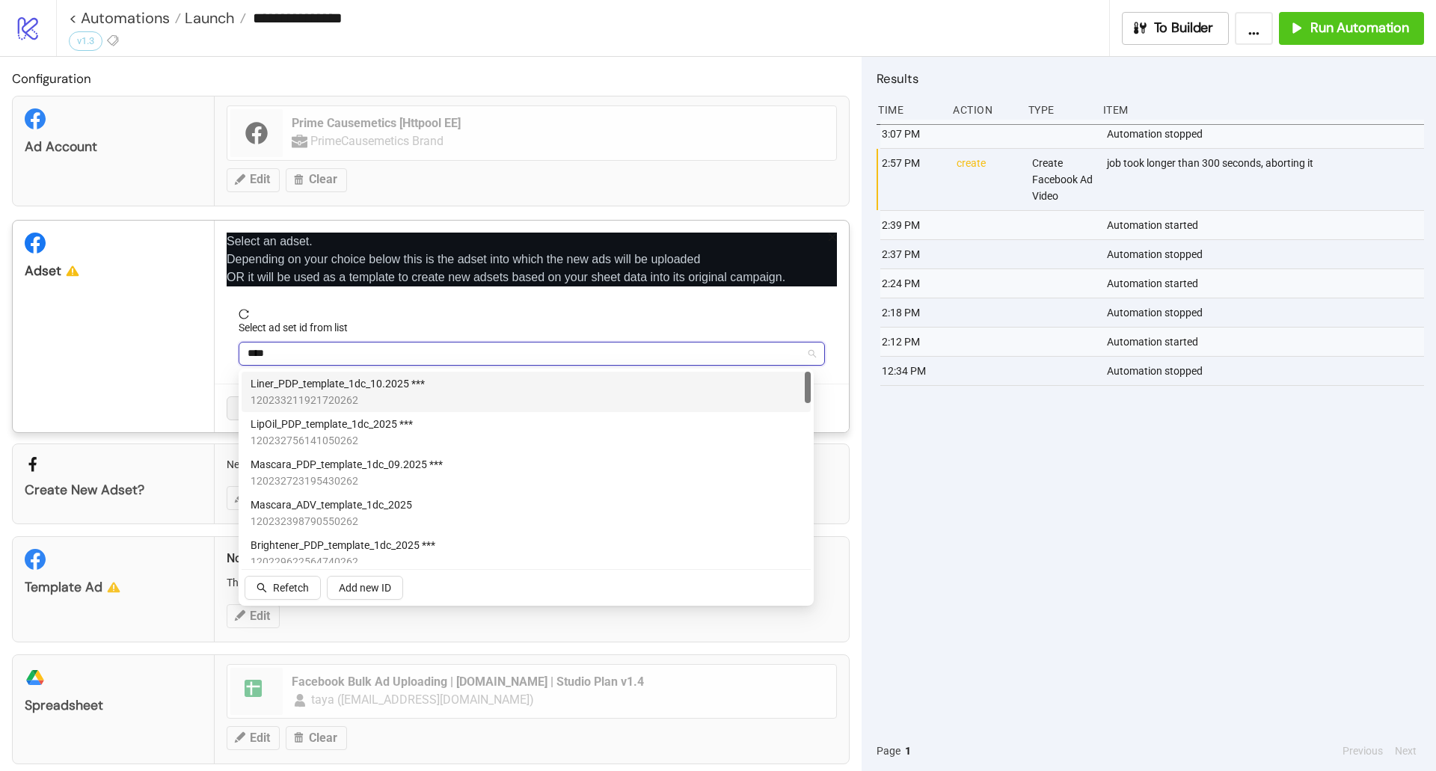
click at [328, 346] on input "****" at bounding box center [525, 354] width 555 height 22
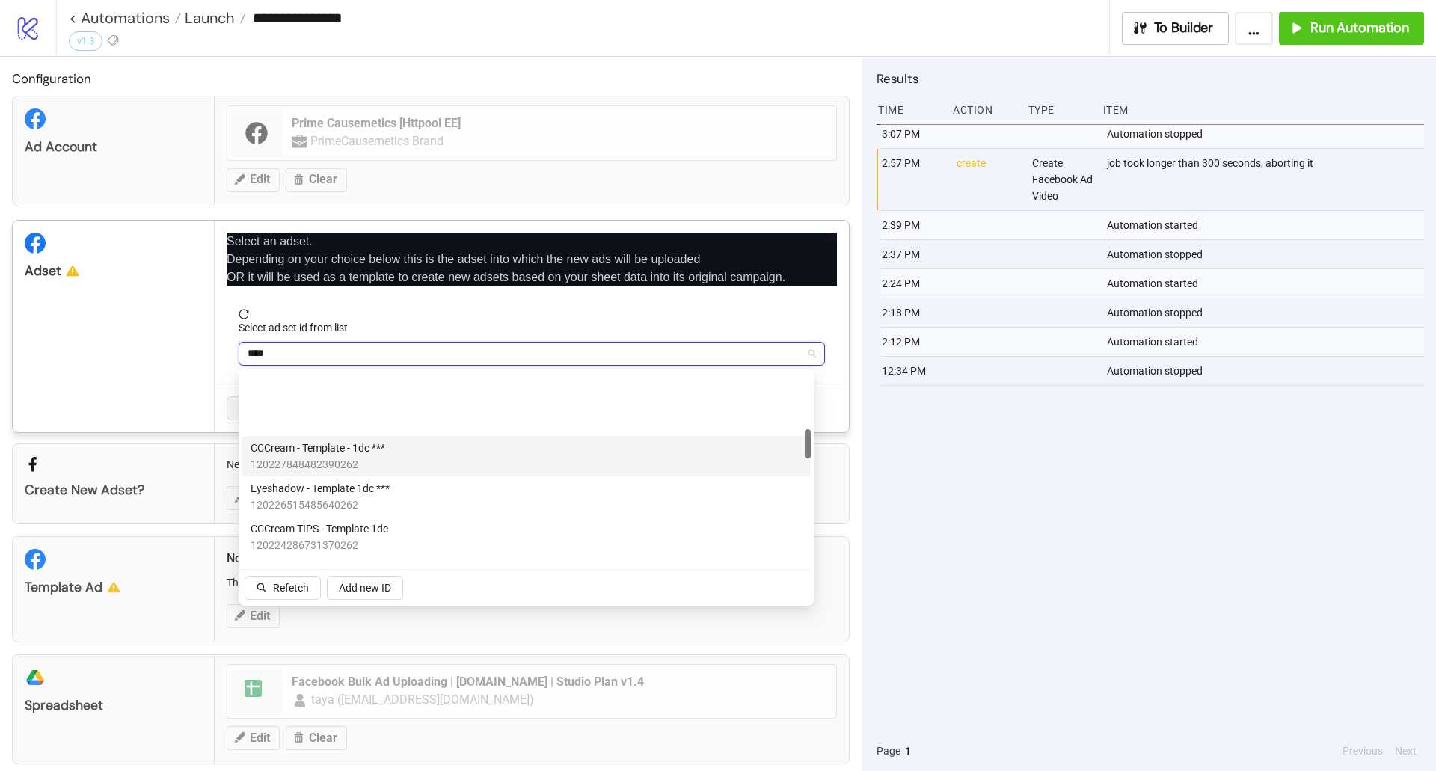
scroll to position [374, 0]
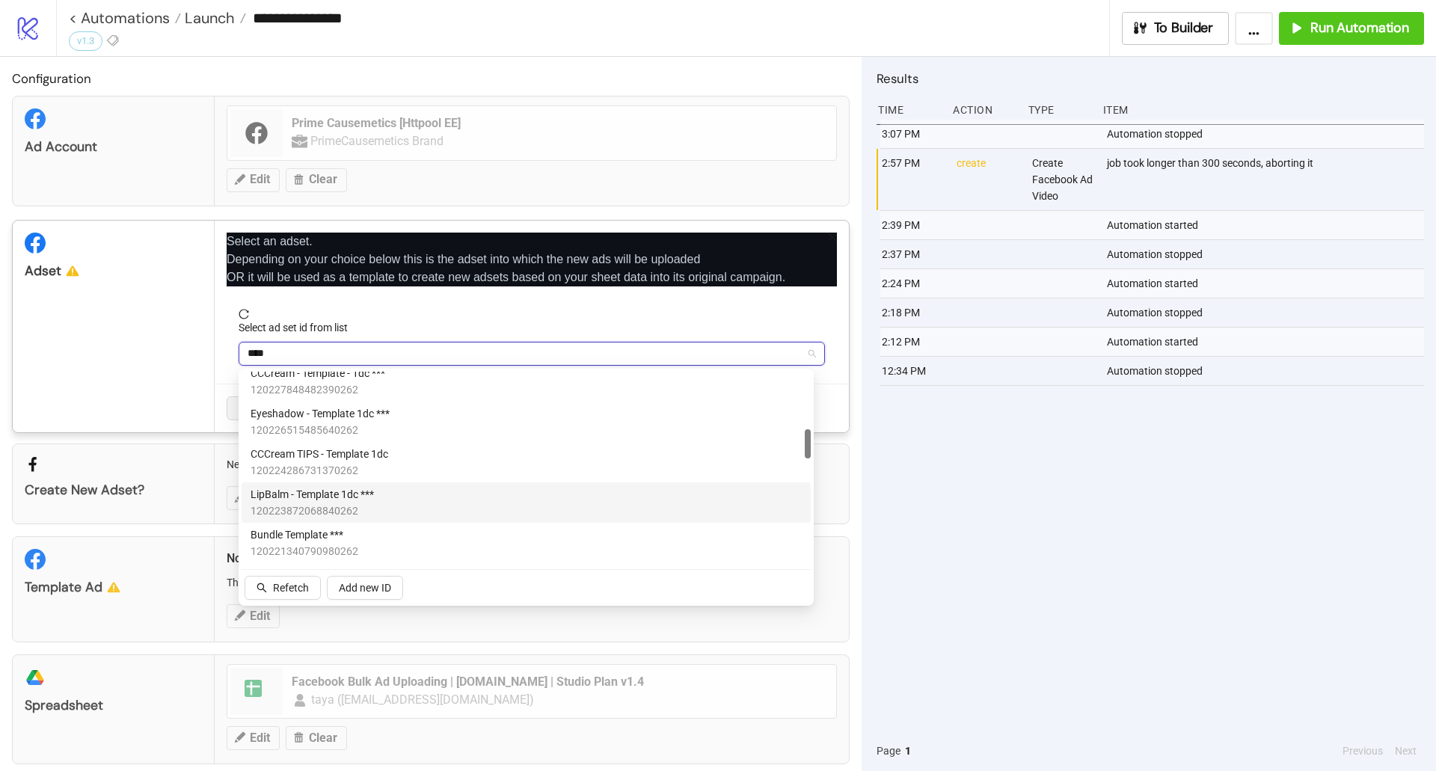
click at [340, 501] on span "LipBalm - Template 1dc ***" at bounding box center [312, 494] width 123 height 16
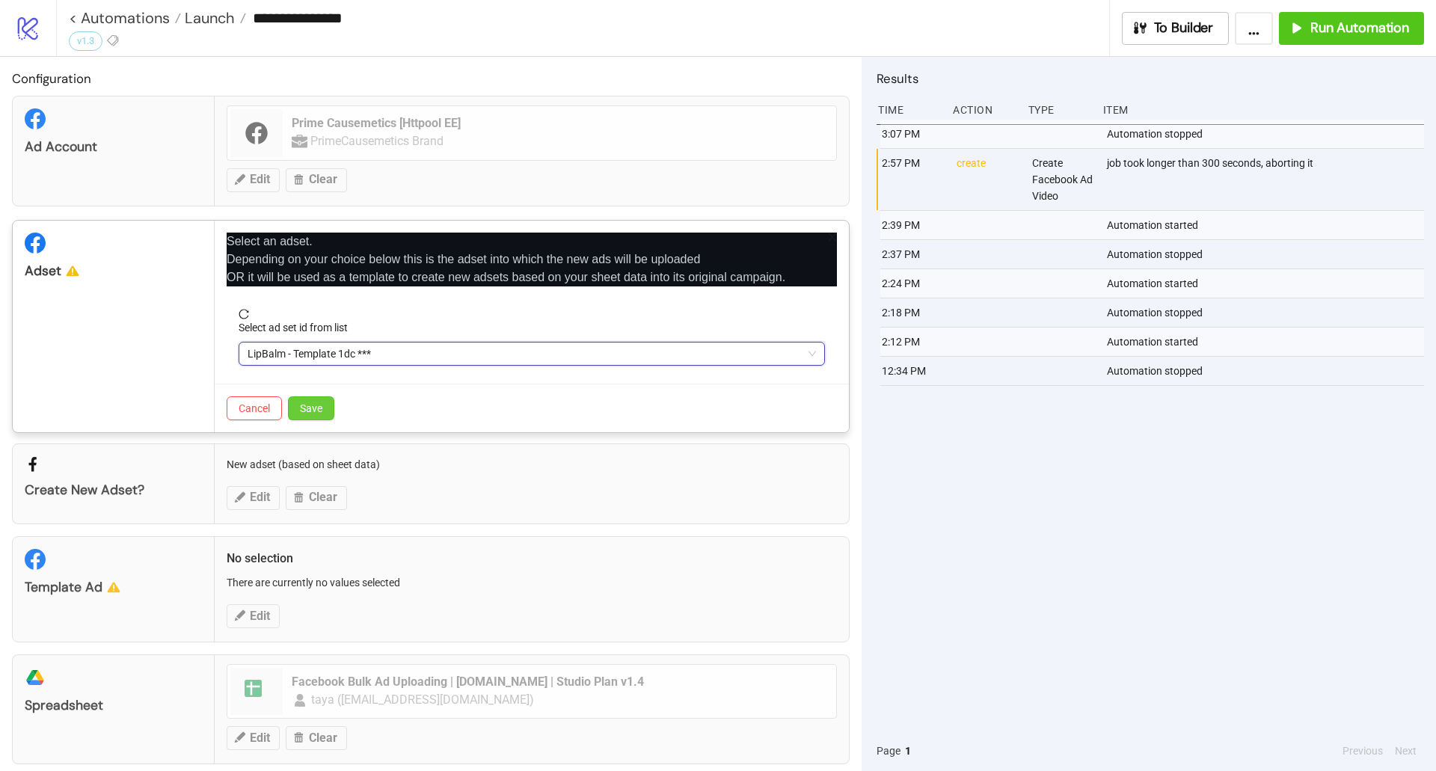
click at [326, 411] on button "Save" at bounding box center [311, 408] width 46 height 24
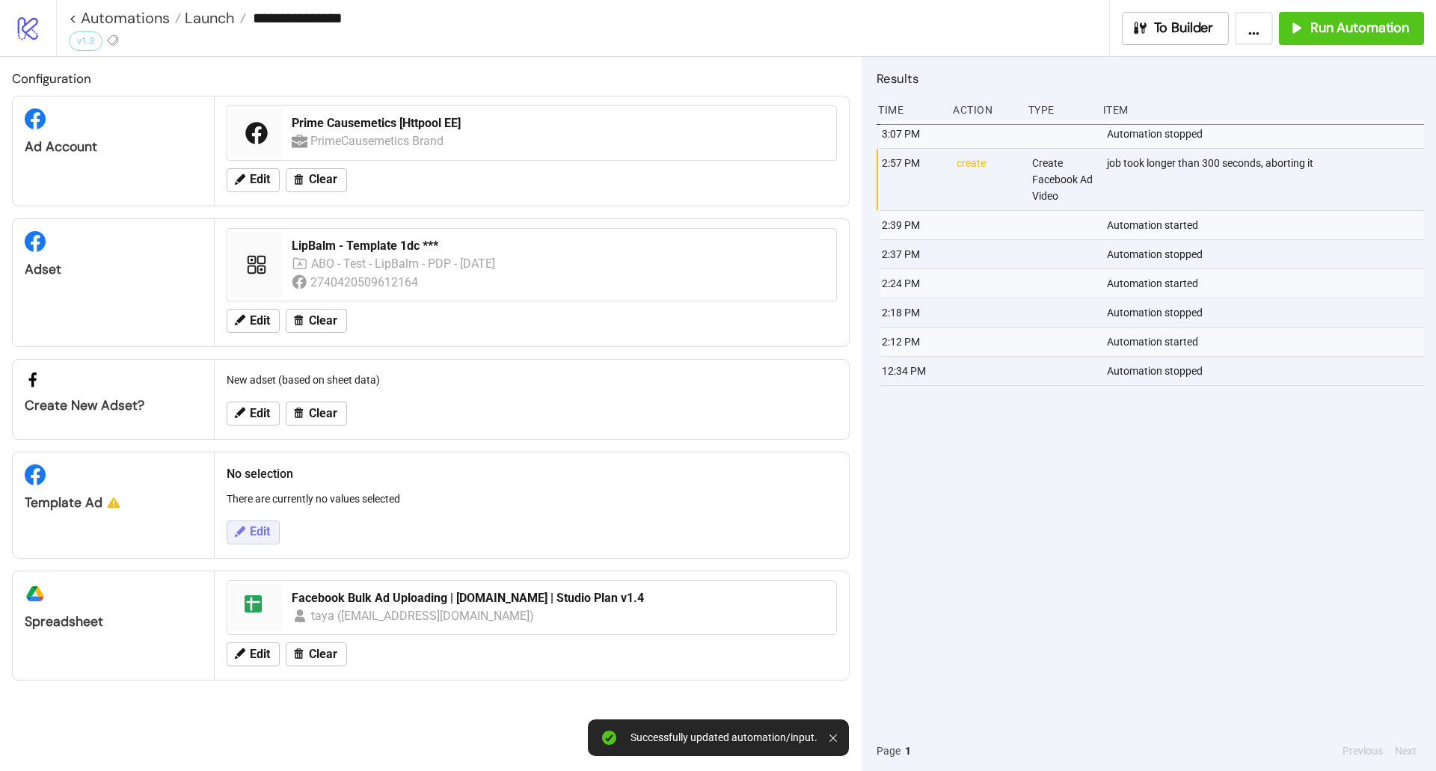
click at [260, 530] on span "Edit" at bounding box center [260, 531] width 20 height 13
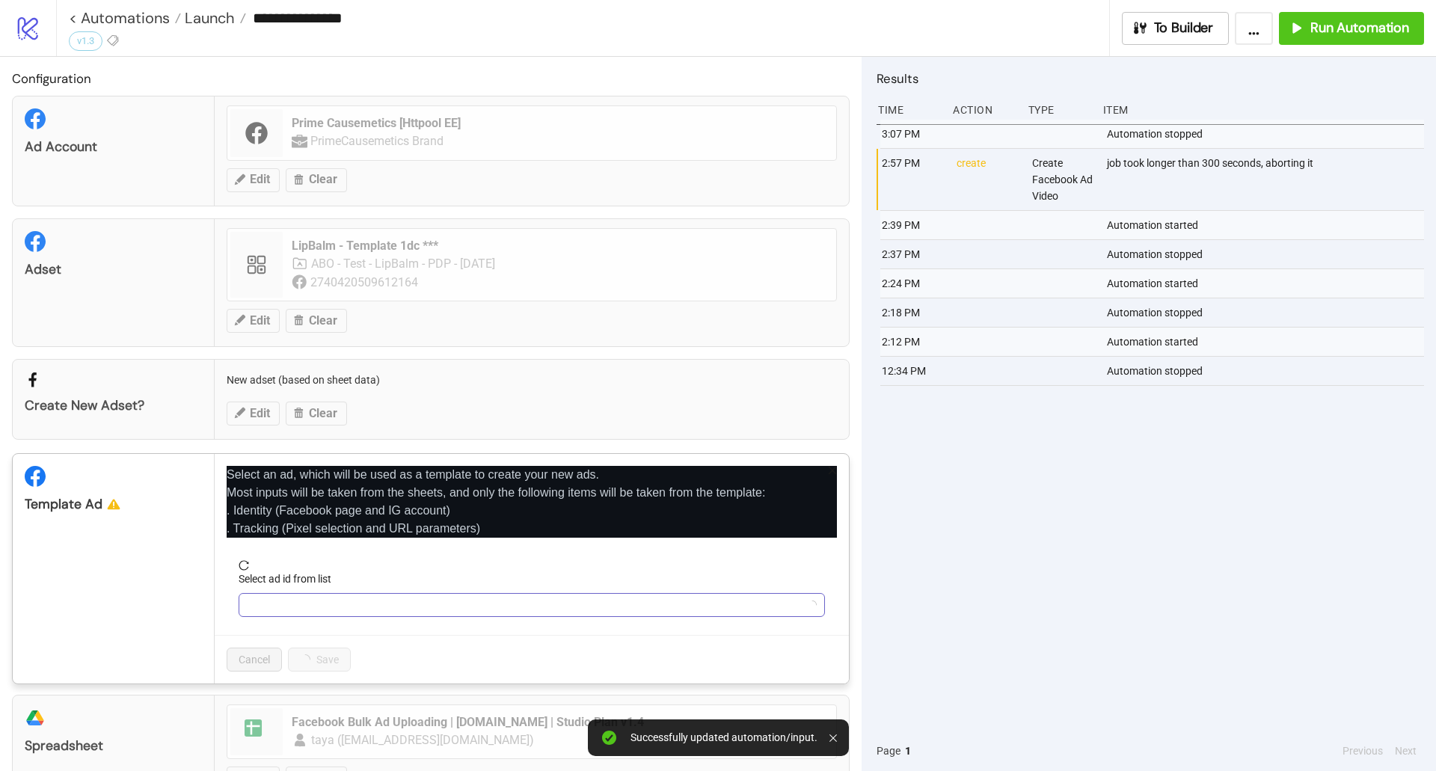
click at [328, 596] on input "Select ad id from list" at bounding box center [525, 605] width 555 height 22
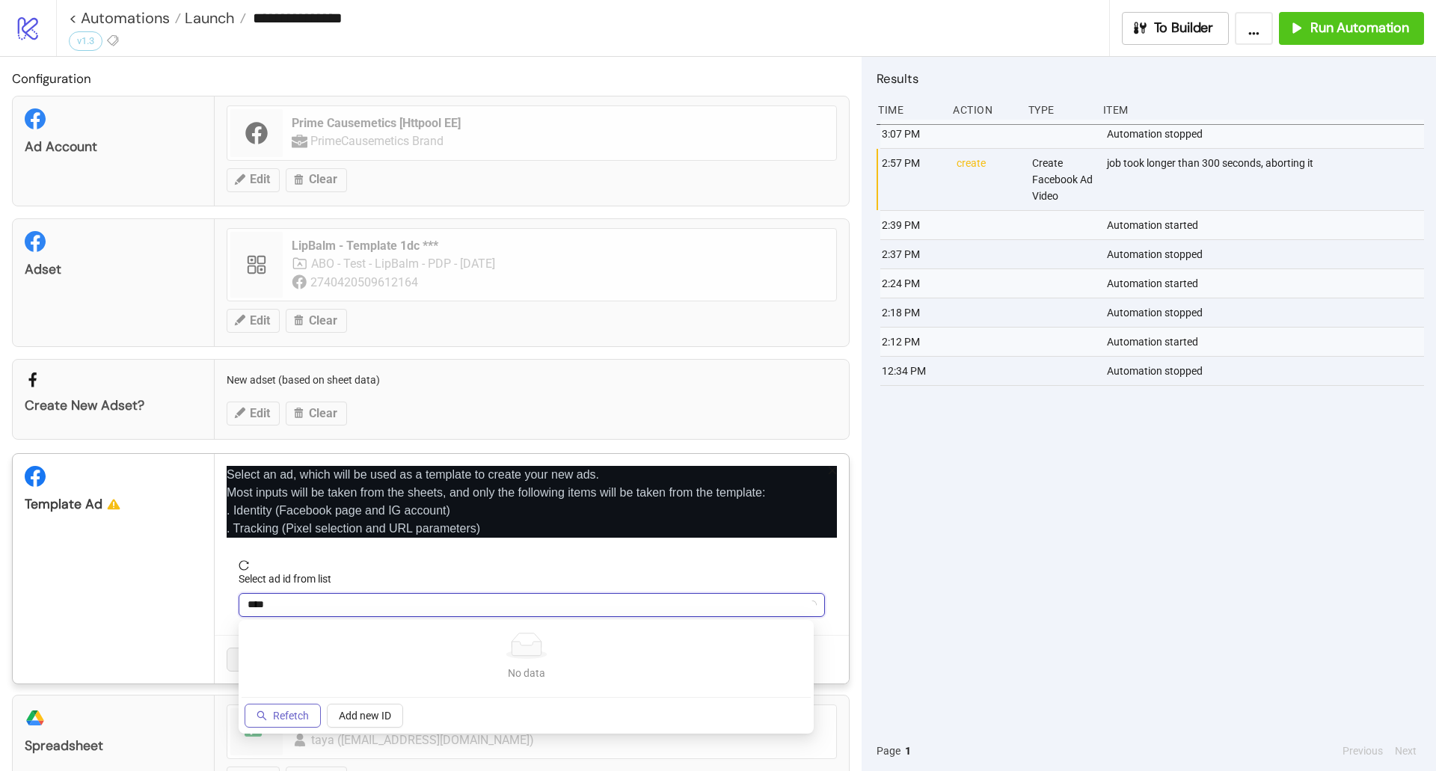
type input "****"
click at [293, 710] on span "Refetch" at bounding box center [291, 716] width 36 height 12
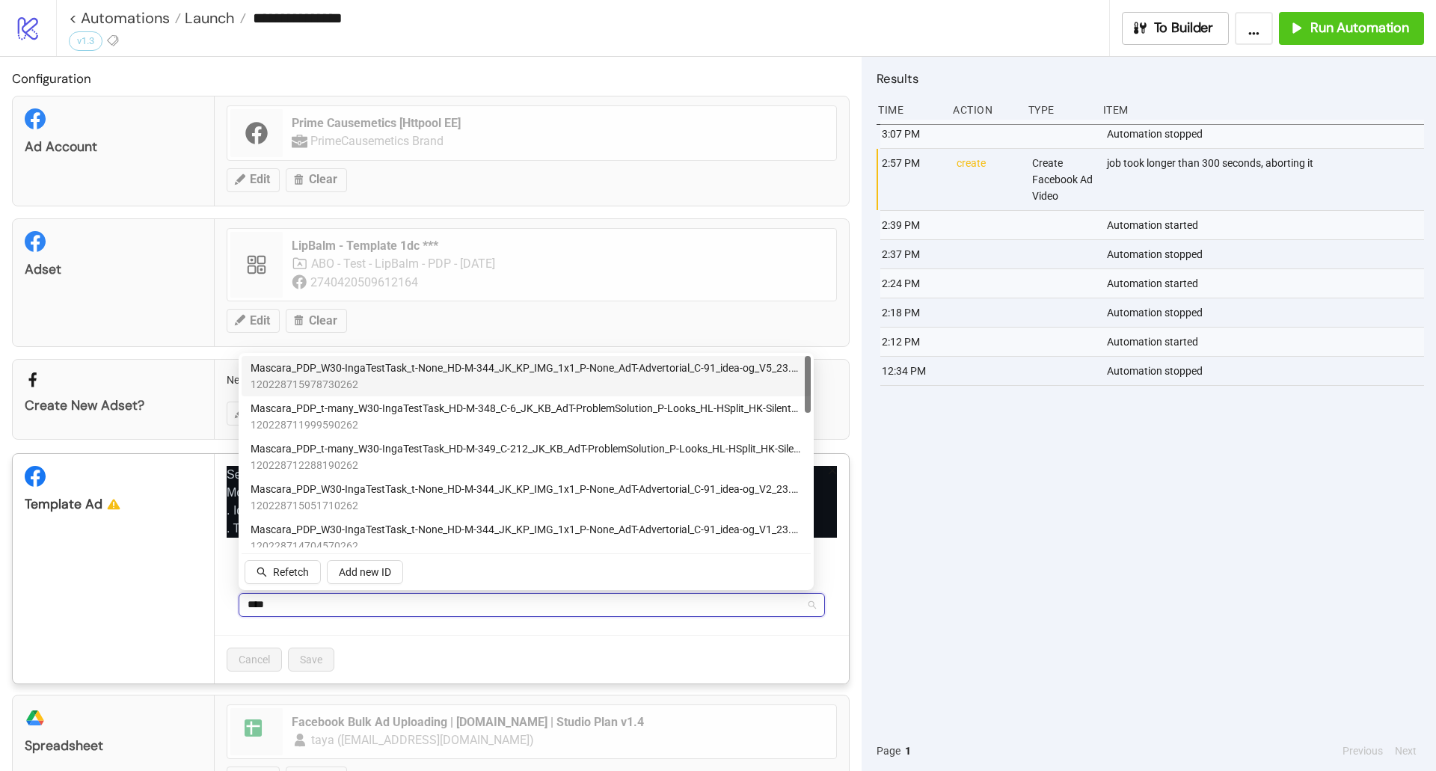
click at [336, 379] on span "120228715978730262" at bounding box center [526, 384] width 551 height 16
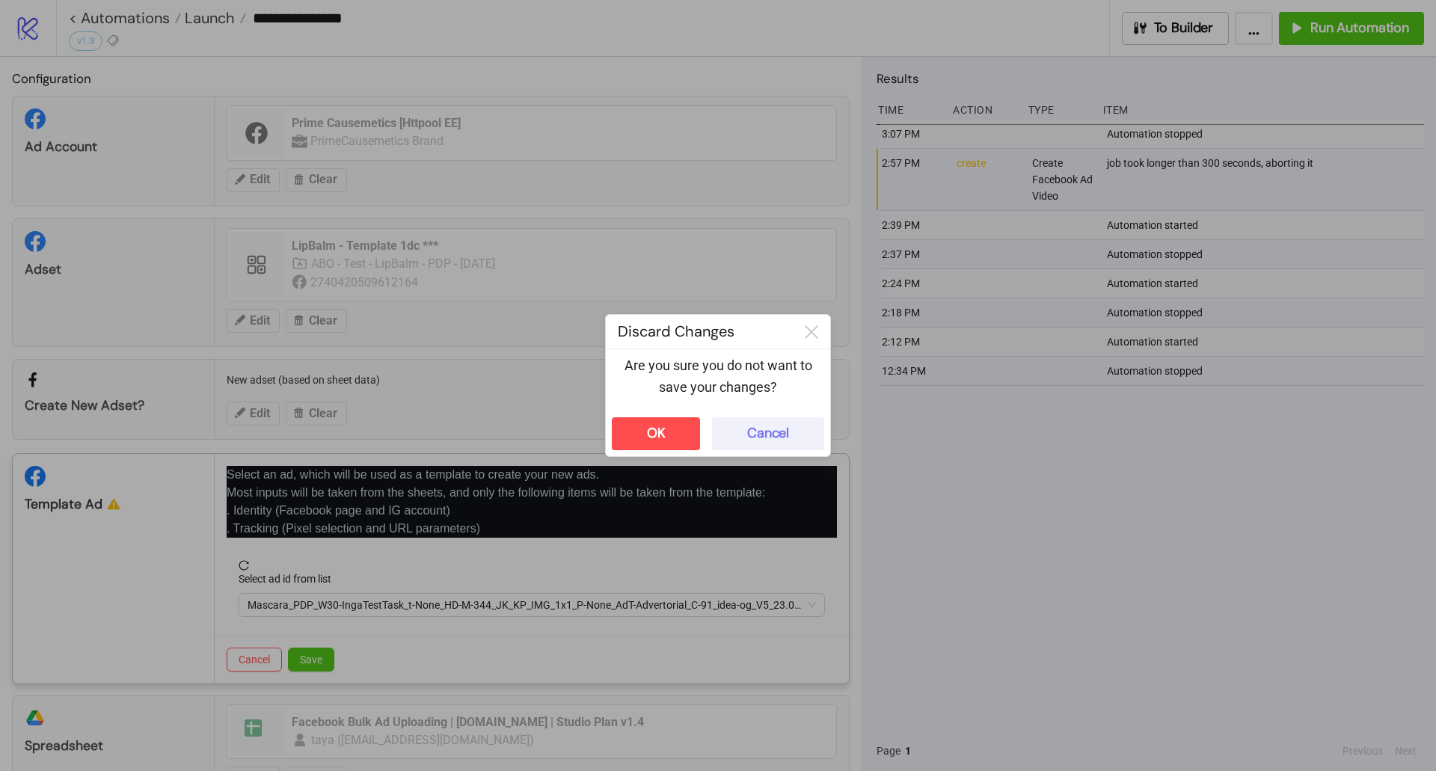
click at [744, 428] on button "Cancel" at bounding box center [768, 433] width 112 height 33
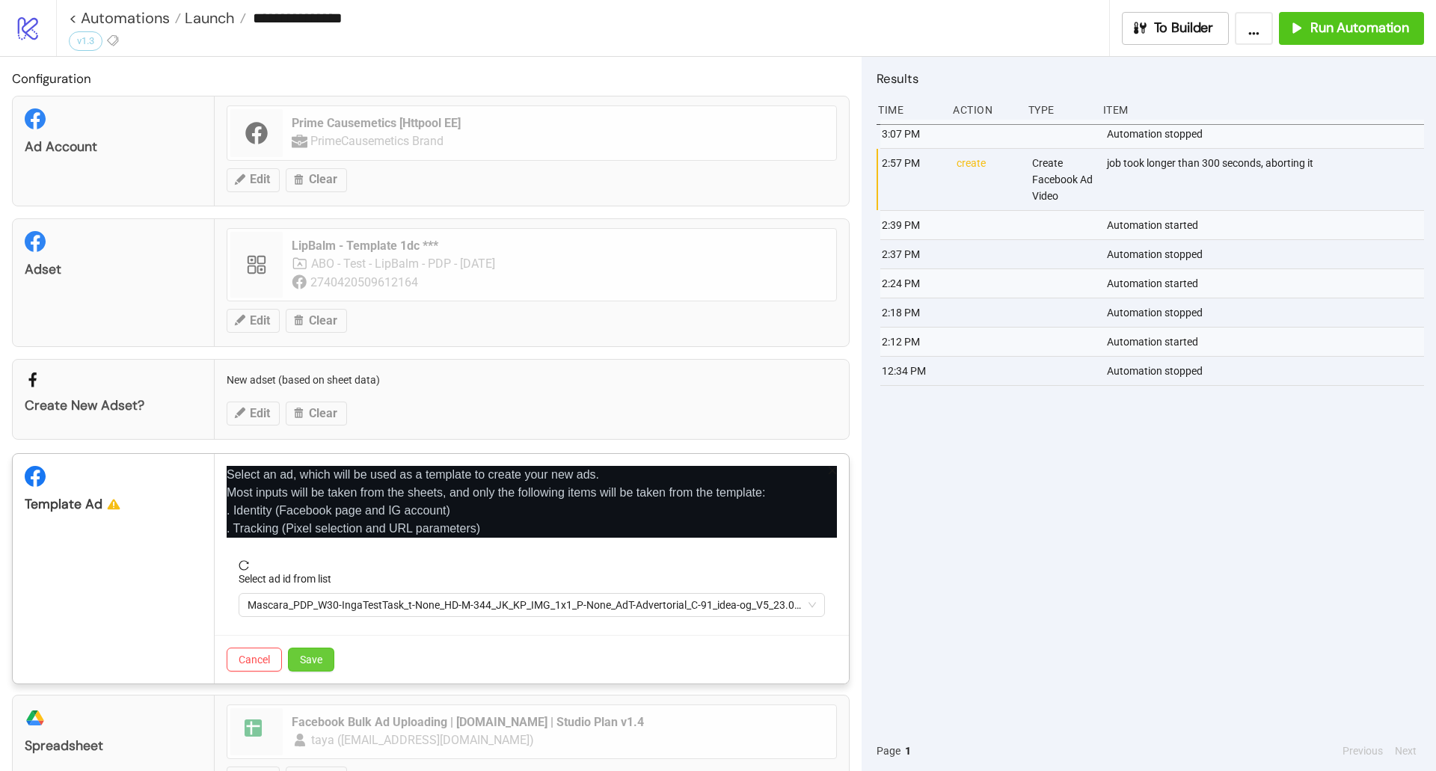
click at [325, 654] on button "Save" at bounding box center [311, 660] width 46 height 24
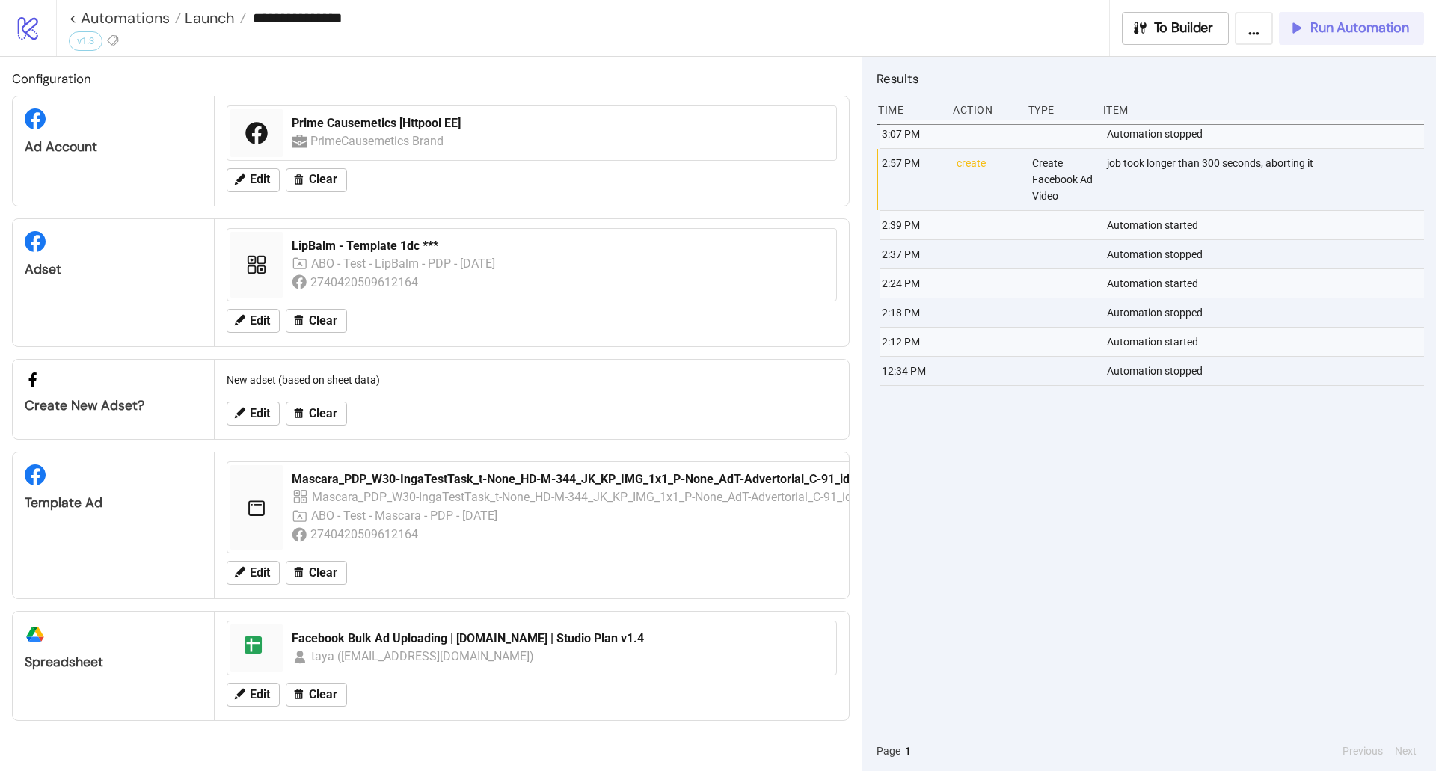
click at [1346, 37] on button "Run Automation" at bounding box center [1351, 28] width 145 height 33
